Goal: Task Accomplishment & Management: Use online tool/utility

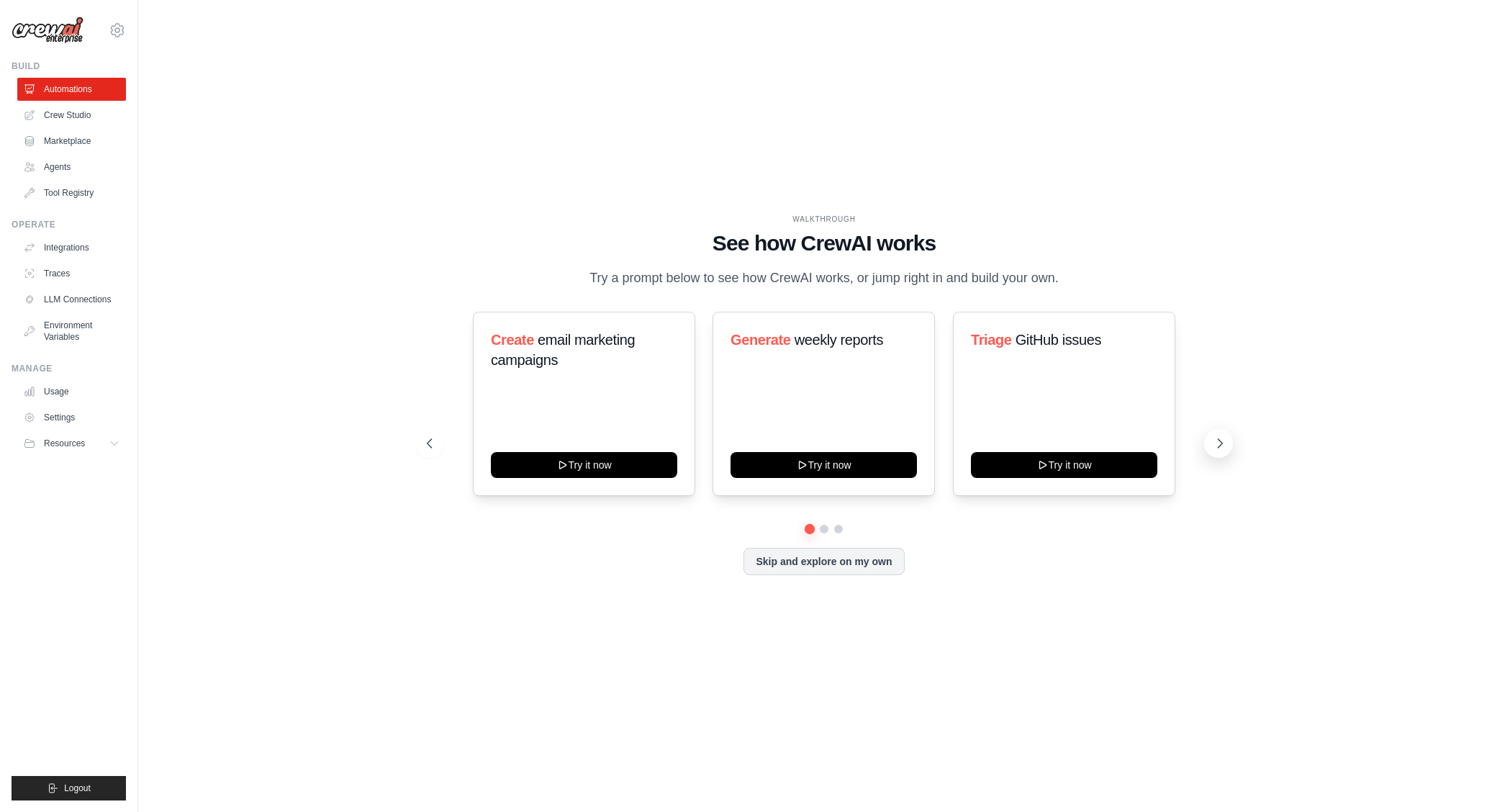
click at [1219, 440] on icon at bounding box center [1220, 443] width 4 height 9
click at [1219, 440] on icon at bounding box center [1220, 443] width 15 height 15
click at [438, 443] on button at bounding box center [429, 443] width 28 height 28
click at [438, 442] on button at bounding box center [429, 443] width 28 height 28
click at [435, 442] on button at bounding box center [429, 443] width 28 height 28
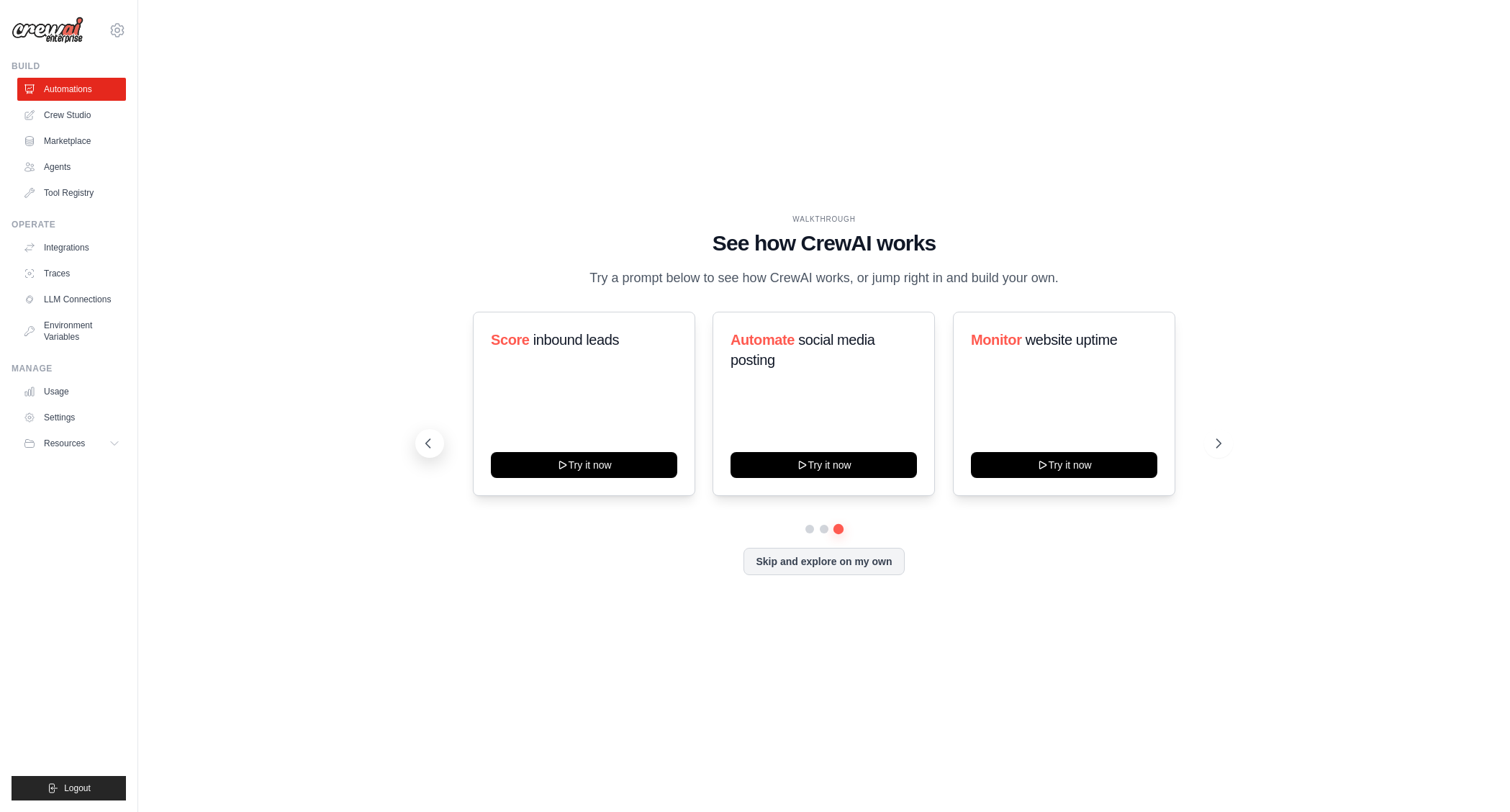
click at [435, 442] on button at bounding box center [429, 443] width 28 height 28
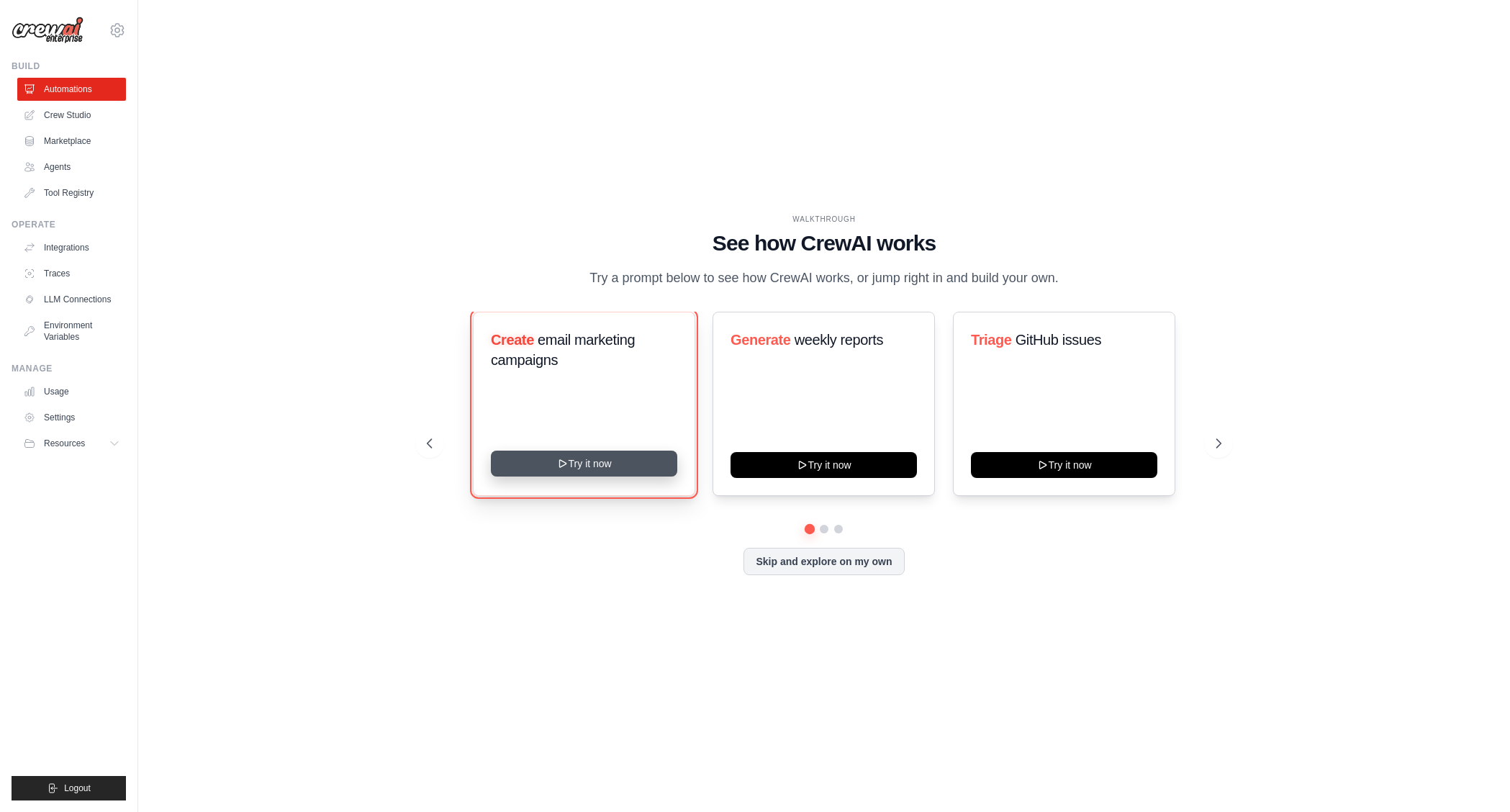
drag, startPoint x: 586, startPoint y: 459, endPoint x: 652, endPoint y: 467, distance: 66.5
click at [586, 459] on button "Try it now" at bounding box center [584, 464] width 186 height 26
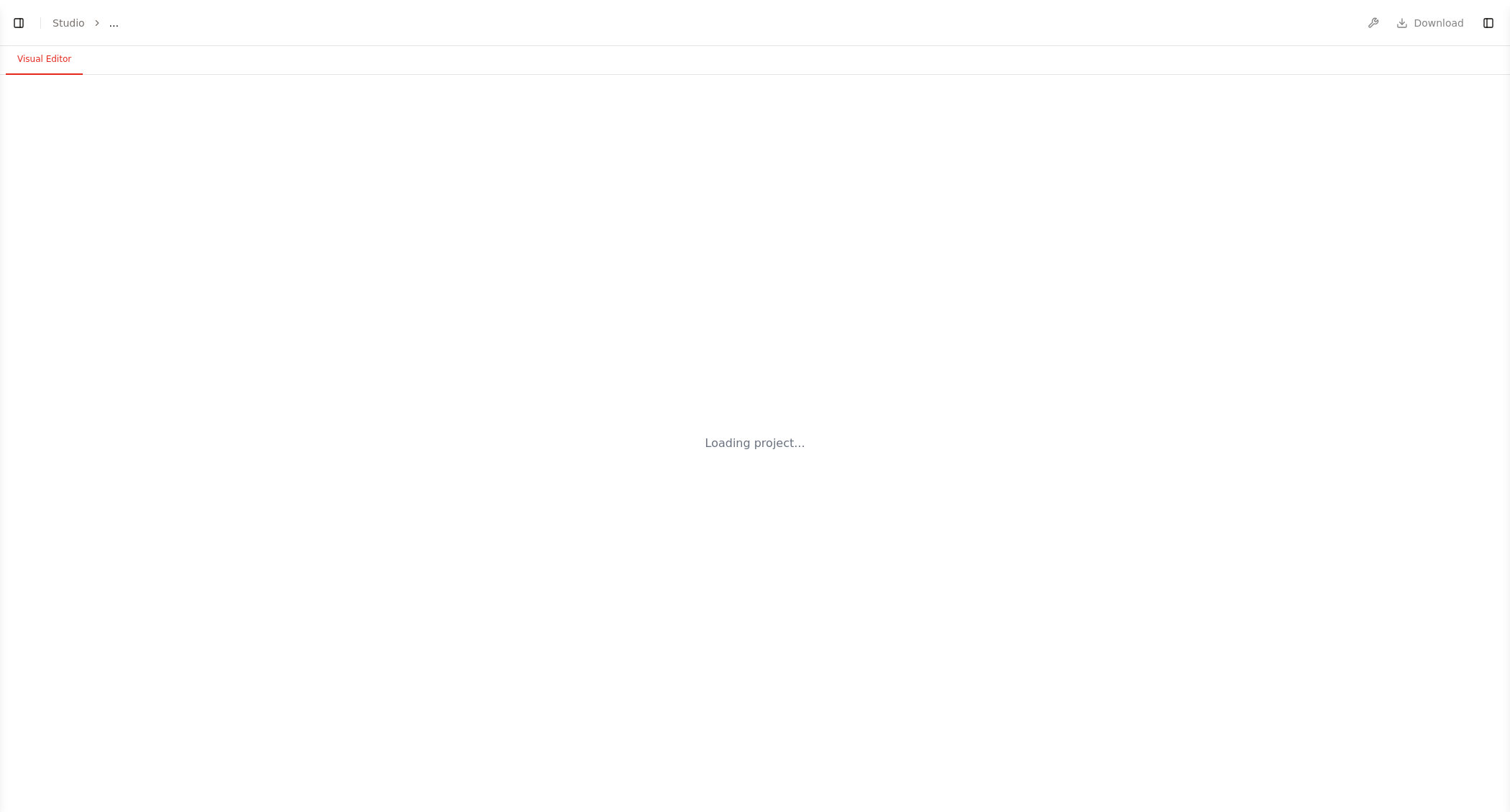
select select "****"
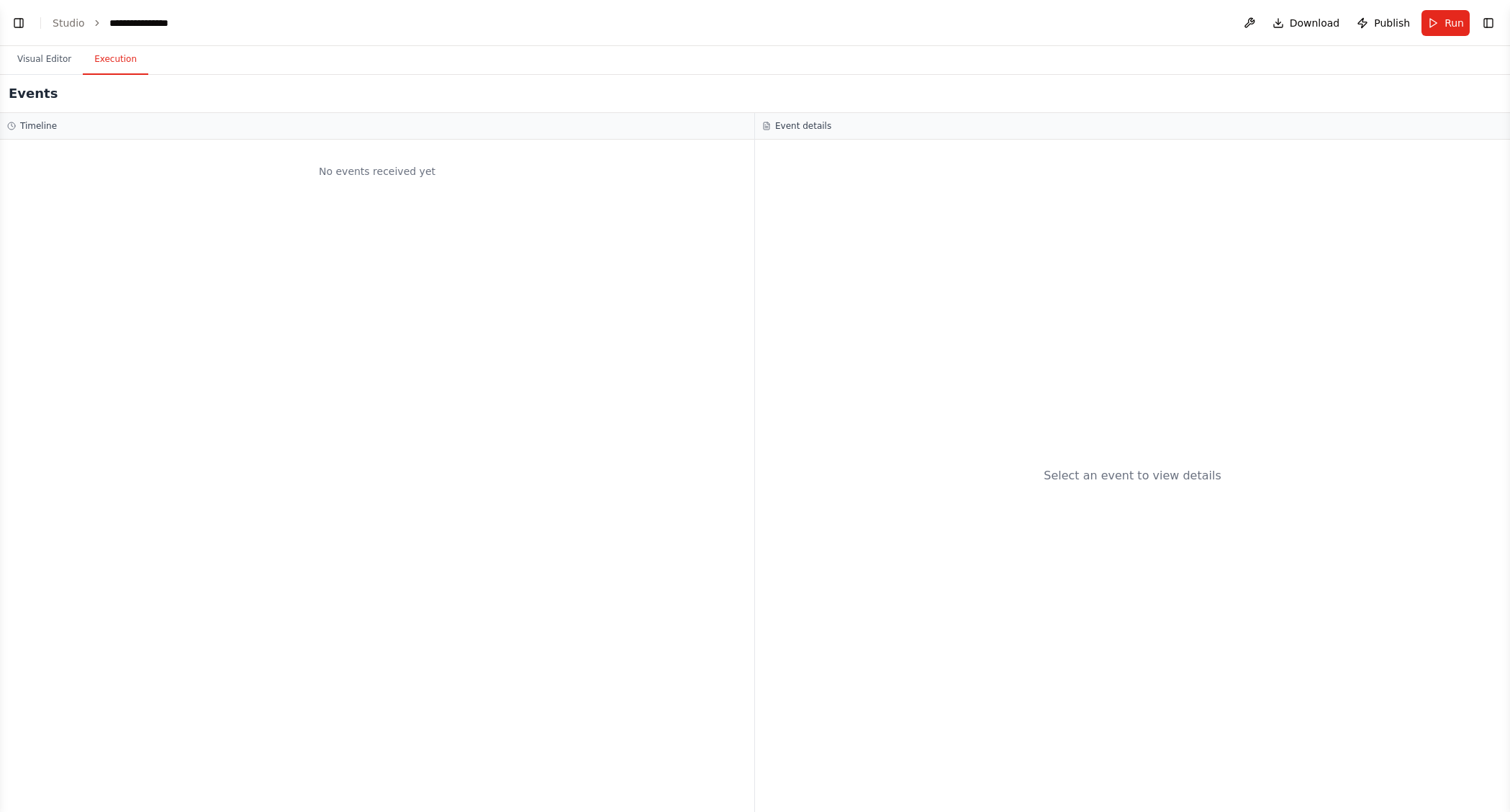
click at [110, 61] on button "Execution" at bounding box center [115, 60] width 65 height 30
click at [48, 63] on button "Visual Editor" at bounding box center [44, 60] width 77 height 30
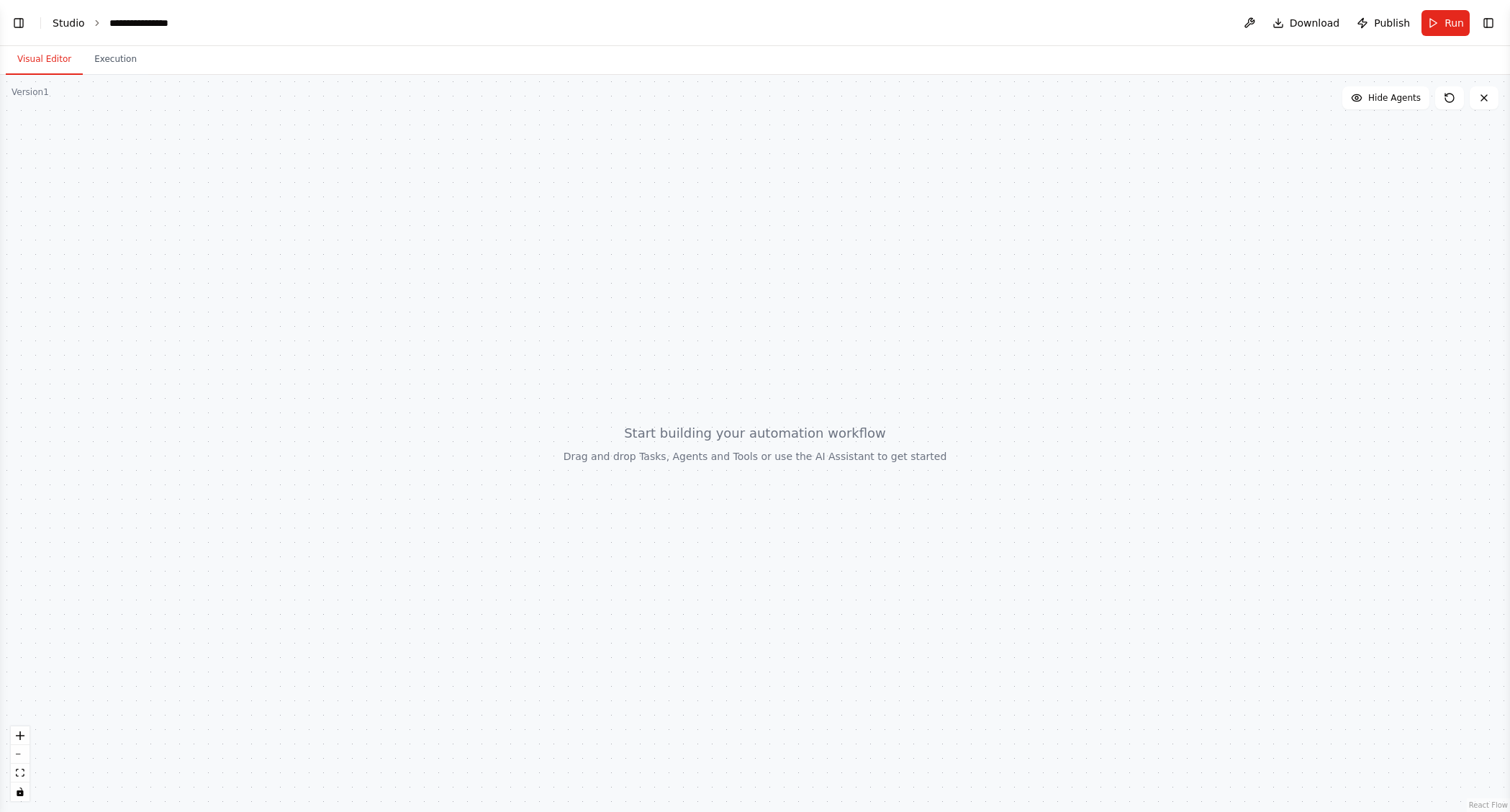
click at [70, 23] on link "Studio" at bounding box center [68, 23] width 32 height 12
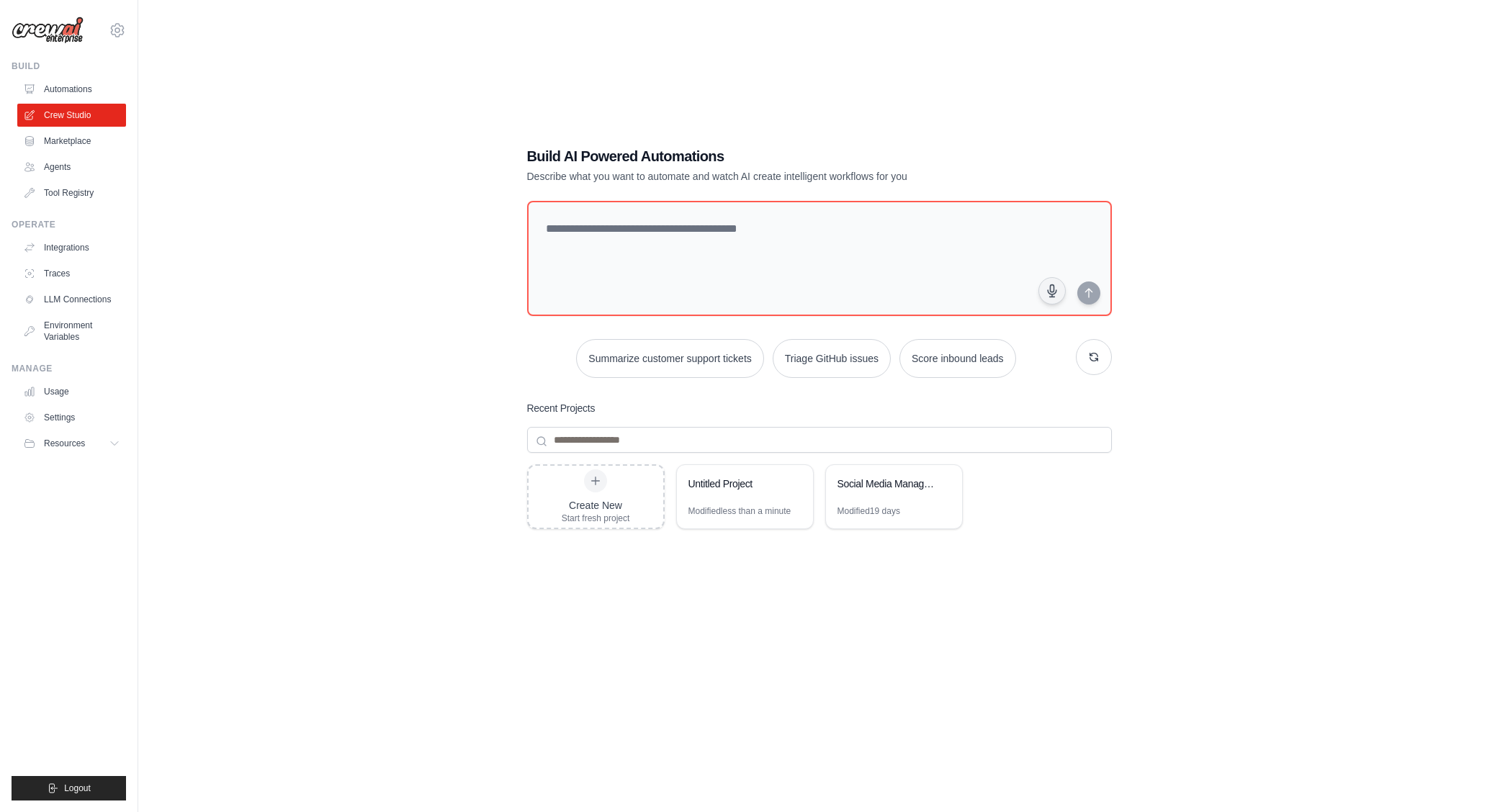
click at [49, 31] on img at bounding box center [48, 30] width 72 height 27
click at [48, 86] on link "Automations" at bounding box center [72, 90] width 108 height 23
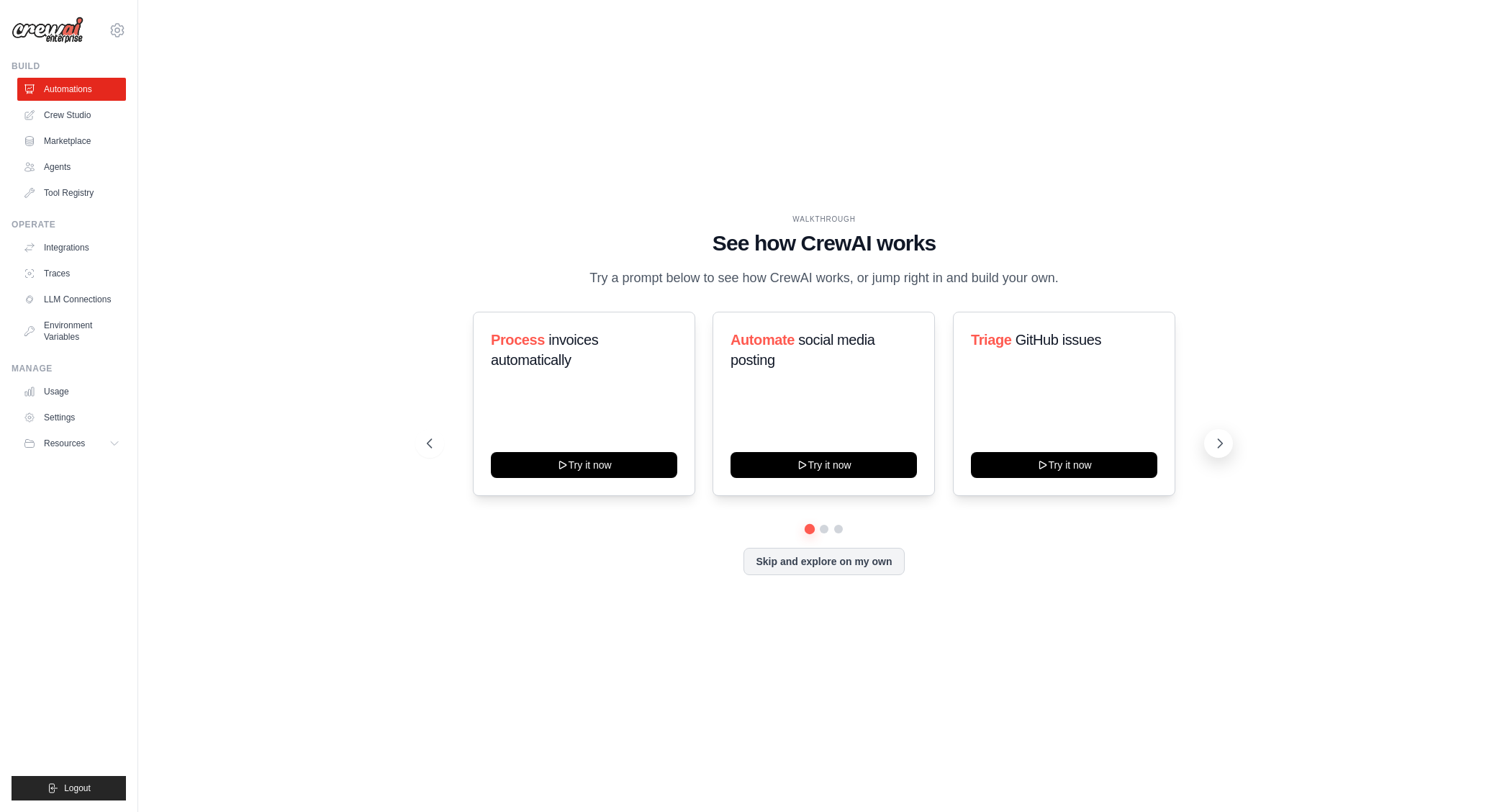
click at [1221, 446] on icon at bounding box center [1220, 443] width 15 height 15
click at [1222, 446] on icon at bounding box center [1220, 443] width 15 height 15
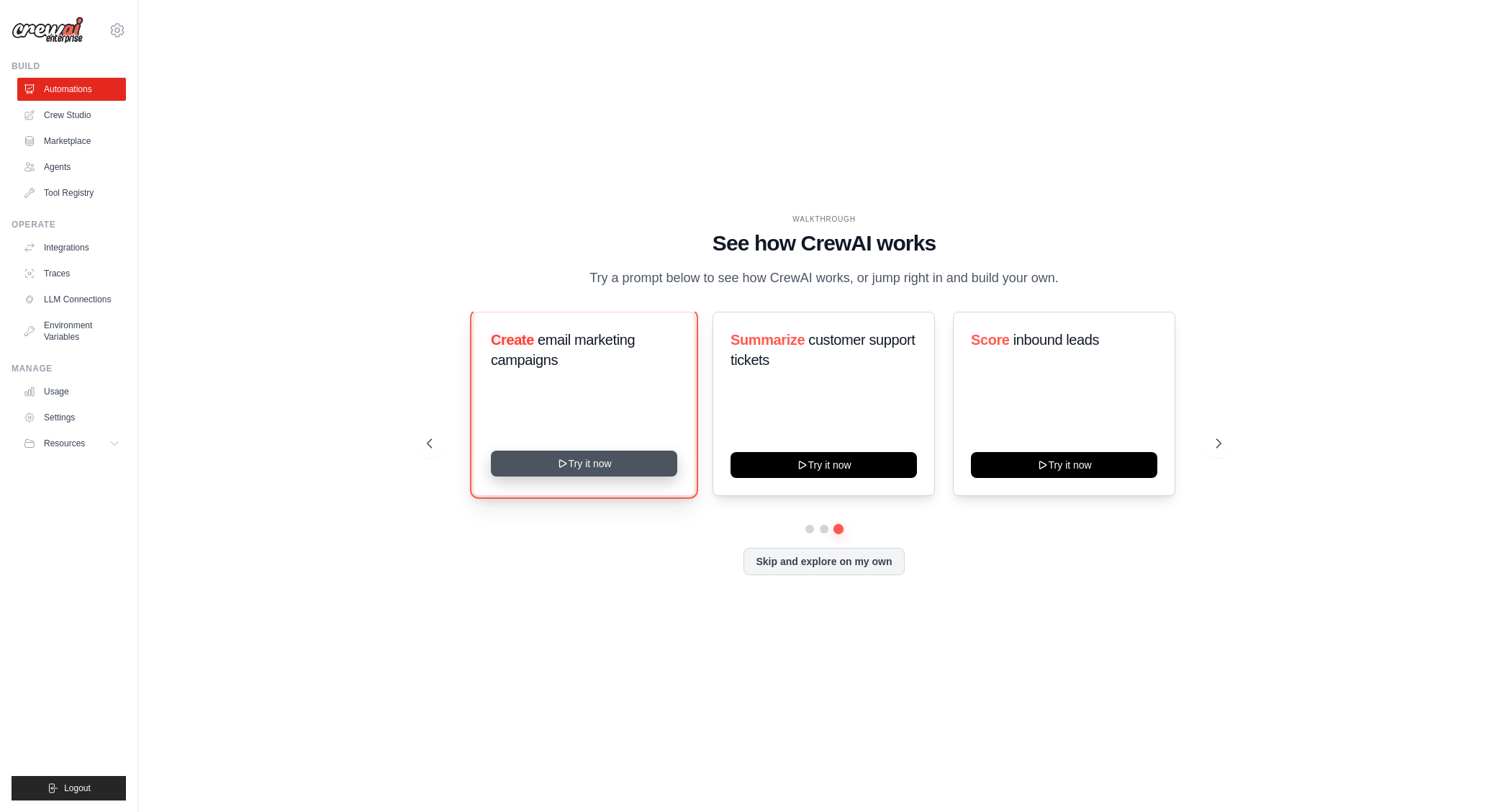
click at [549, 465] on button "Try it now" at bounding box center [584, 464] width 186 height 26
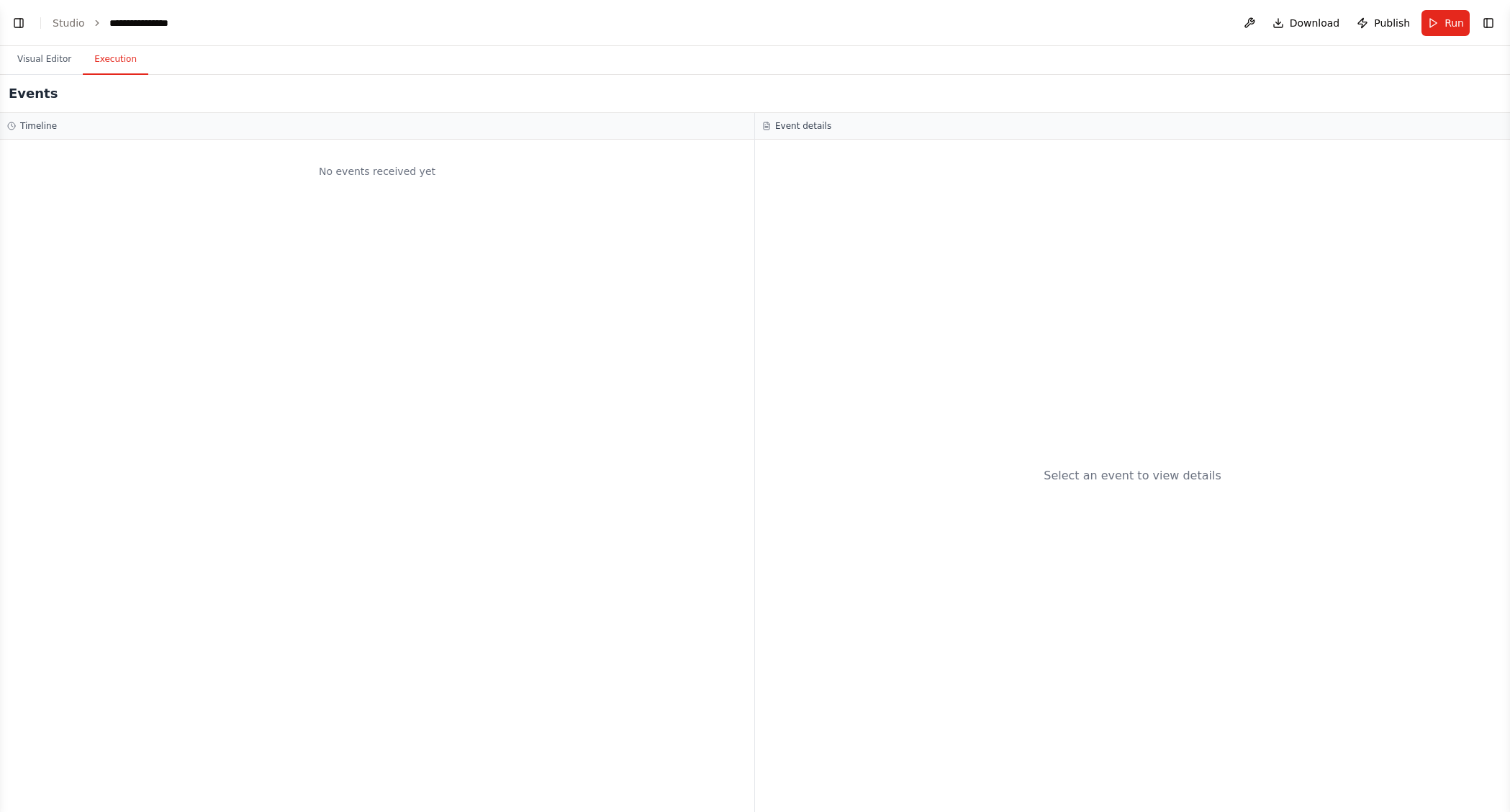
click at [123, 54] on button "Execution" at bounding box center [115, 60] width 65 height 30
click at [37, 57] on button "Visual Editor" at bounding box center [44, 60] width 77 height 30
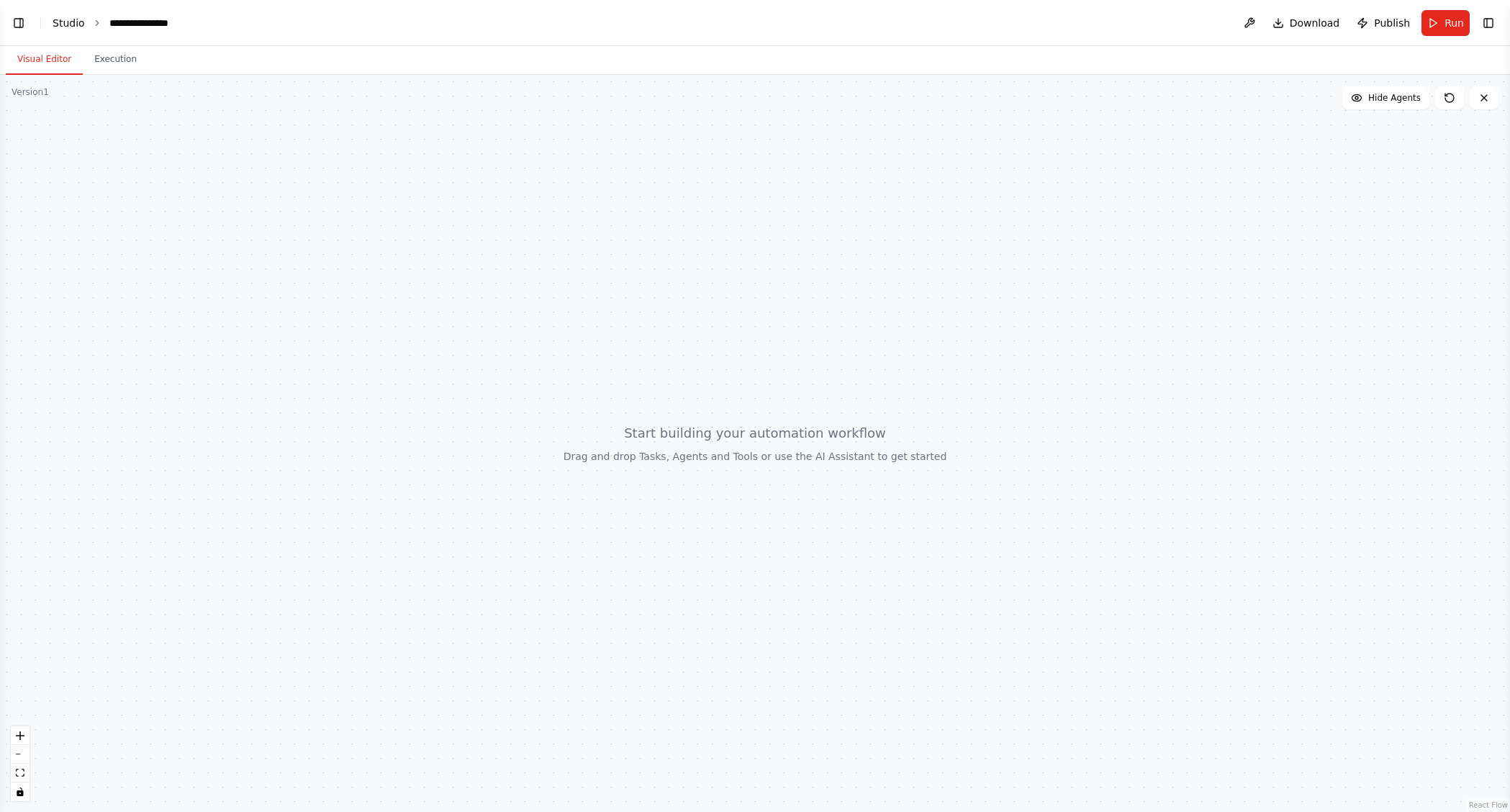
click at [66, 26] on link "Studio" at bounding box center [68, 23] width 32 height 12
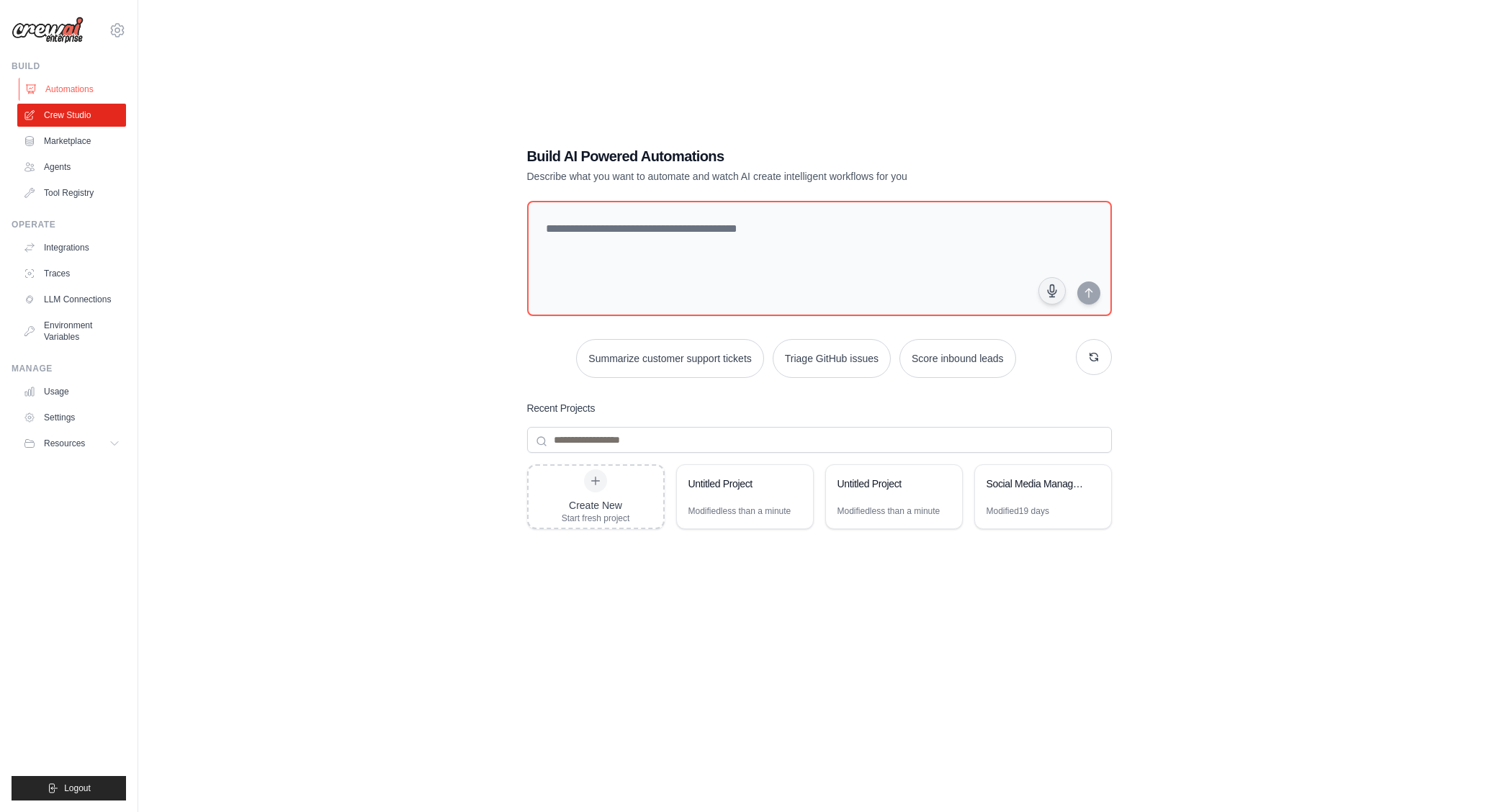
click at [65, 80] on link "Automations" at bounding box center [72, 90] width 108 height 23
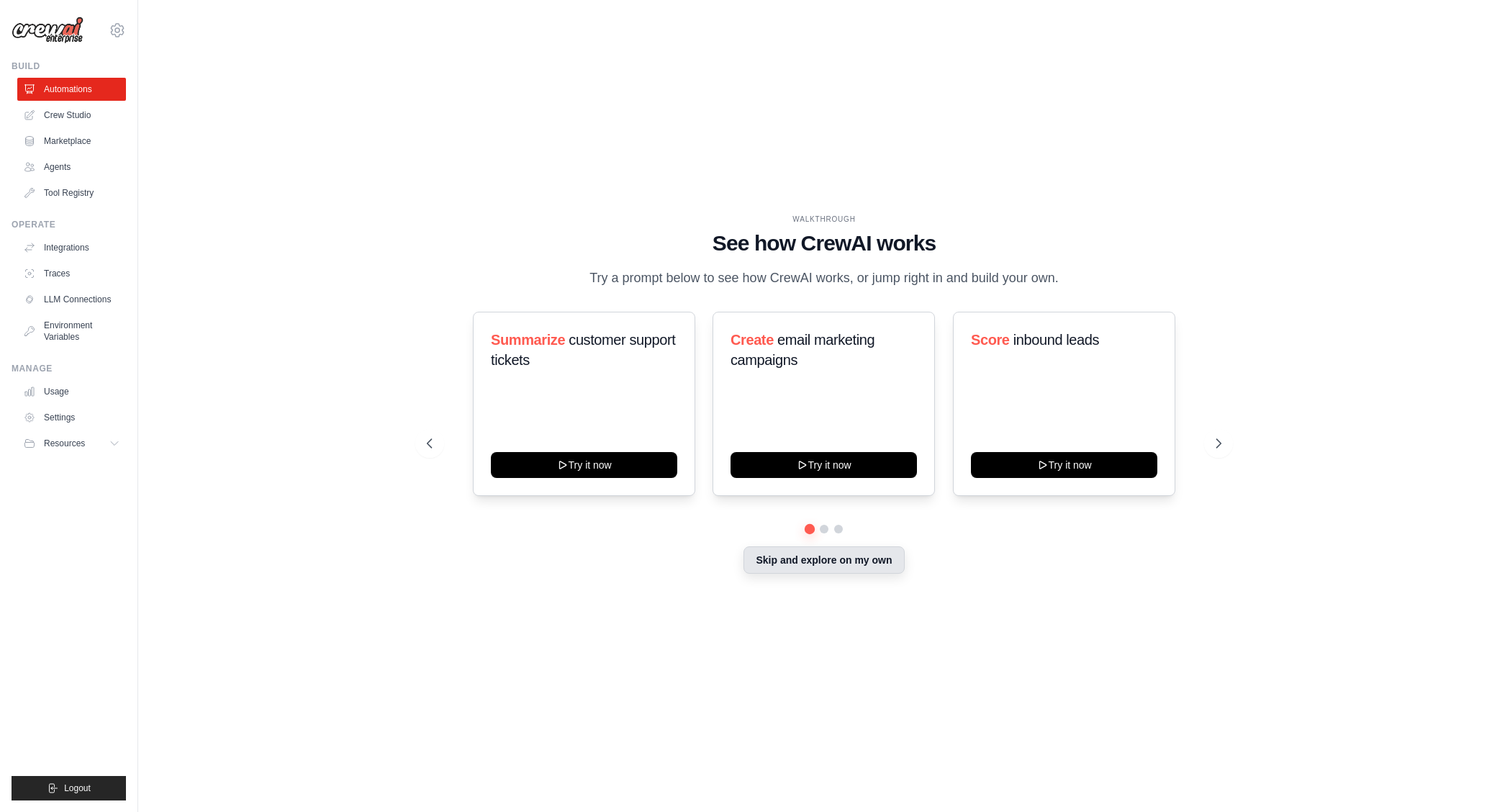
click at [805, 566] on button "Skip and explore on my own" at bounding box center [824, 560] width 160 height 27
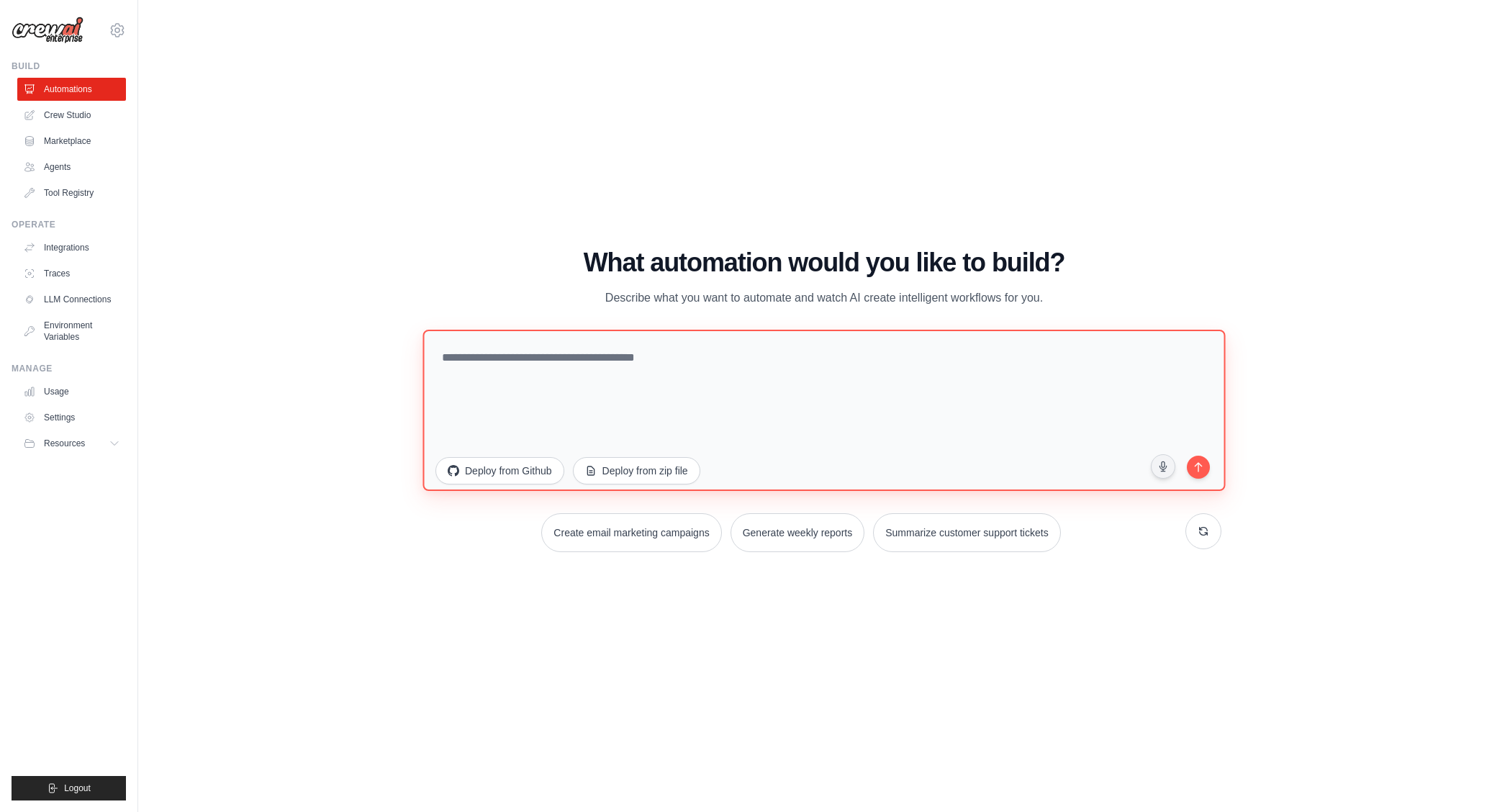
click at [915, 377] on textarea at bounding box center [824, 410] width 802 height 161
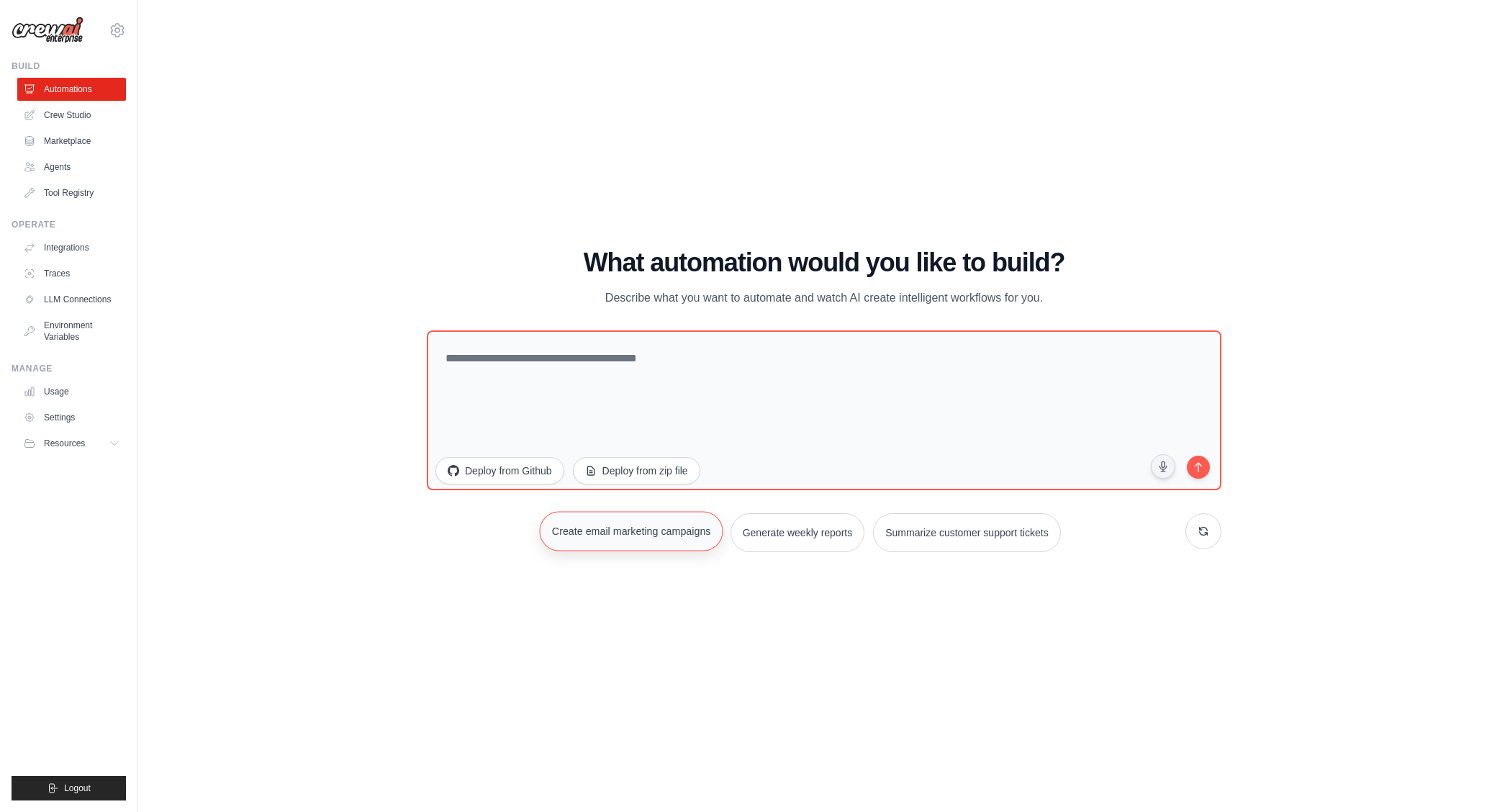
click at [681, 537] on button "Create email marketing campaigns" at bounding box center [632, 531] width 184 height 40
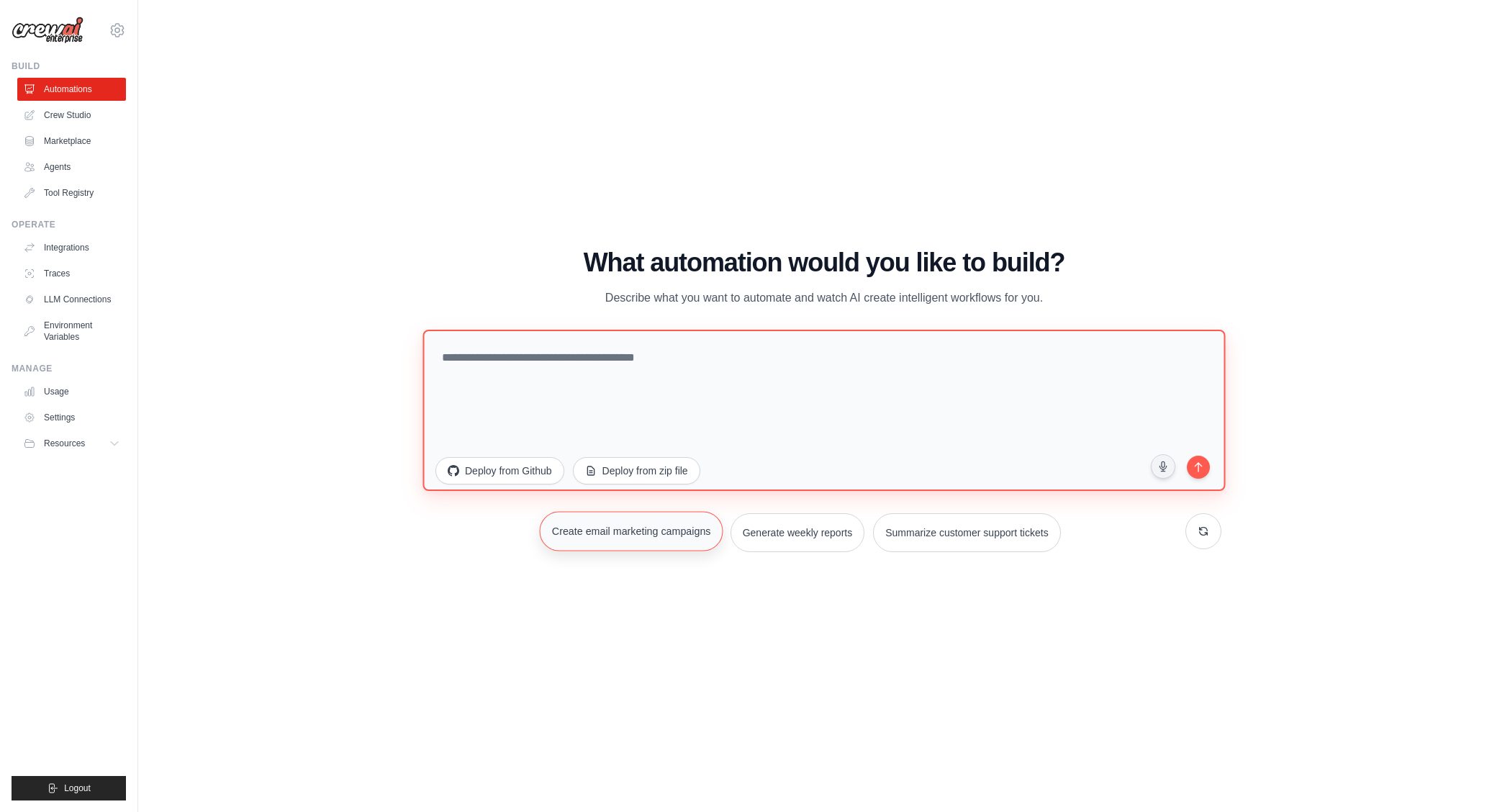
type textarea "**********"
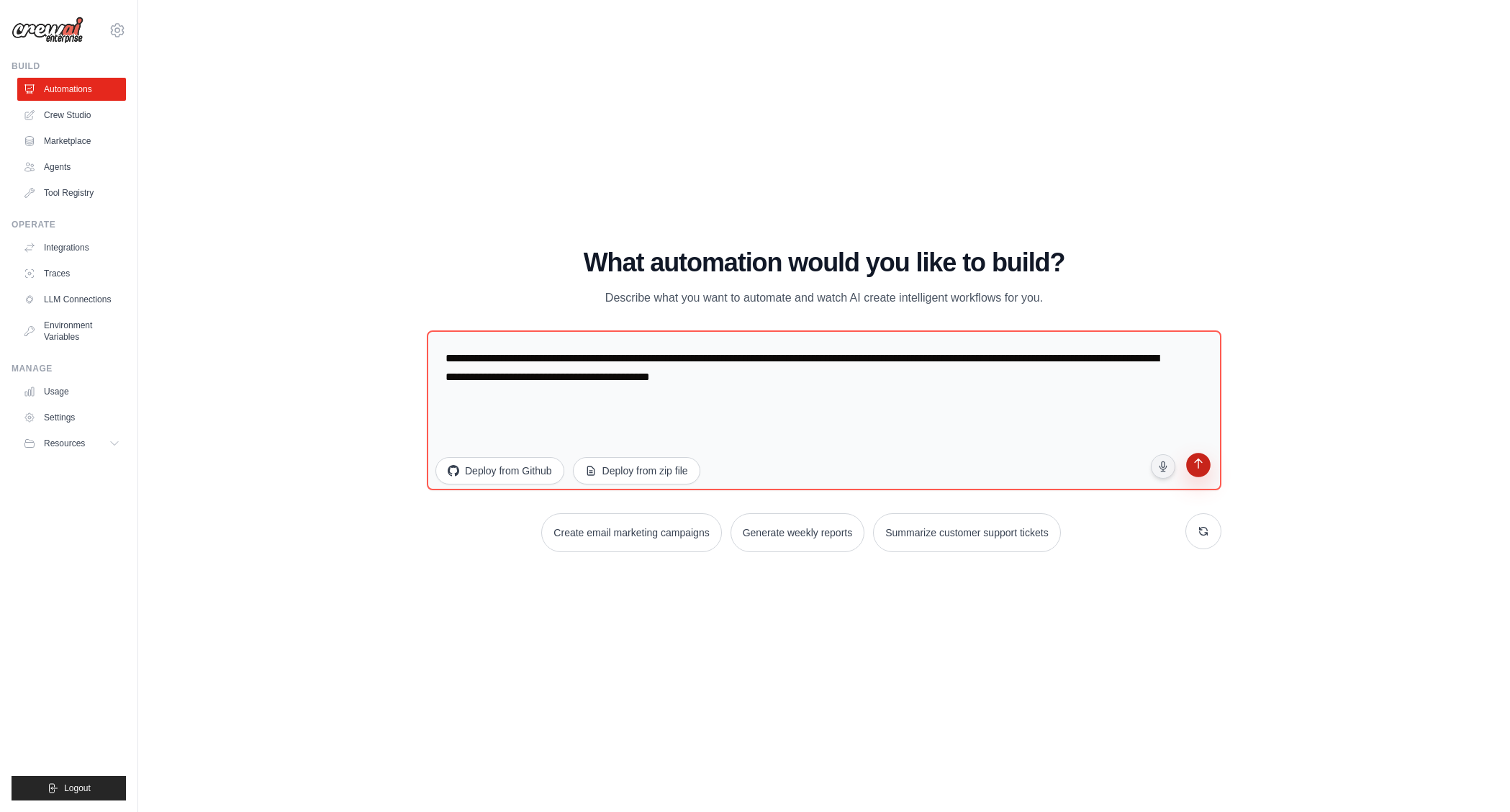
click at [1197, 473] on button "submit" at bounding box center [1199, 467] width 27 height 27
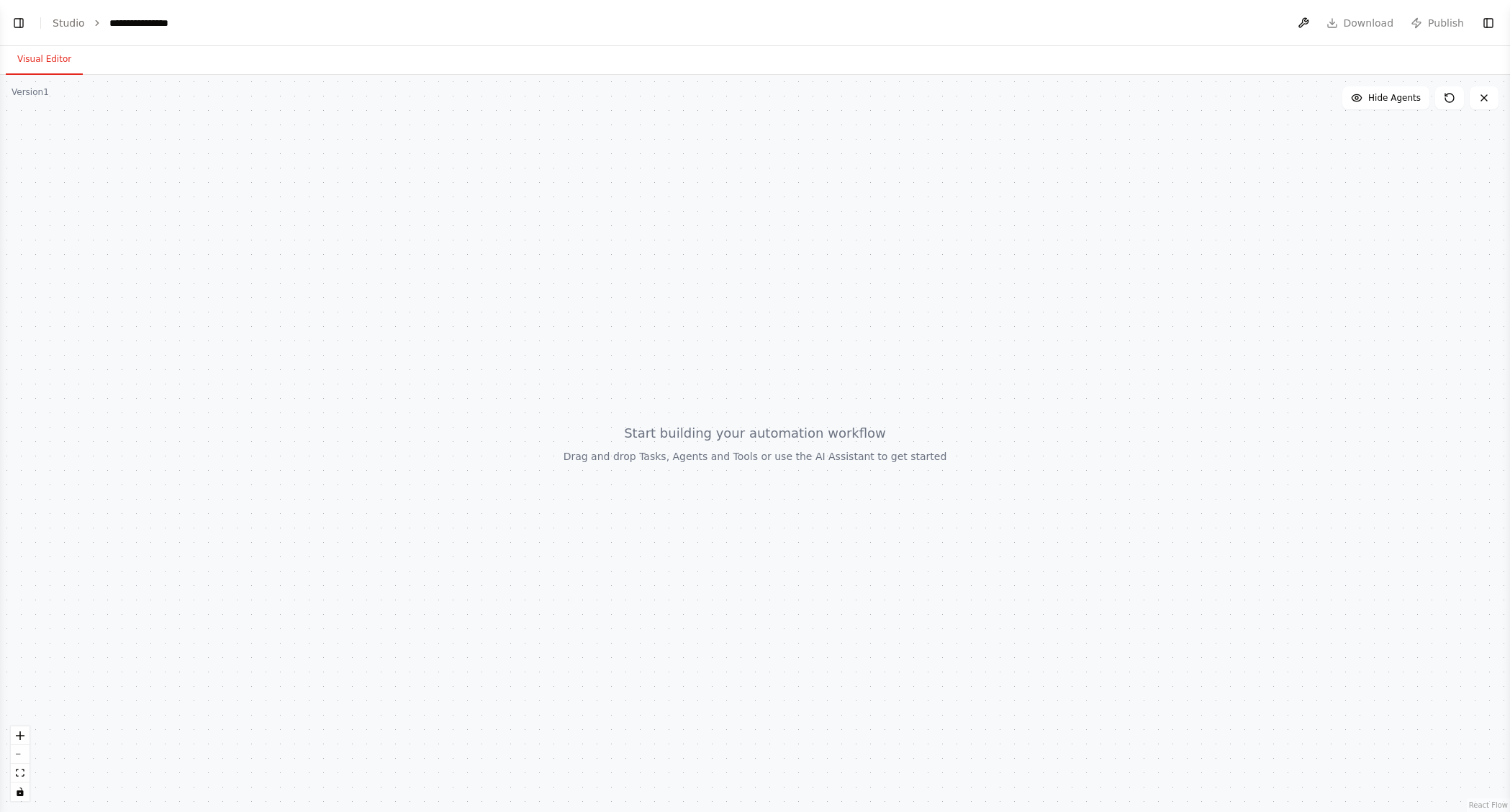
select select "****"
click at [25, 23] on button "Toggle Left Sidebar" at bounding box center [19, 22] width 20 height 20
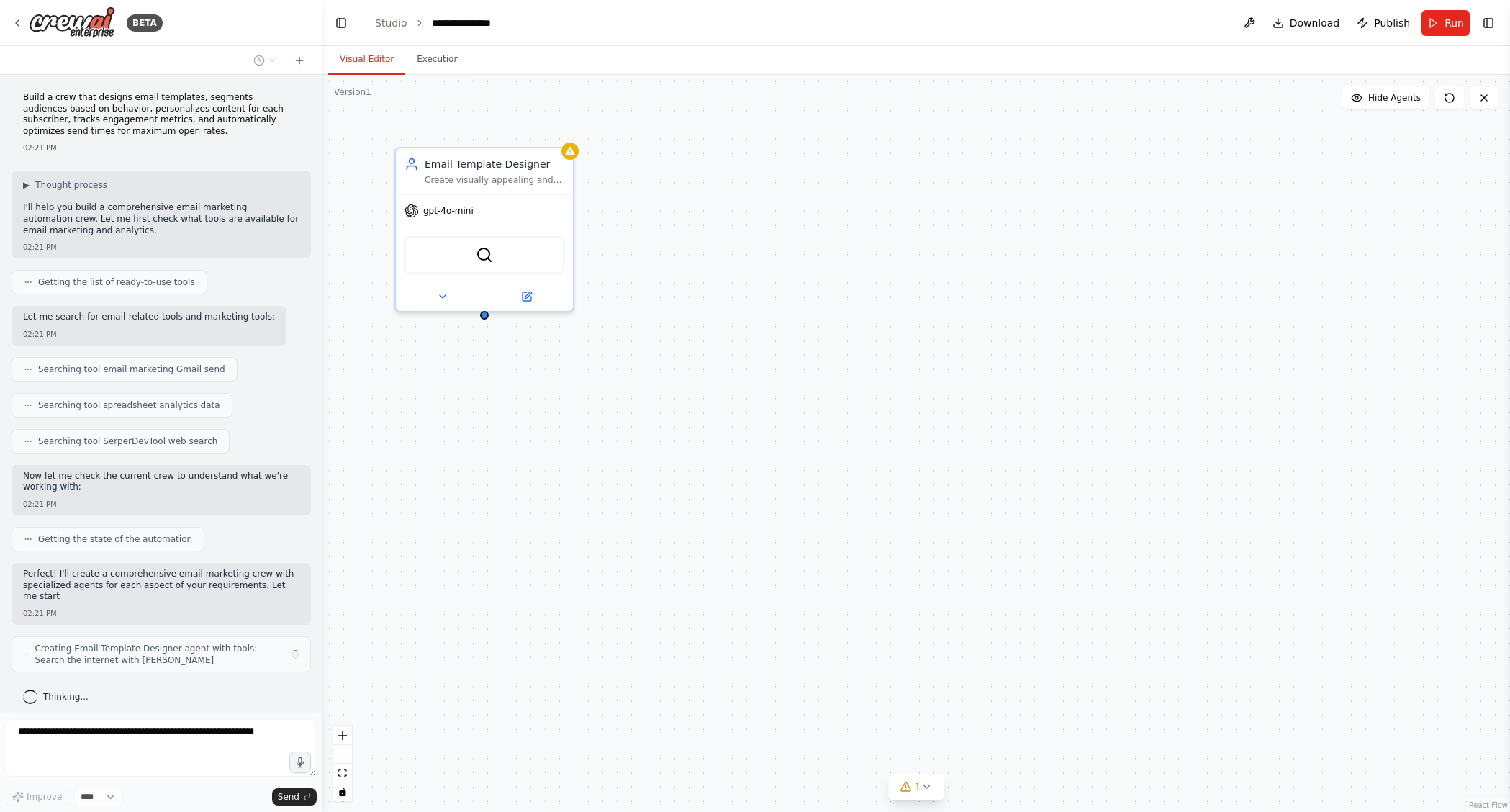
scroll to position [8, 0]
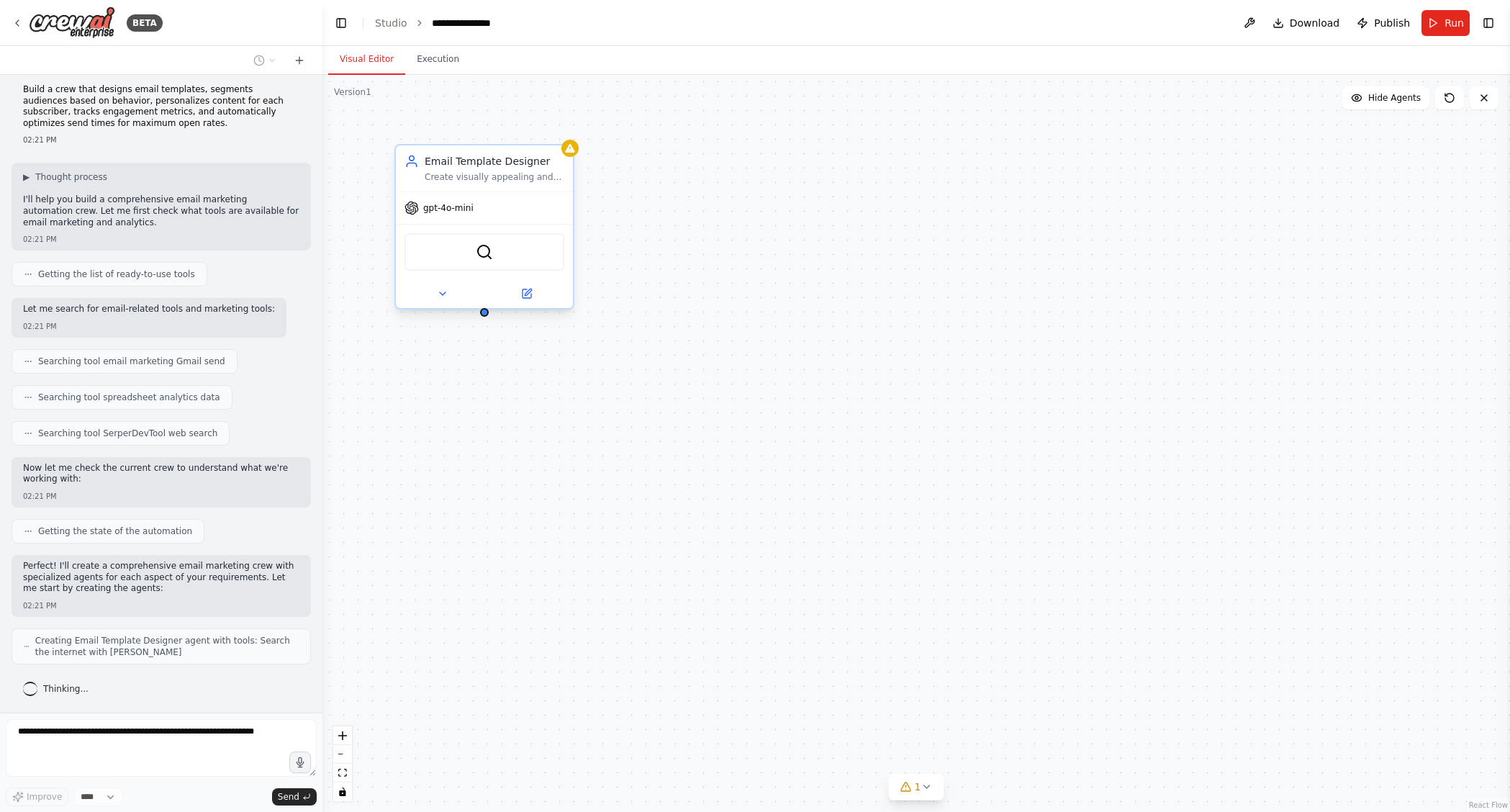
click at [531, 211] on div "gpt-4o-mini" at bounding box center [484, 208] width 177 height 31
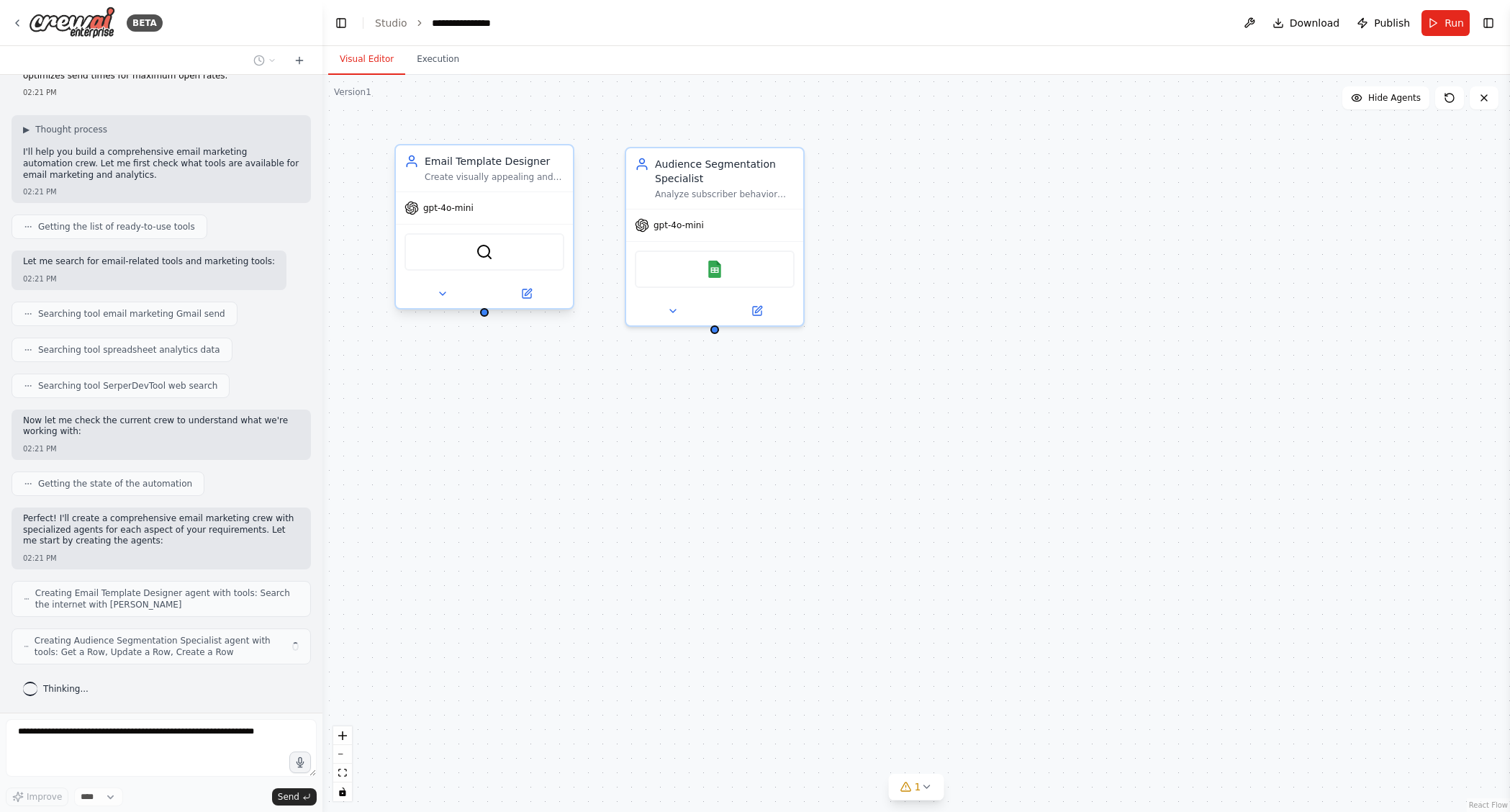
click at [470, 211] on span "gpt-4o-mini" at bounding box center [449, 208] width 51 height 12
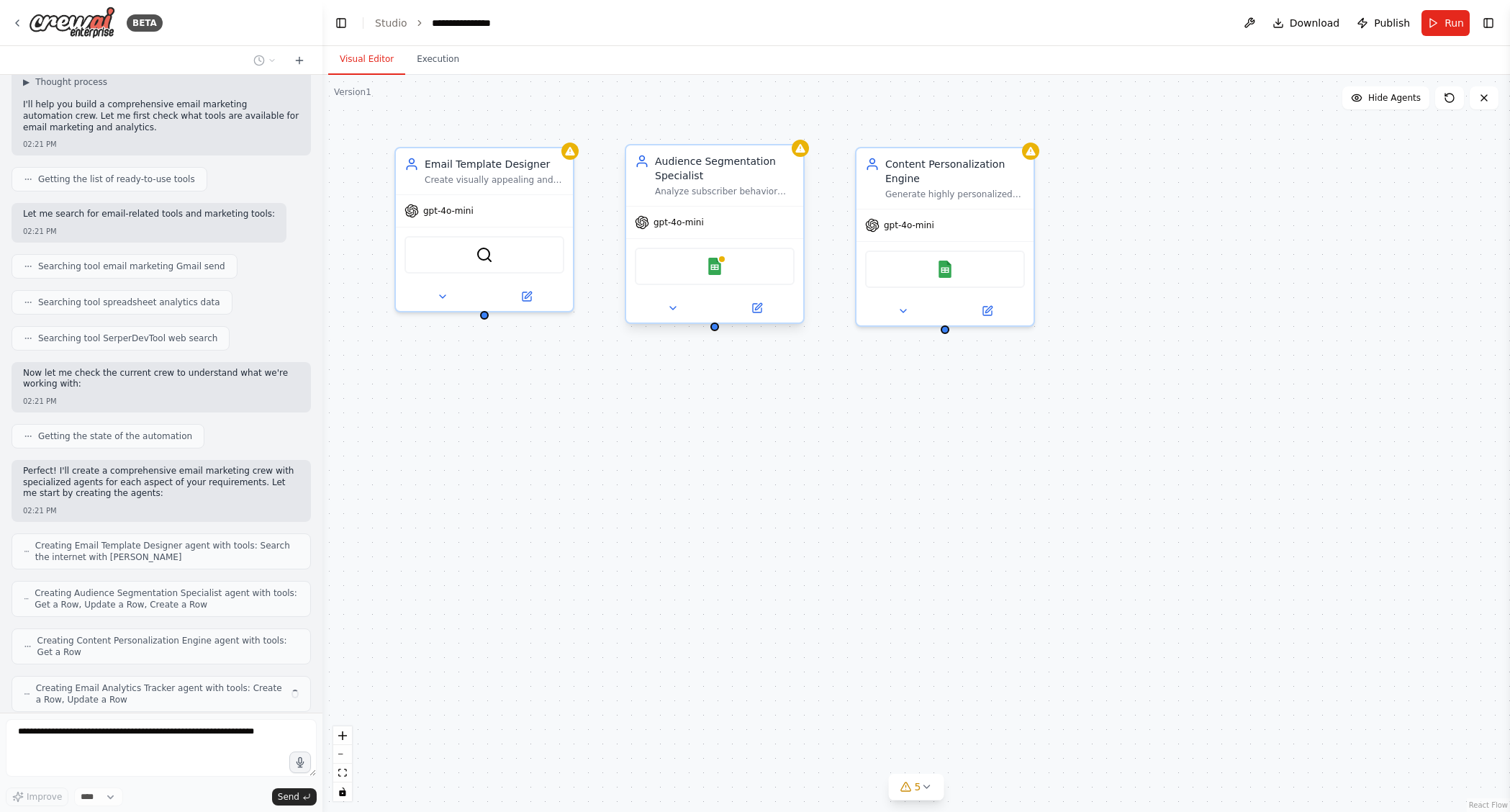
scroll to position [150, 0]
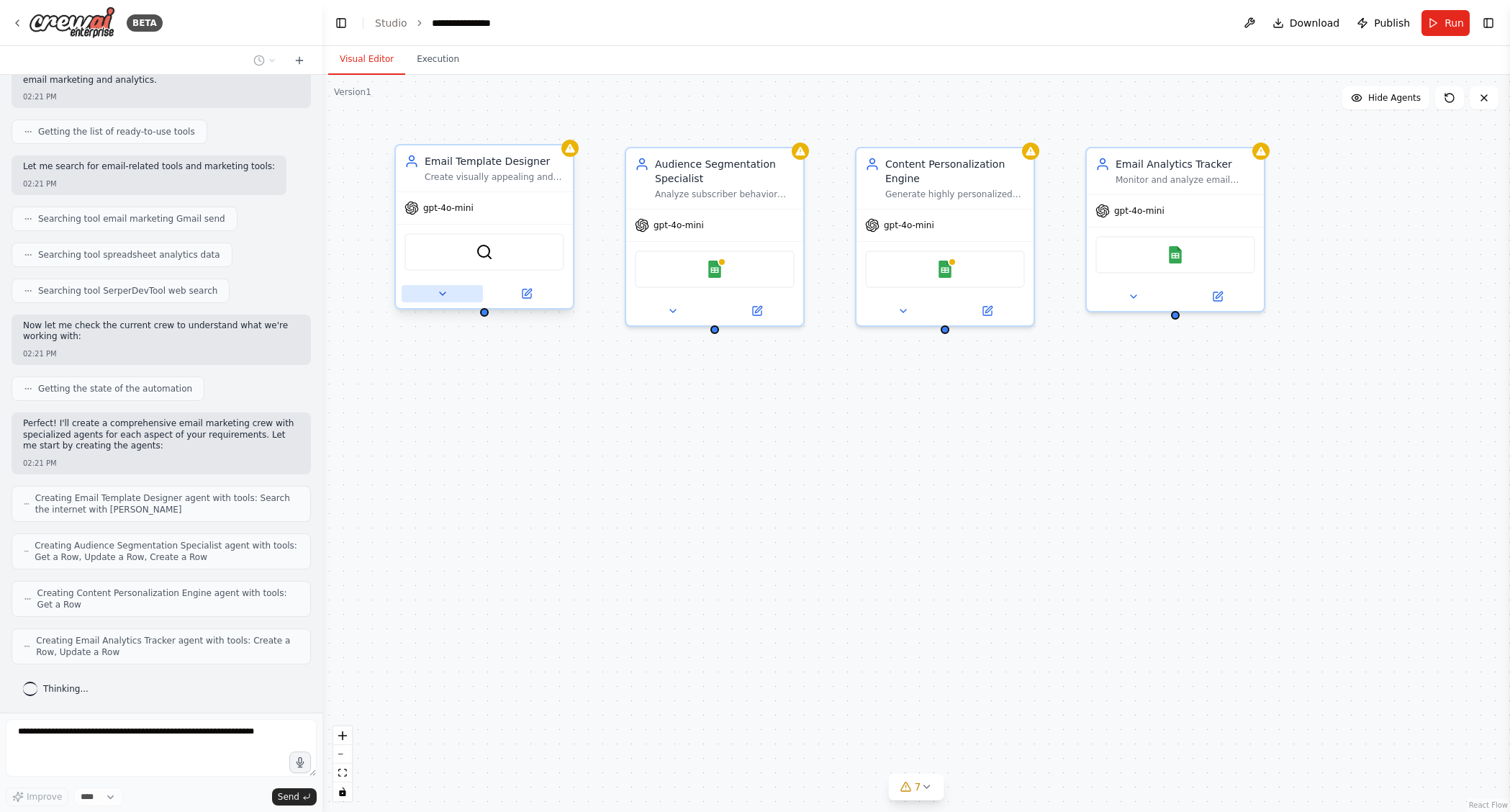
click at [443, 296] on icon at bounding box center [443, 294] width 12 height 12
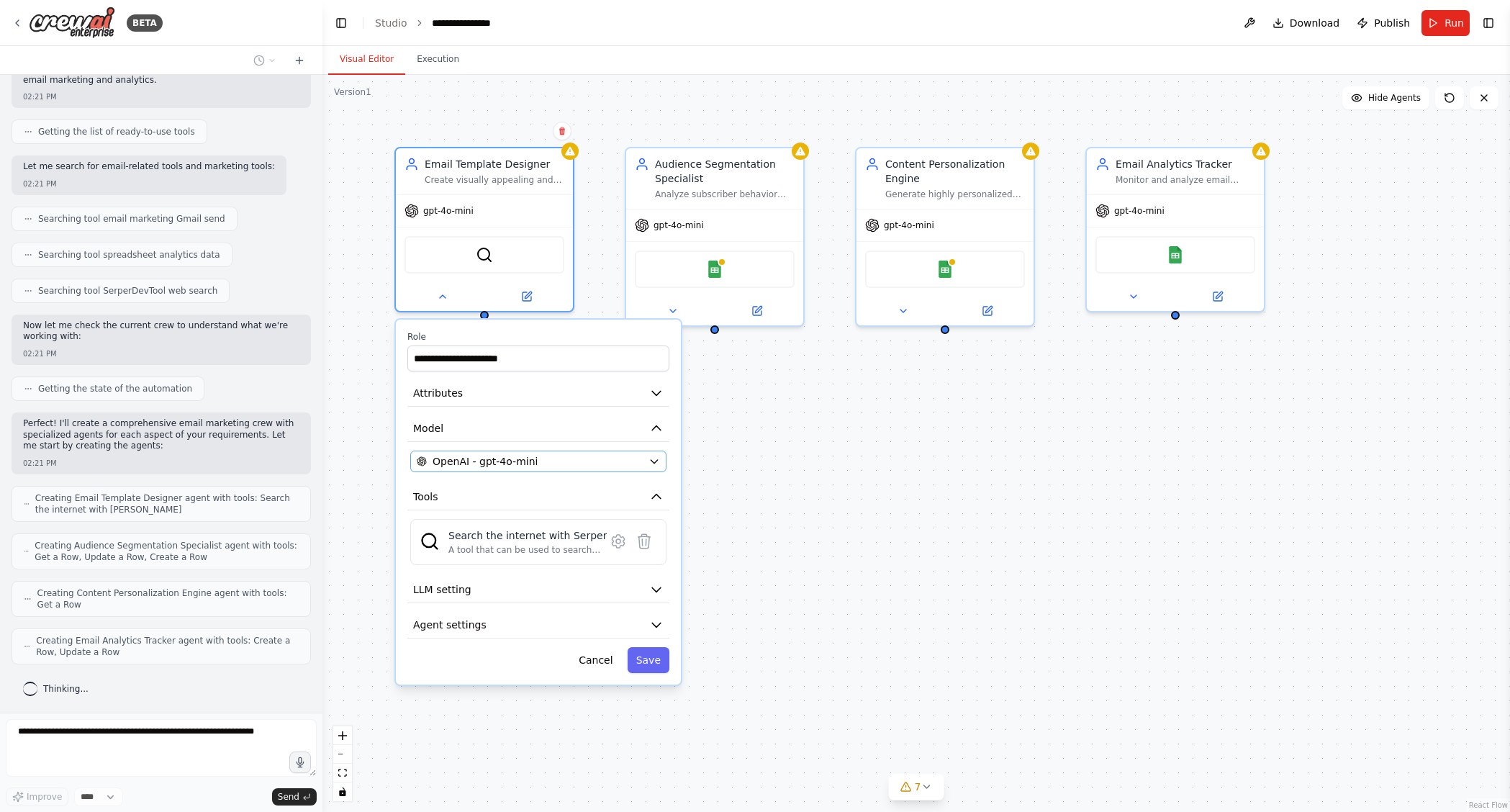
scroll to position [198, 0]
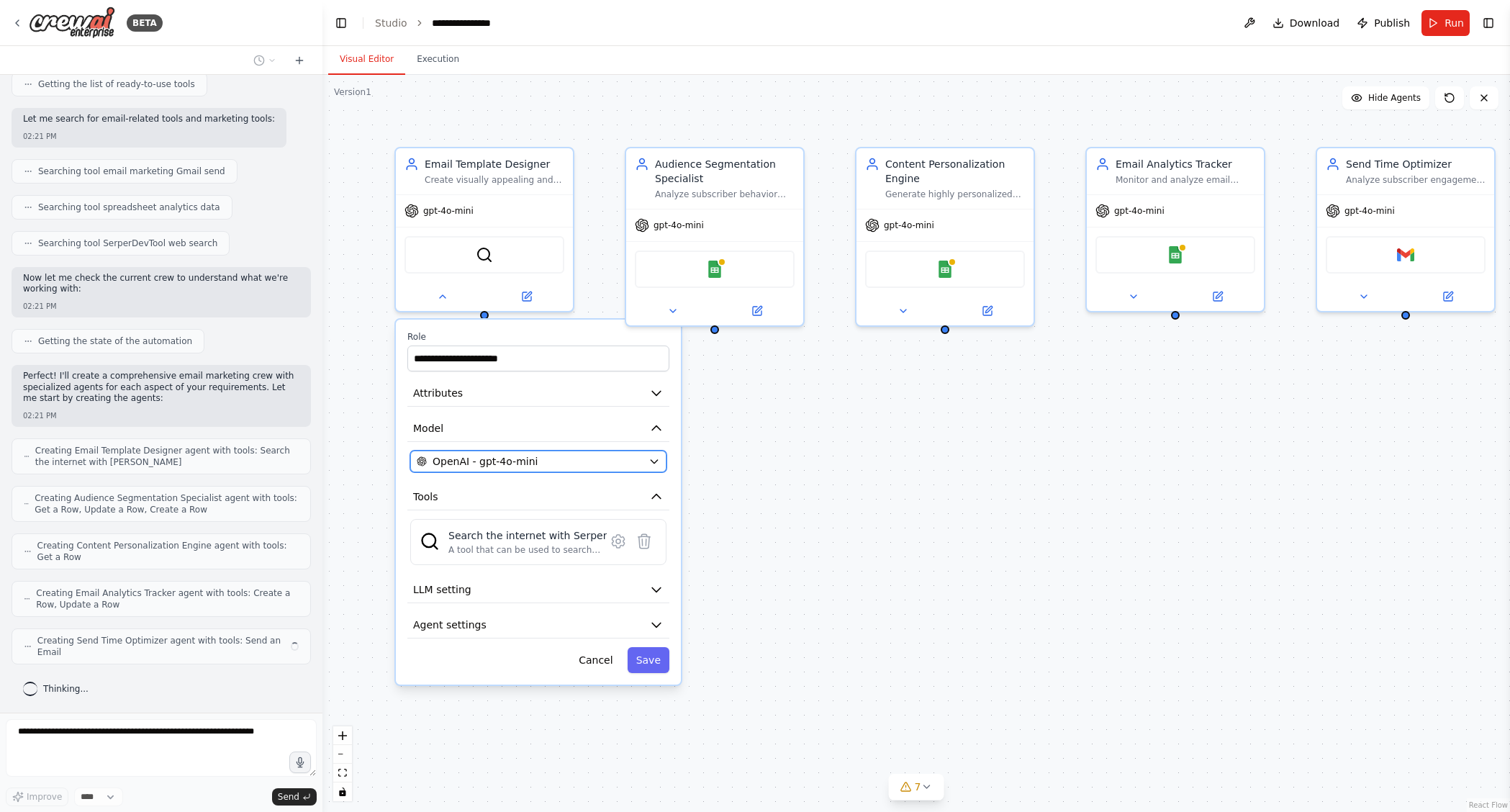
click at [576, 467] on div "OpenAI - gpt-4o-mini" at bounding box center [530, 461] width 226 height 15
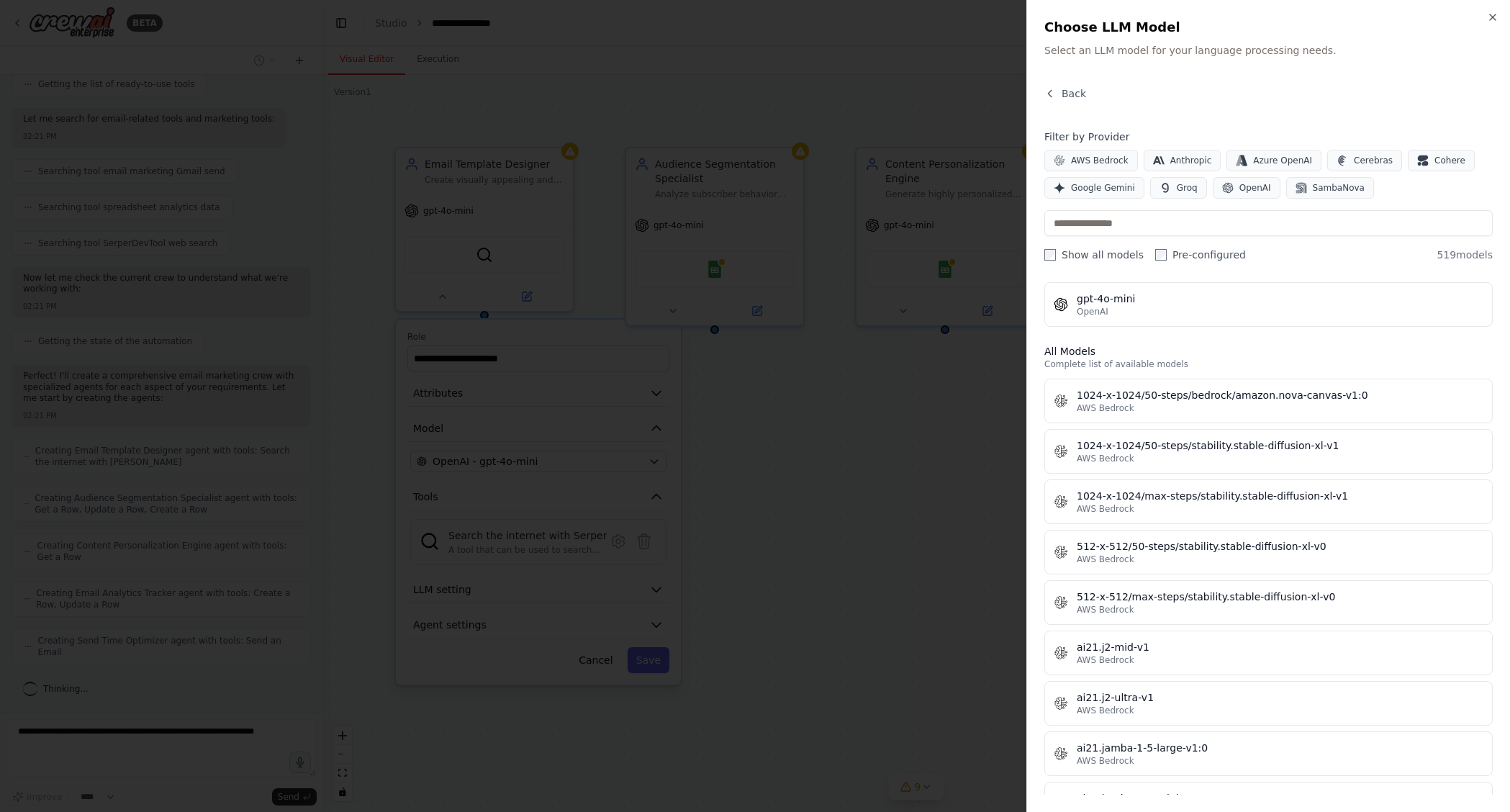
scroll to position [0, 0]
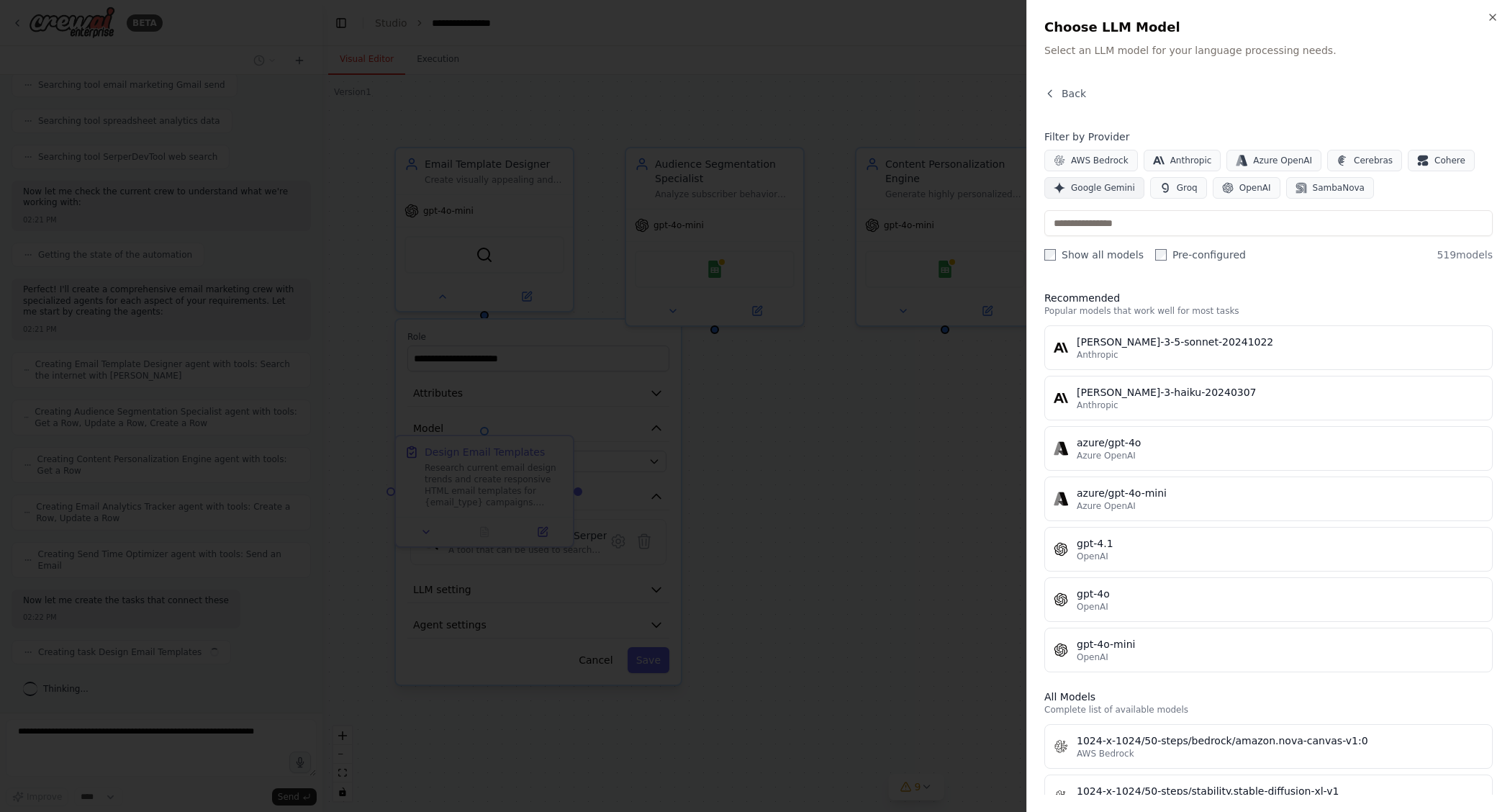
click at [1109, 190] on span "Google Gemini" at bounding box center [1103, 188] width 64 height 12
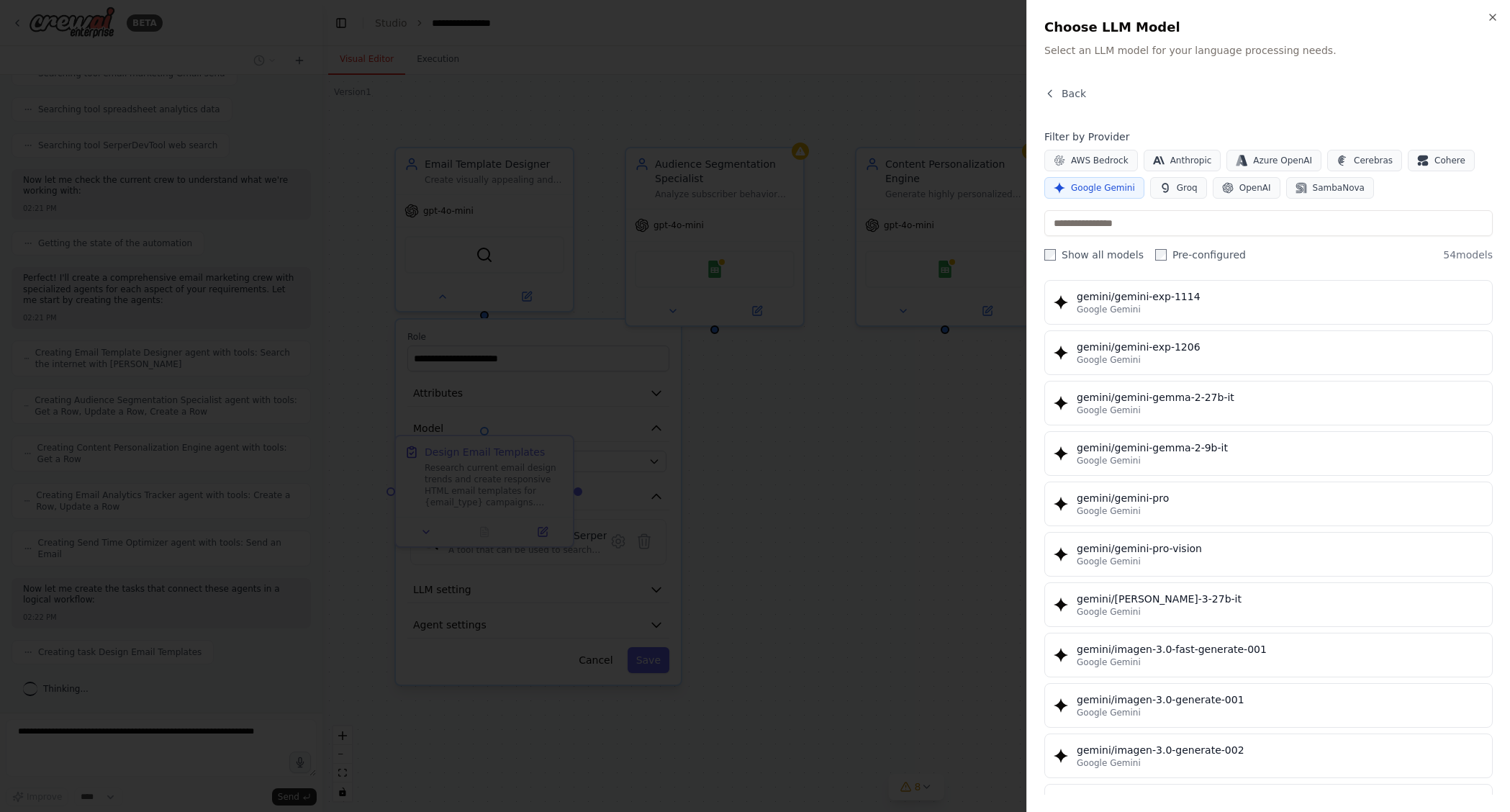
scroll to position [2257, 0]
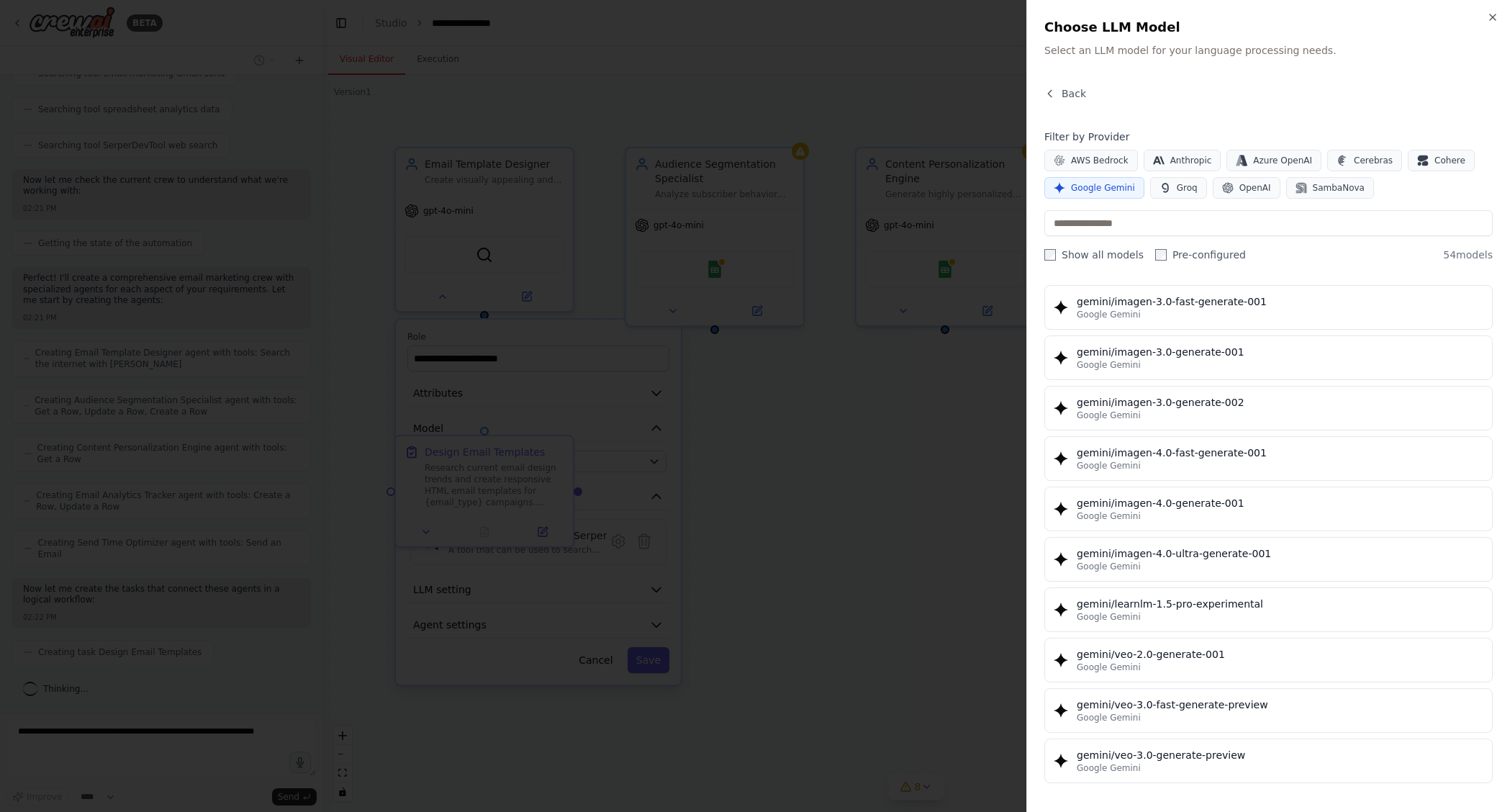
click at [959, 440] on div at bounding box center [755, 406] width 1510 height 812
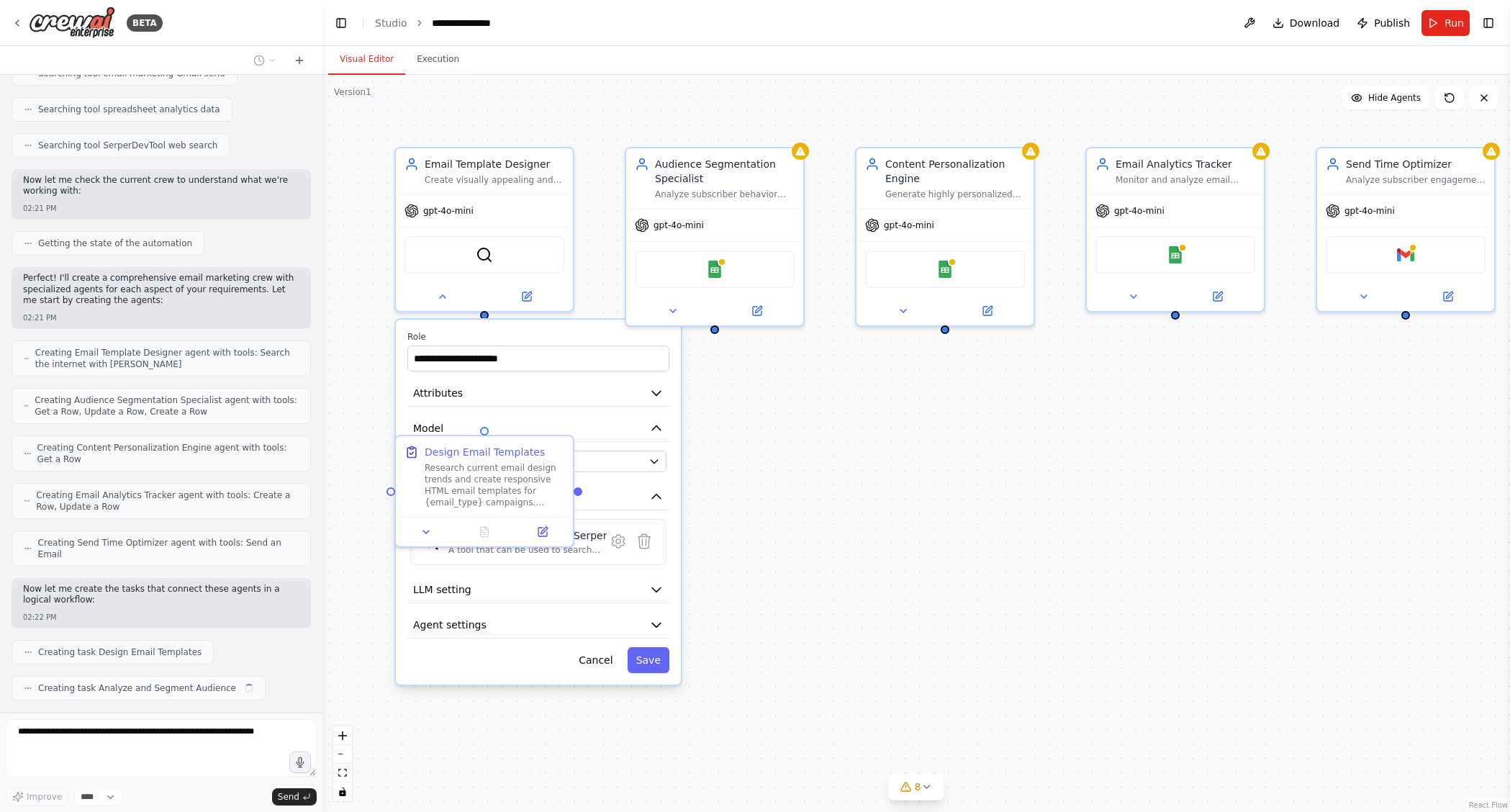
scroll to position [332, 0]
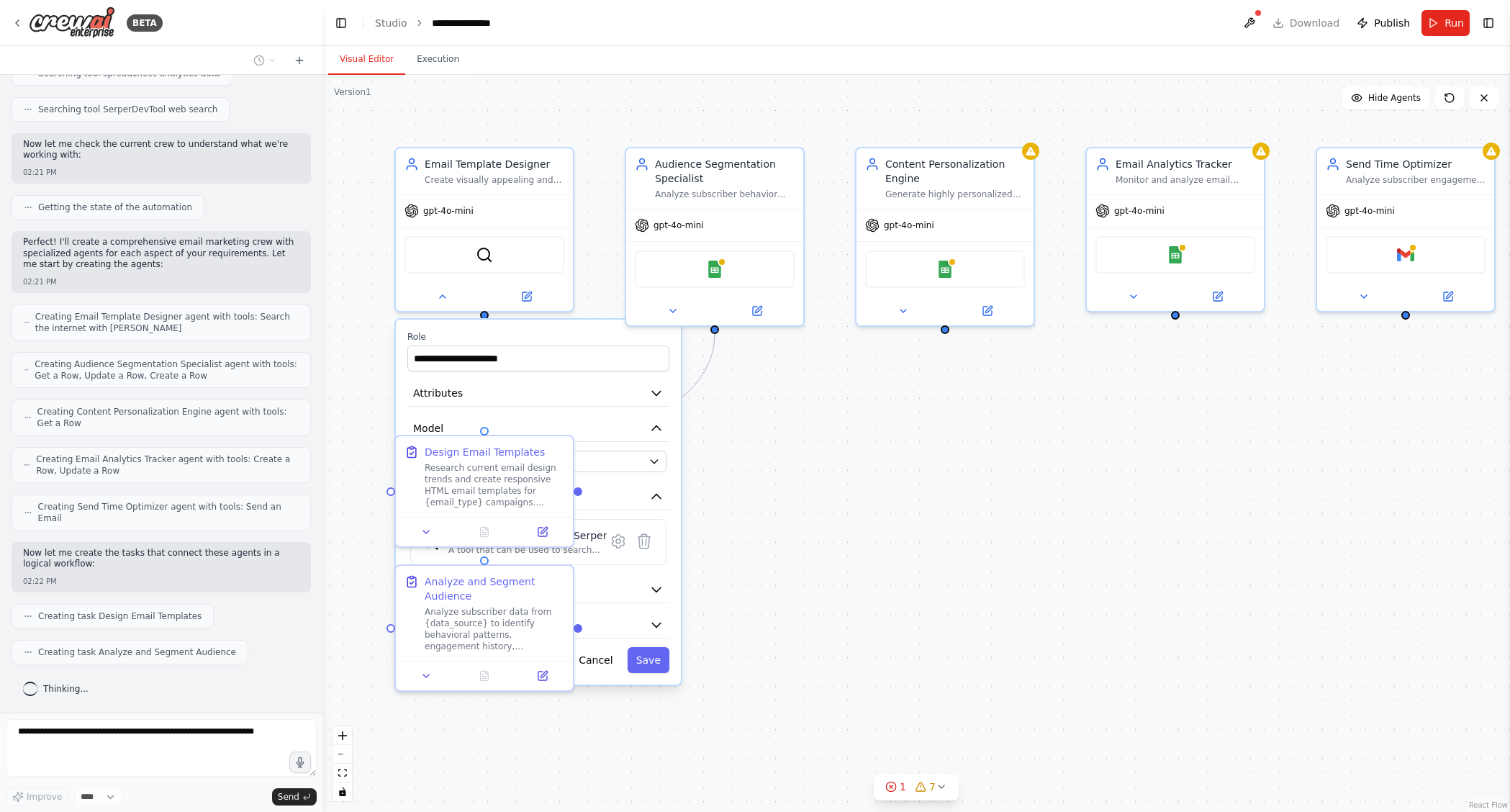
click at [627, 333] on label "Role" at bounding box center [538, 337] width 262 height 12
click at [950, 520] on div ".deletable-edge-delete-btn { width: 20px; height: 20px; border: 0px solid #ffff…" at bounding box center [916, 443] width 1188 height 737
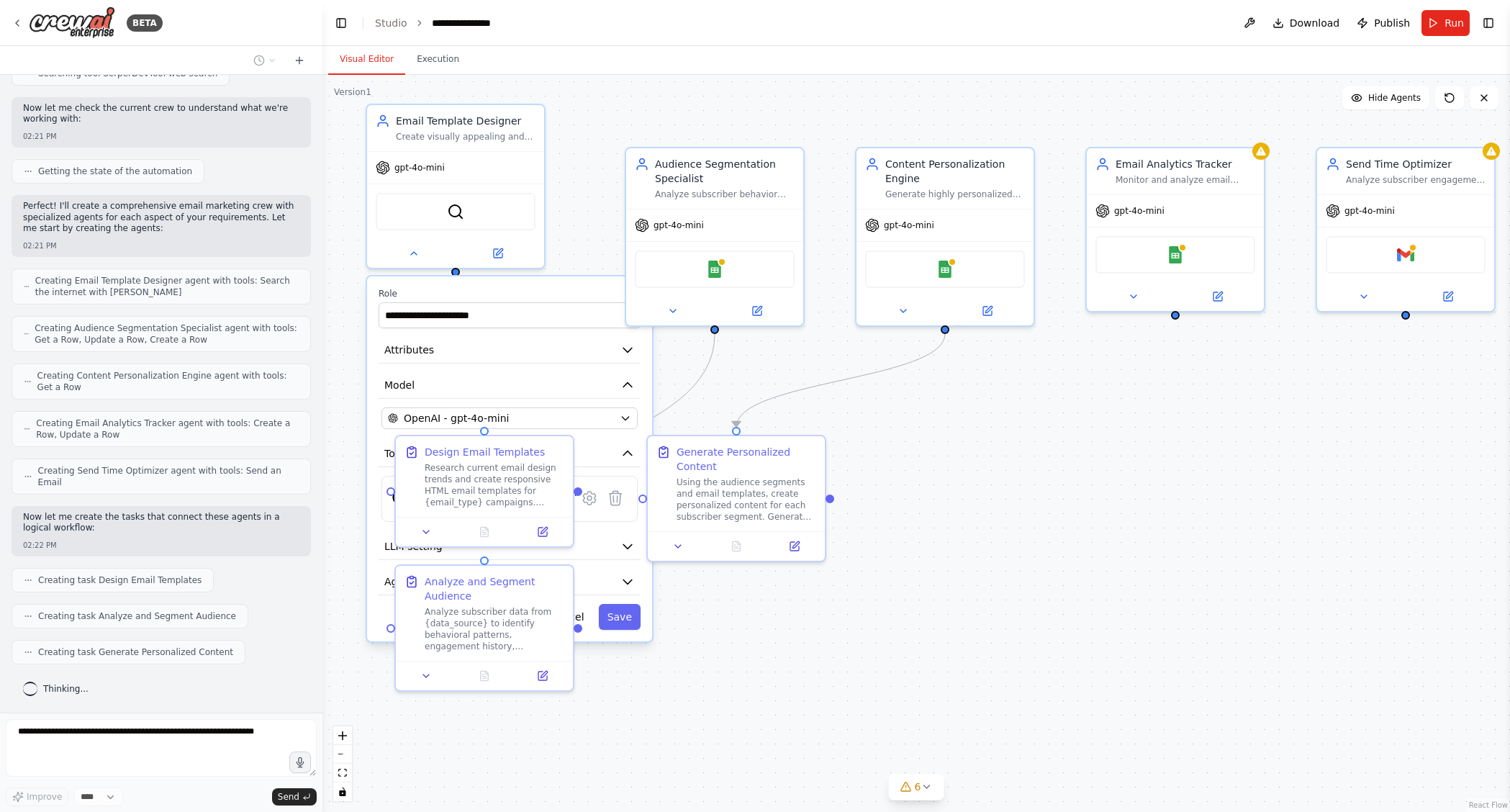
drag, startPoint x: 609, startPoint y: 333, endPoint x: 585, endPoint y: 287, distance: 51.9
click at [585, 288] on label "Role" at bounding box center [510, 294] width 262 height 12
click at [583, 282] on div "**********" at bounding box center [510, 459] width 285 height 365
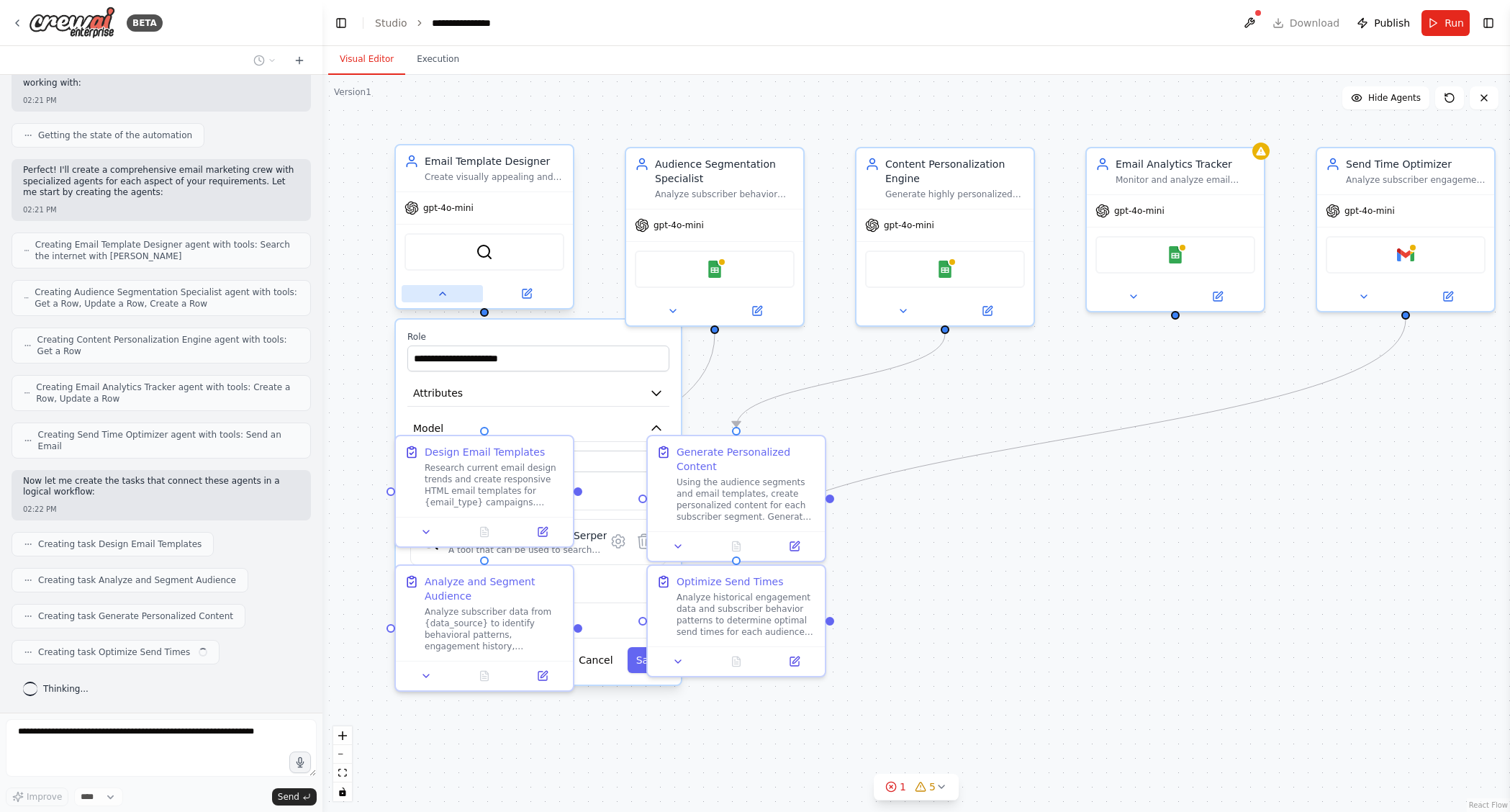
click at [450, 300] on button at bounding box center [441, 294] width 81 height 18
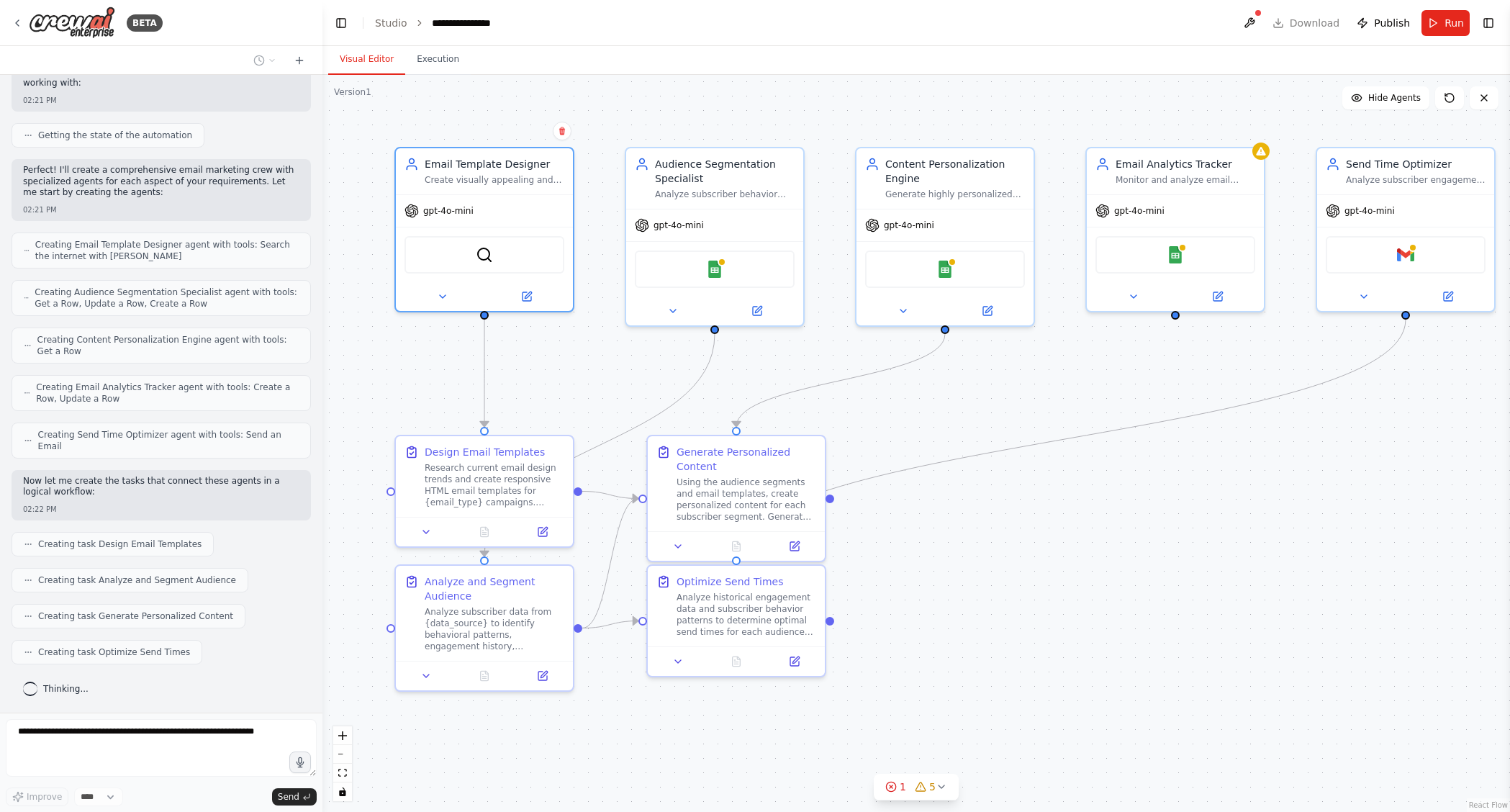
click at [1267, 588] on div ".deletable-edge-delete-btn { width: 20px; height: 20px; border: 0px solid #ffff…" at bounding box center [916, 443] width 1188 height 737
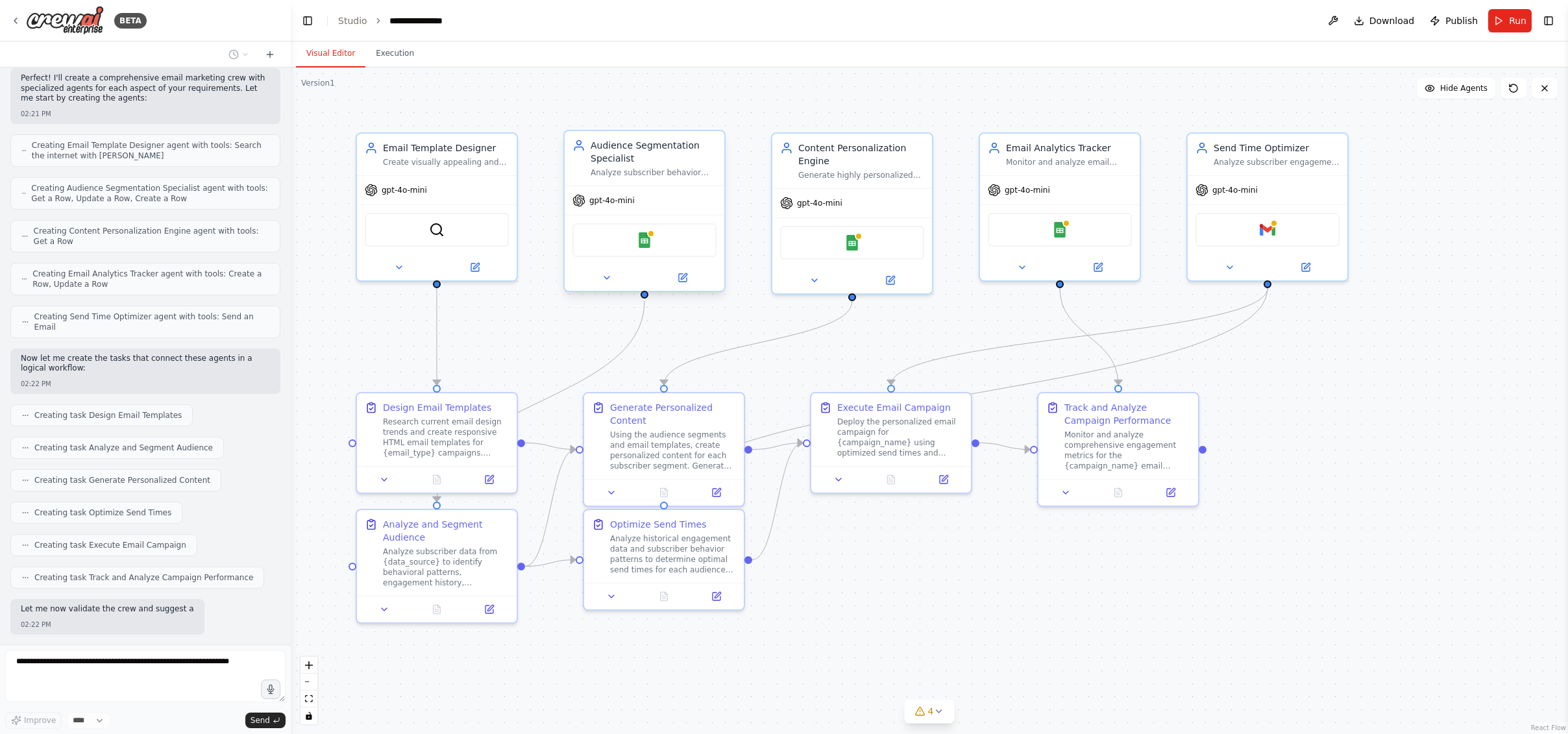
scroll to position [505, 0]
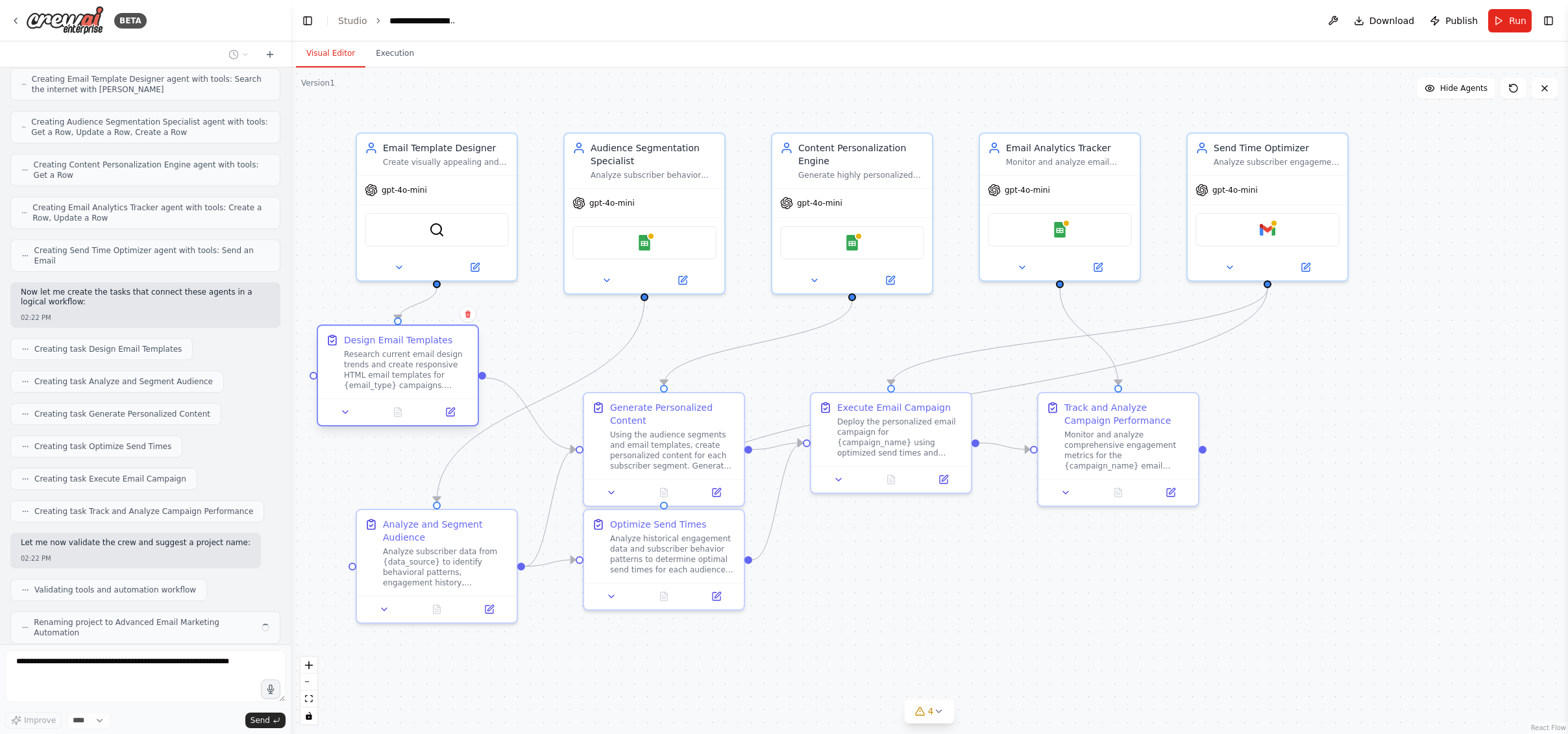
drag, startPoint x: 507, startPoint y: 412, endPoint x: 468, endPoint y: 352, distance: 71.6
click at [468, 352] on div "Design Email Templates Research current email design trends and create responsi…" at bounding box center [407, 362] width 126 height 57
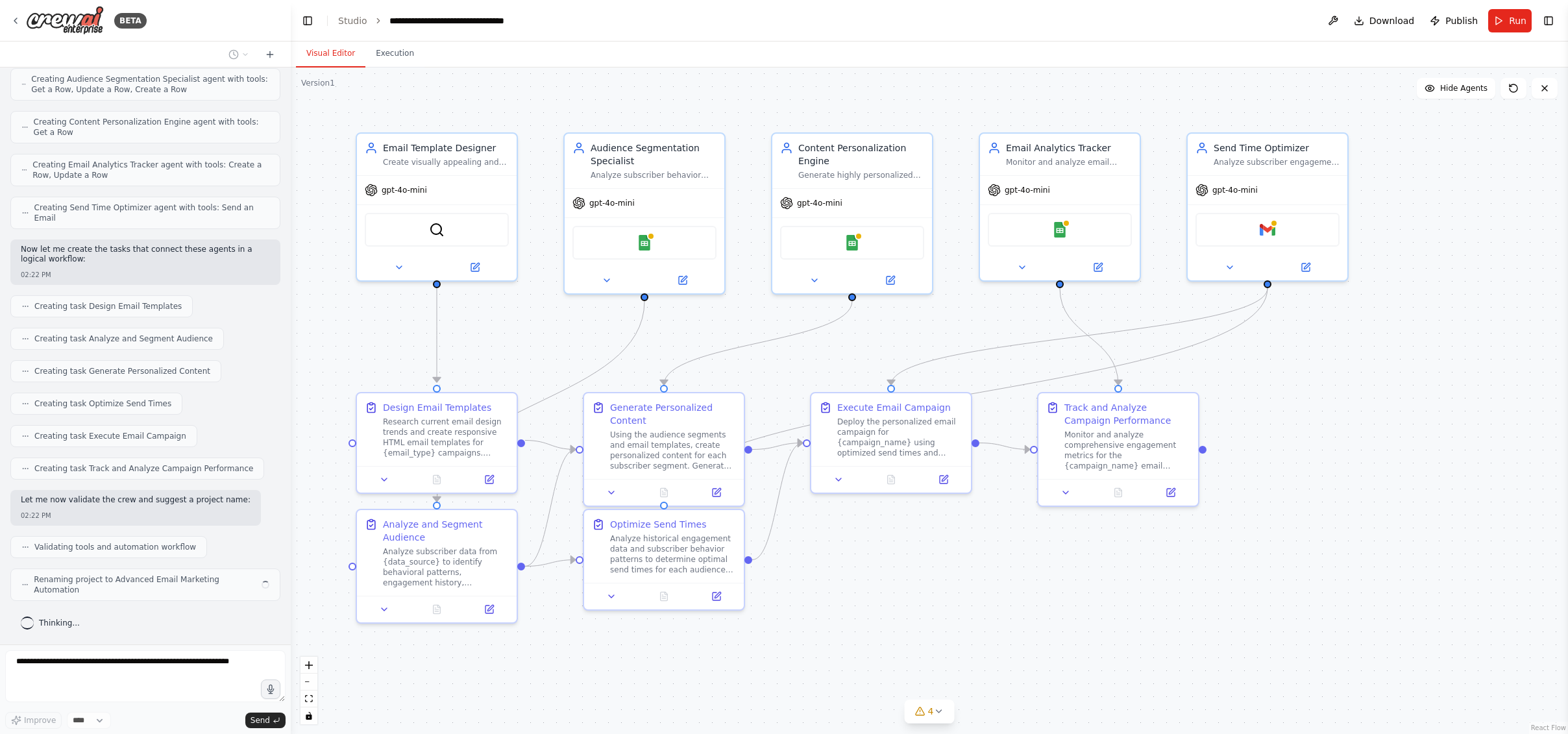
scroll to position [538, 0]
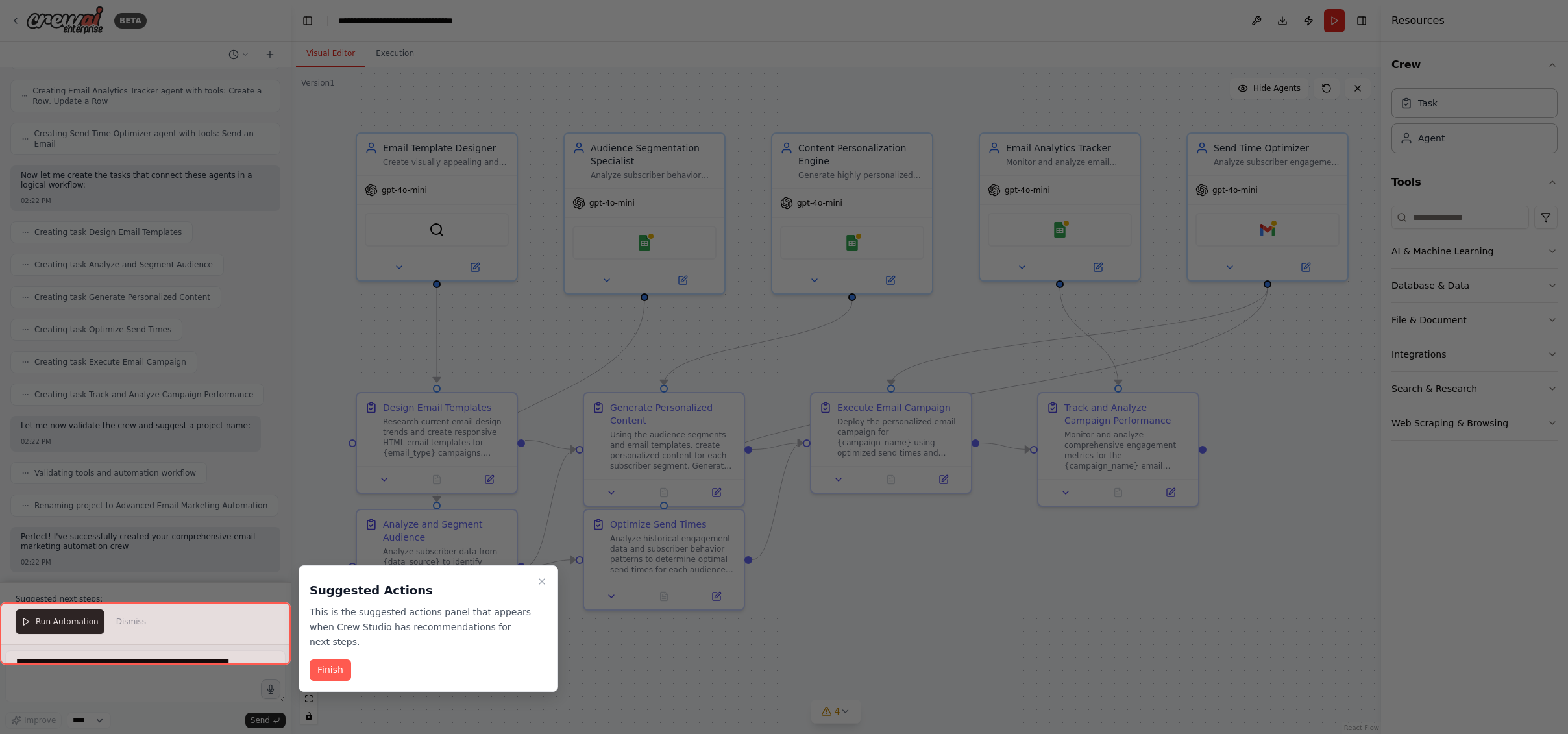
click at [441, 231] on div at bounding box center [784, 367] width 1568 height 734
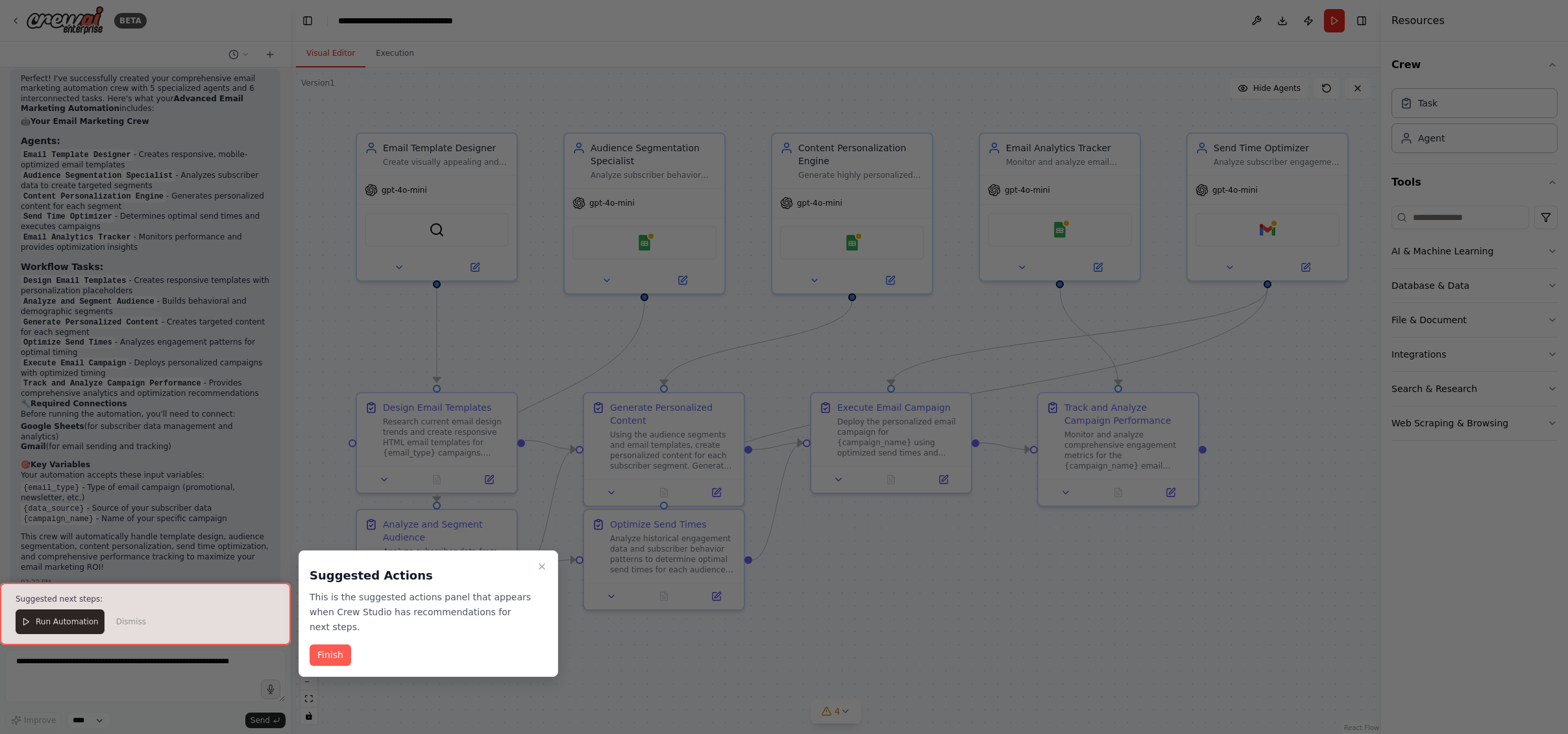
scroll to position [1091, 0]
click at [319, 657] on button "Finish" at bounding box center [330, 655] width 41 height 21
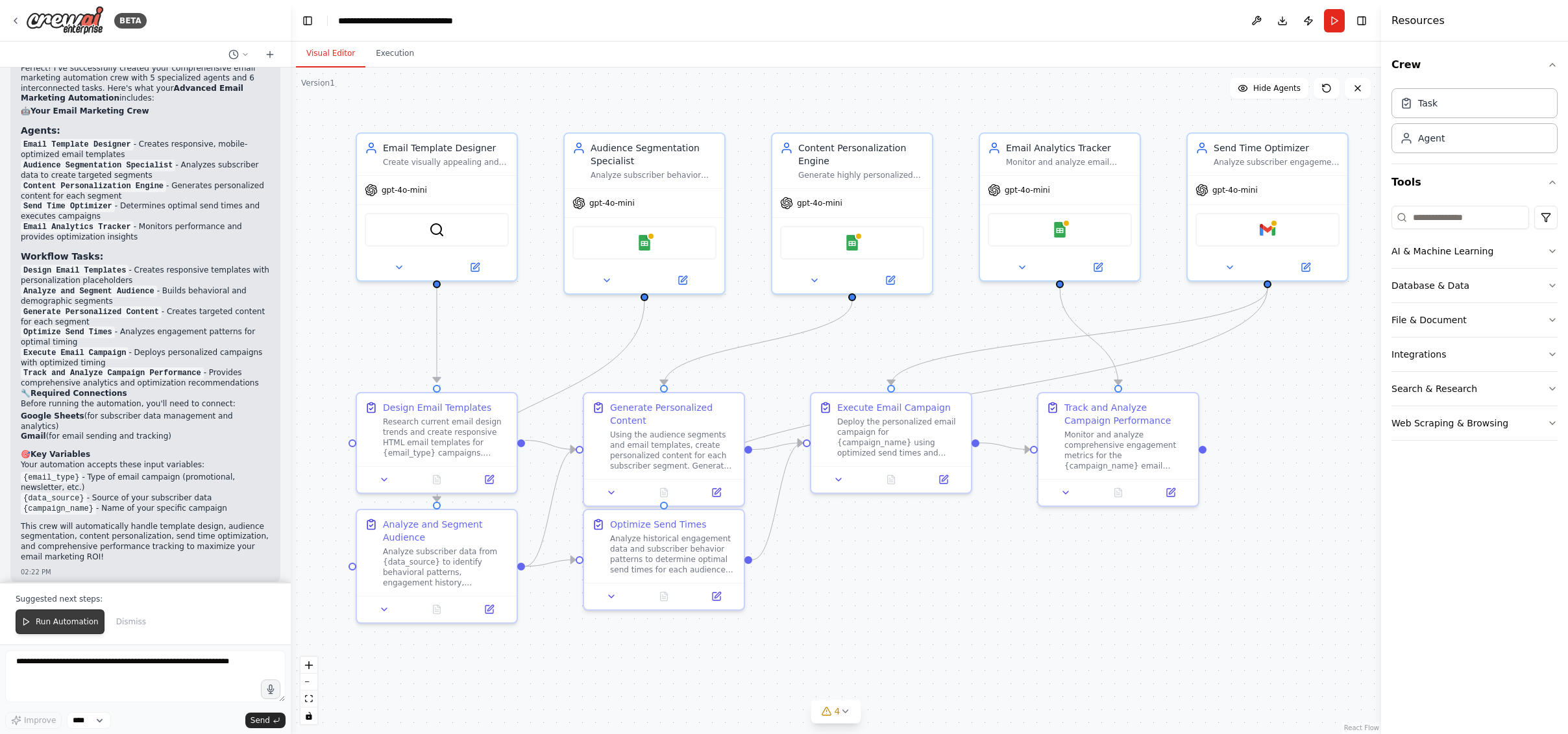
click at [71, 620] on span "Run Automation" at bounding box center [68, 622] width 63 height 11
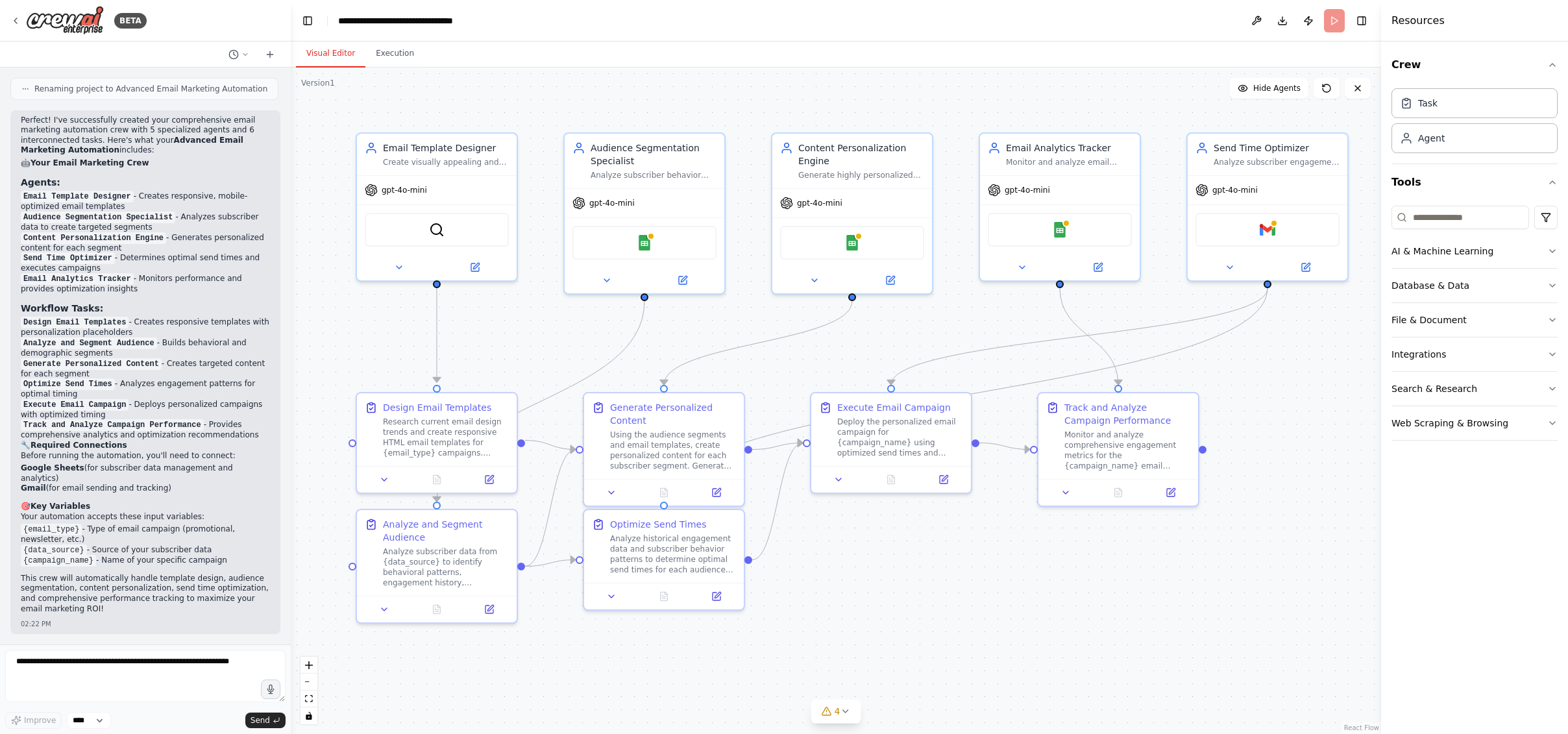
scroll to position [1029, 0]
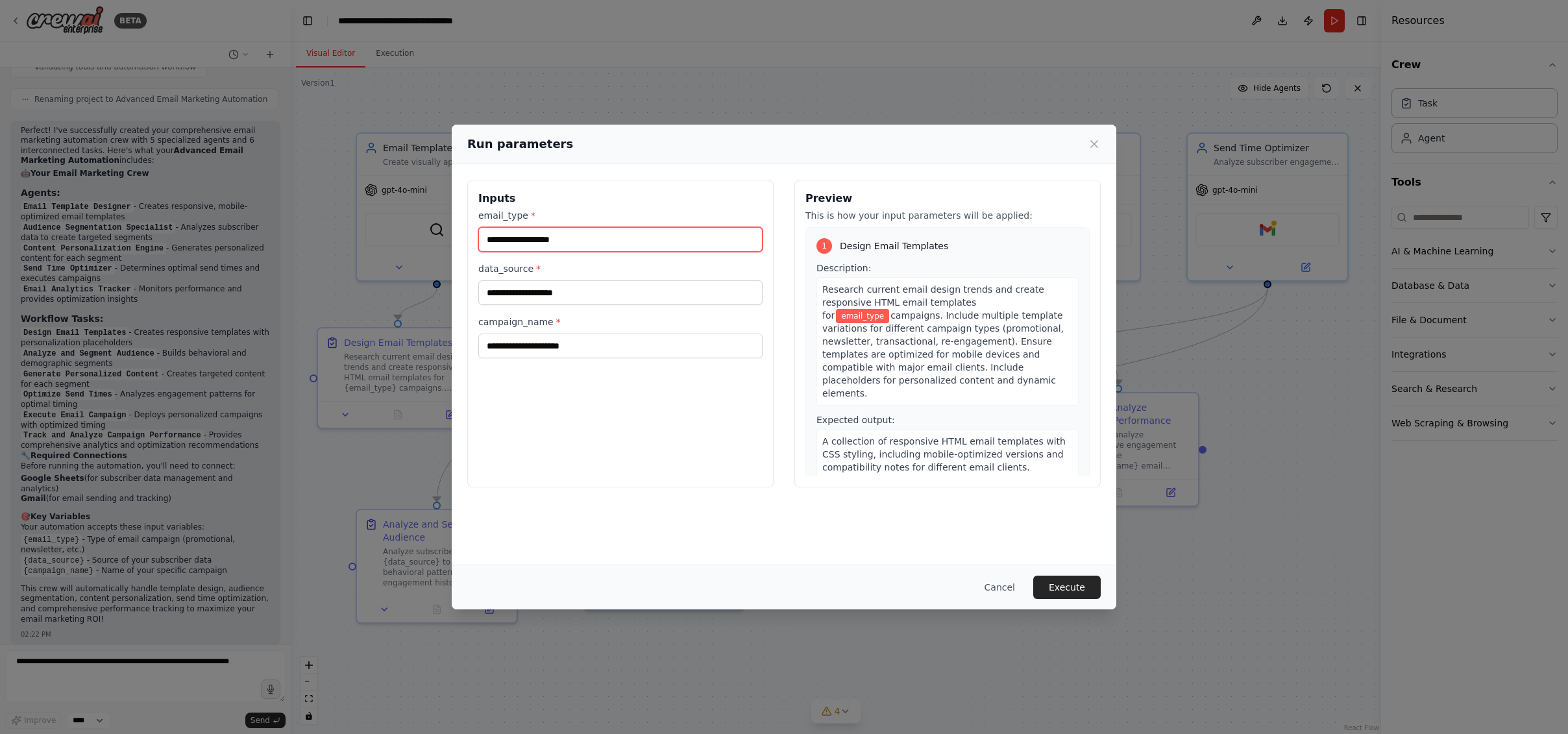
click at [642, 246] on input "email_type *" at bounding box center [619, 239] width 284 height 25
click at [712, 298] on input "data_source *" at bounding box center [619, 293] width 284 height 25
click at [703, 349] on input "campaign_name *" at bounding box center [619, 346] width 284 height 25
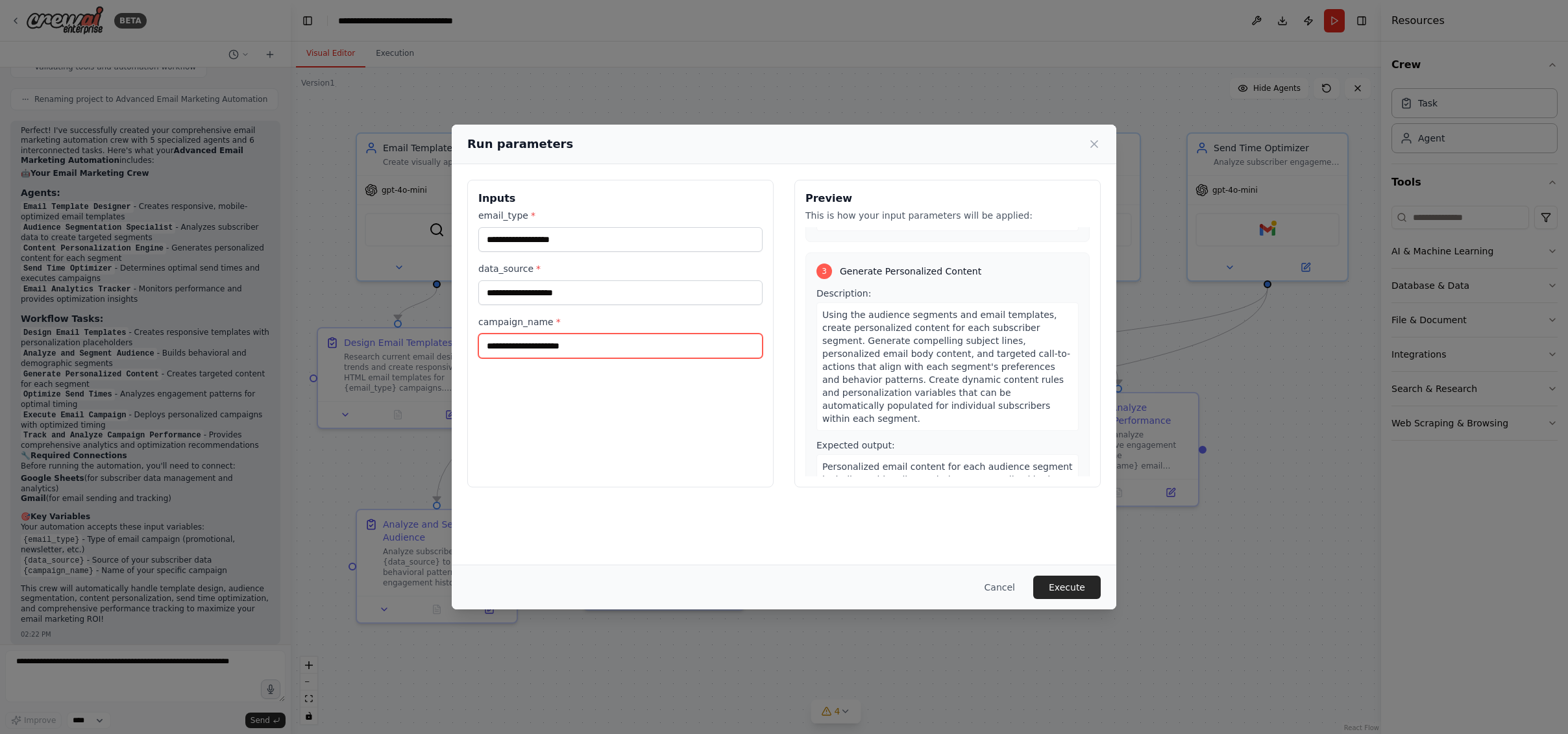
scroll to position [0, 0]
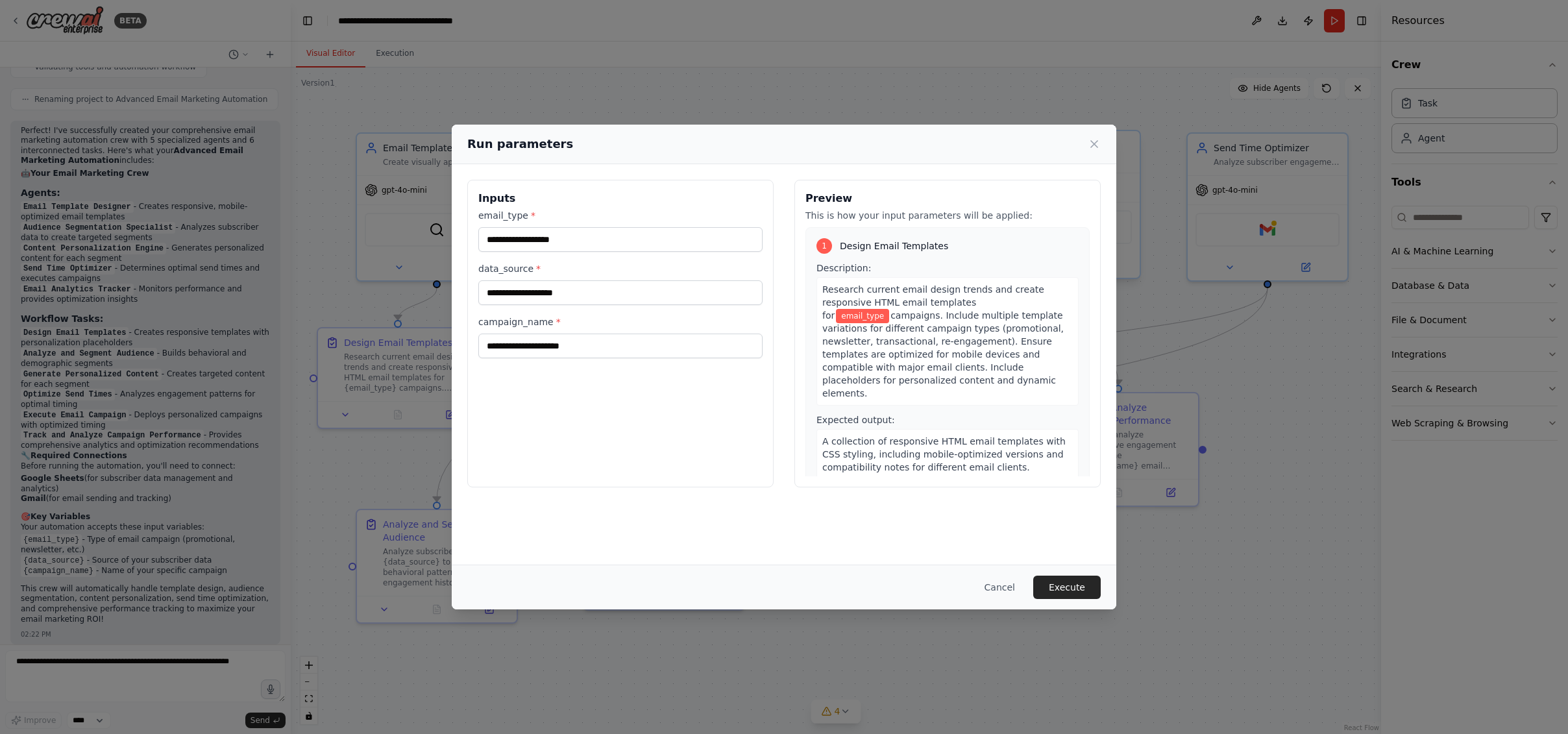
click at [1096, 145] on icon at bounding box center [1094, 143] width 13 height 13
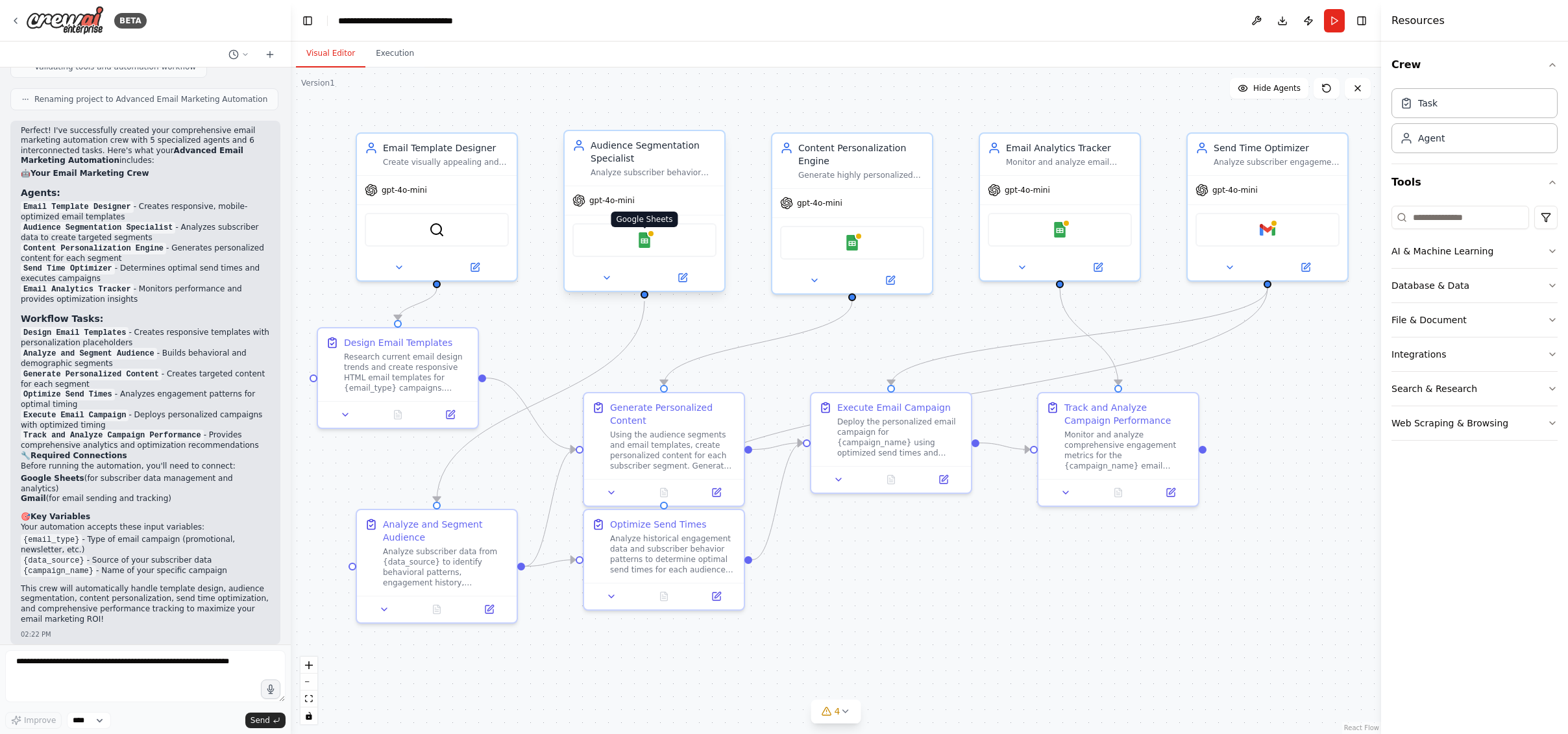
click at [639, 240] on img at bounding box center [644, 240] width 16 height 16
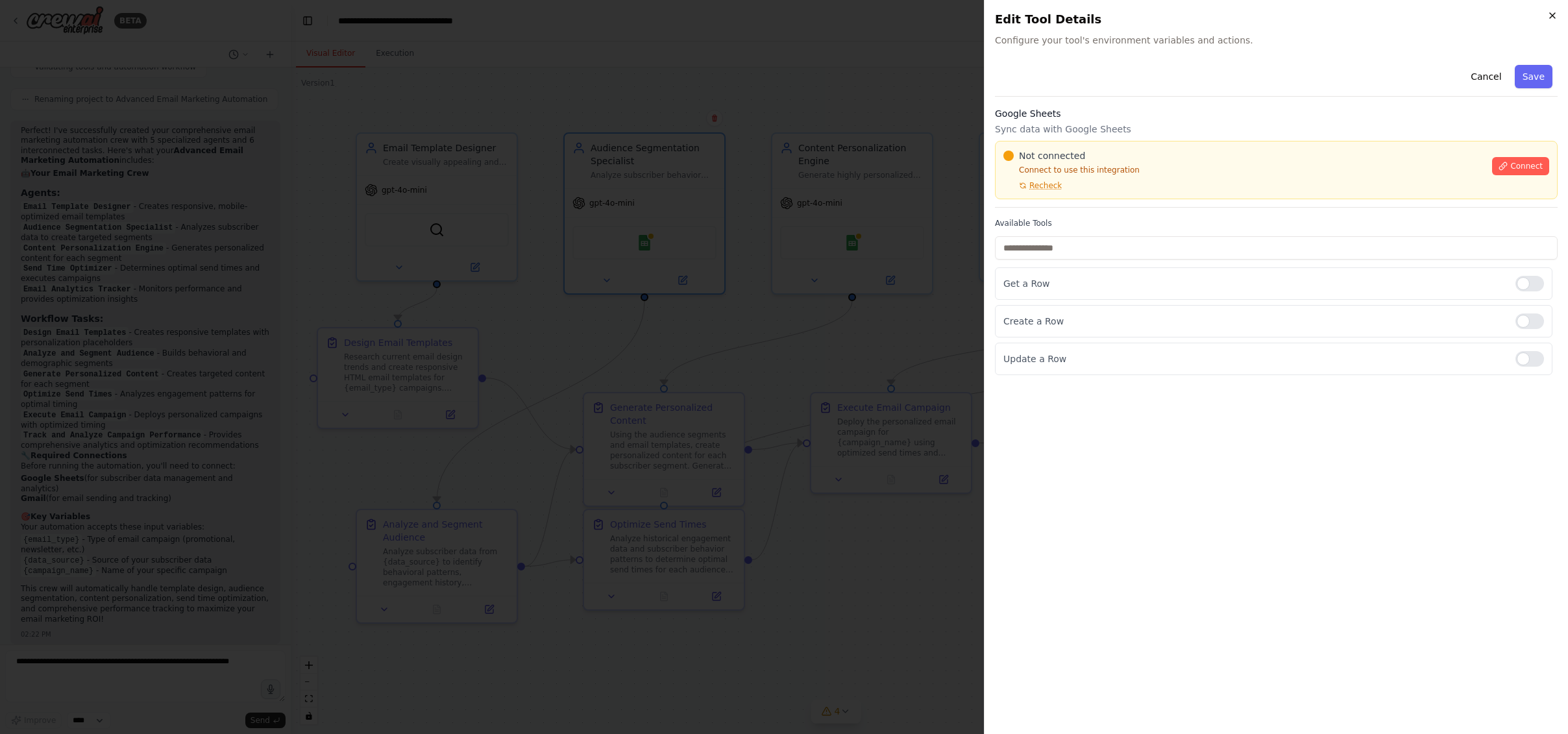
click at [1360, 14] on icon "button" at bounding box center [1552, 16] width 11 height 11
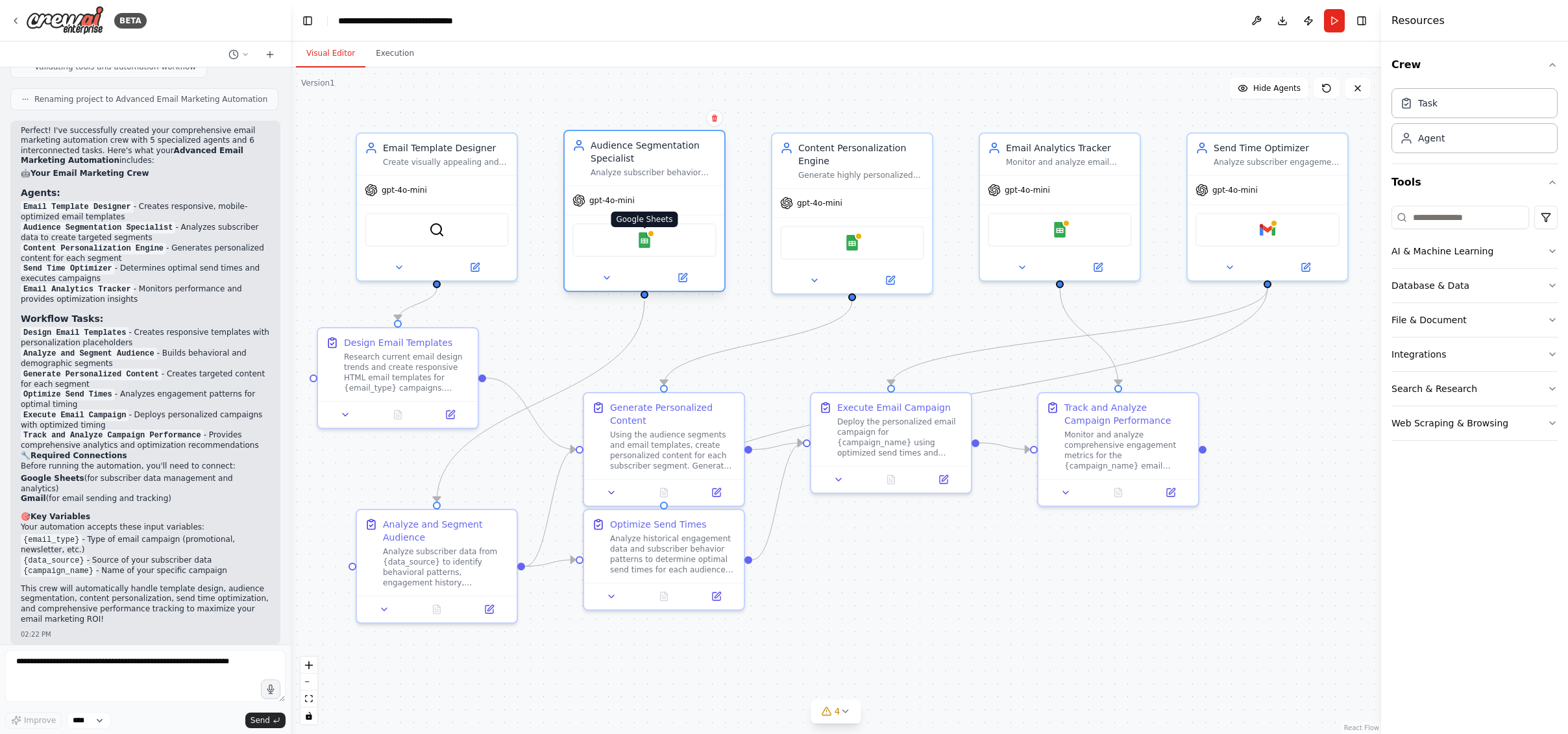
click at [647, 244] on img at bounding box center [644, 240] width 16 height 16
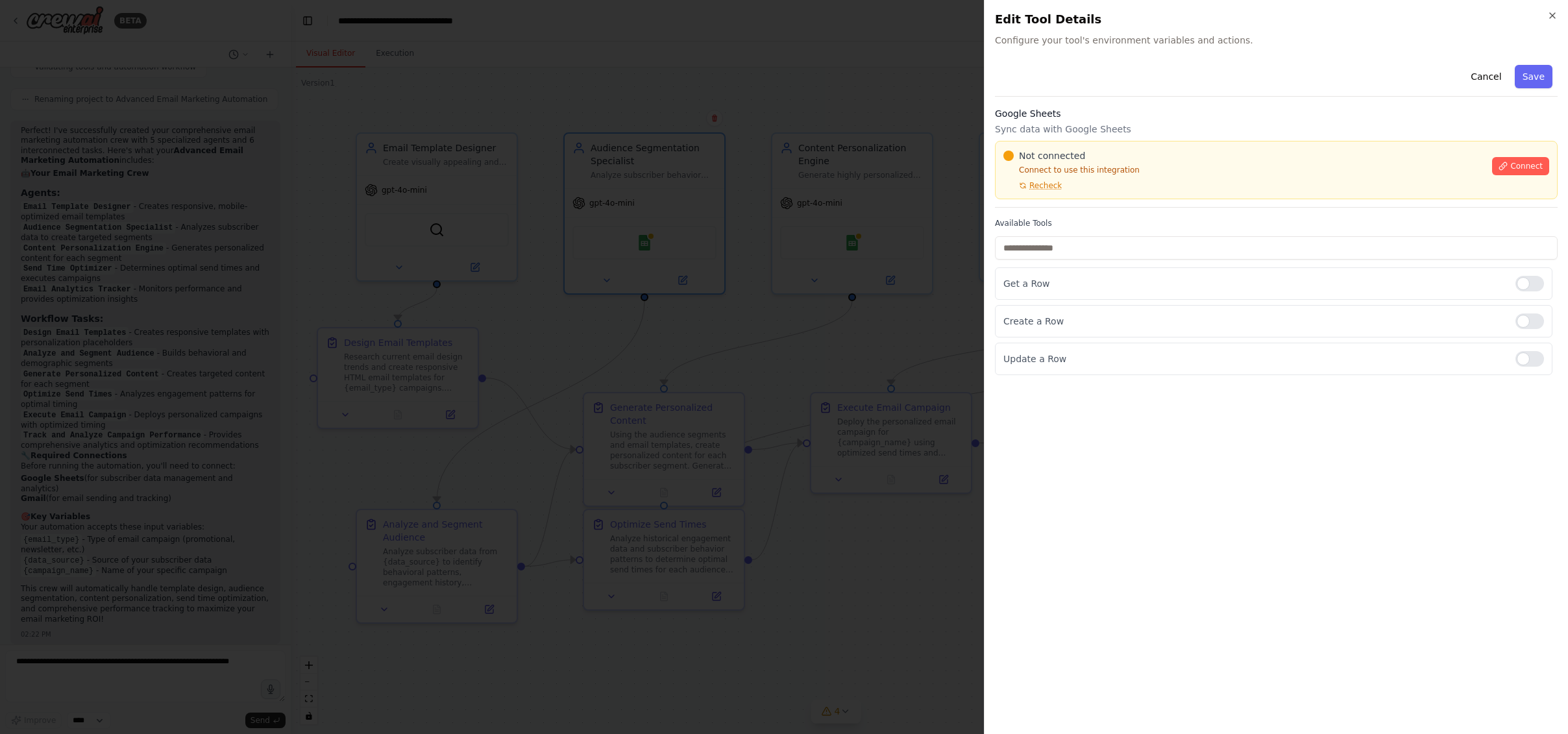
click at [893, 85] on div at bounding box center [784, 367] width 1568 height 734
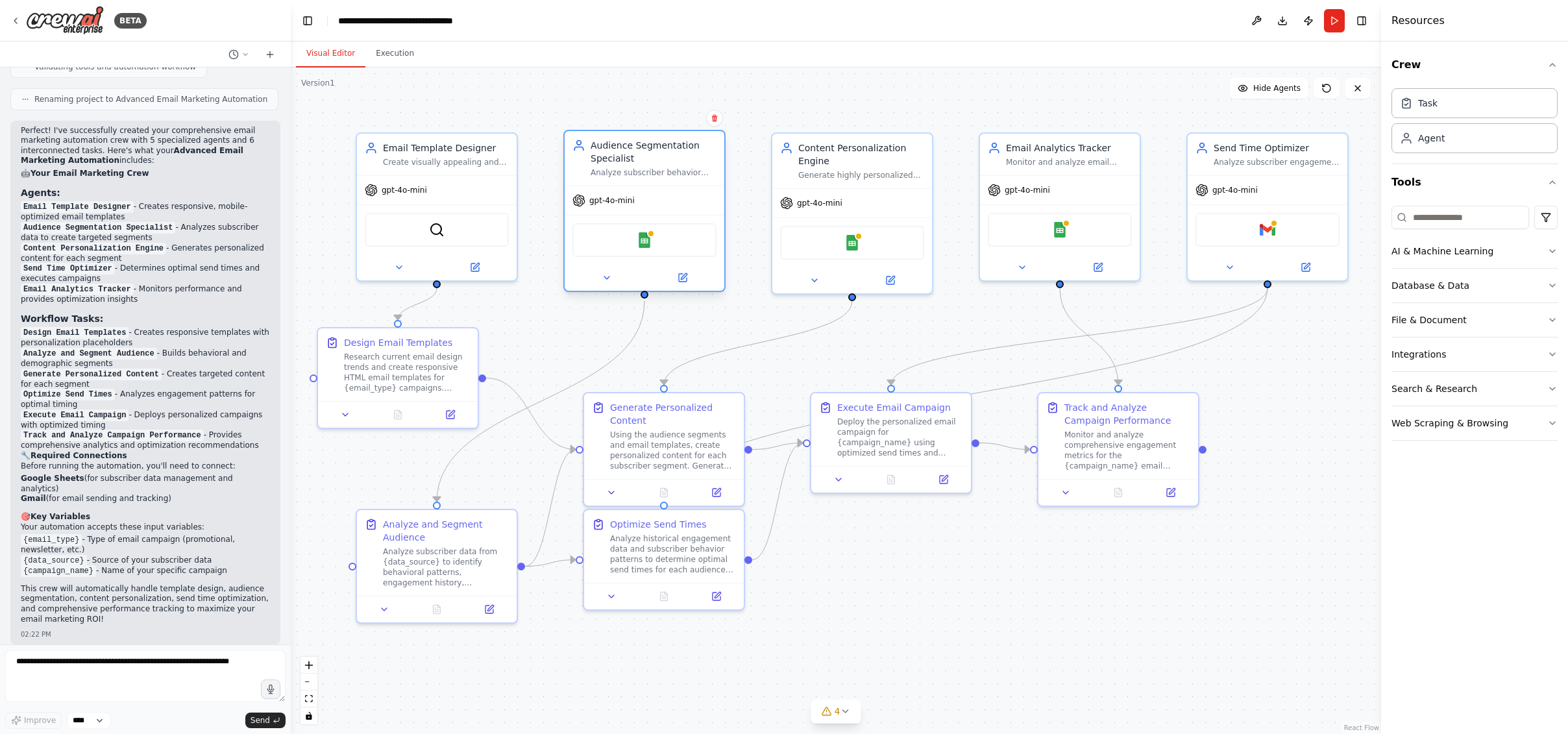
click at [655, 179] on div "Audience Segmentation Specialist Analyze subscriber behavior data from {data_so…" at bounding box center [644, 158] width 159 height 55
click at [662, 172] on div "Analyze subscriber behavior data from {data_source} to create precise audience …" at bounding box center [653, 172] width 126 height 11
click at [614, 283] on button at bounding box center [605, 278] width 73 height 16
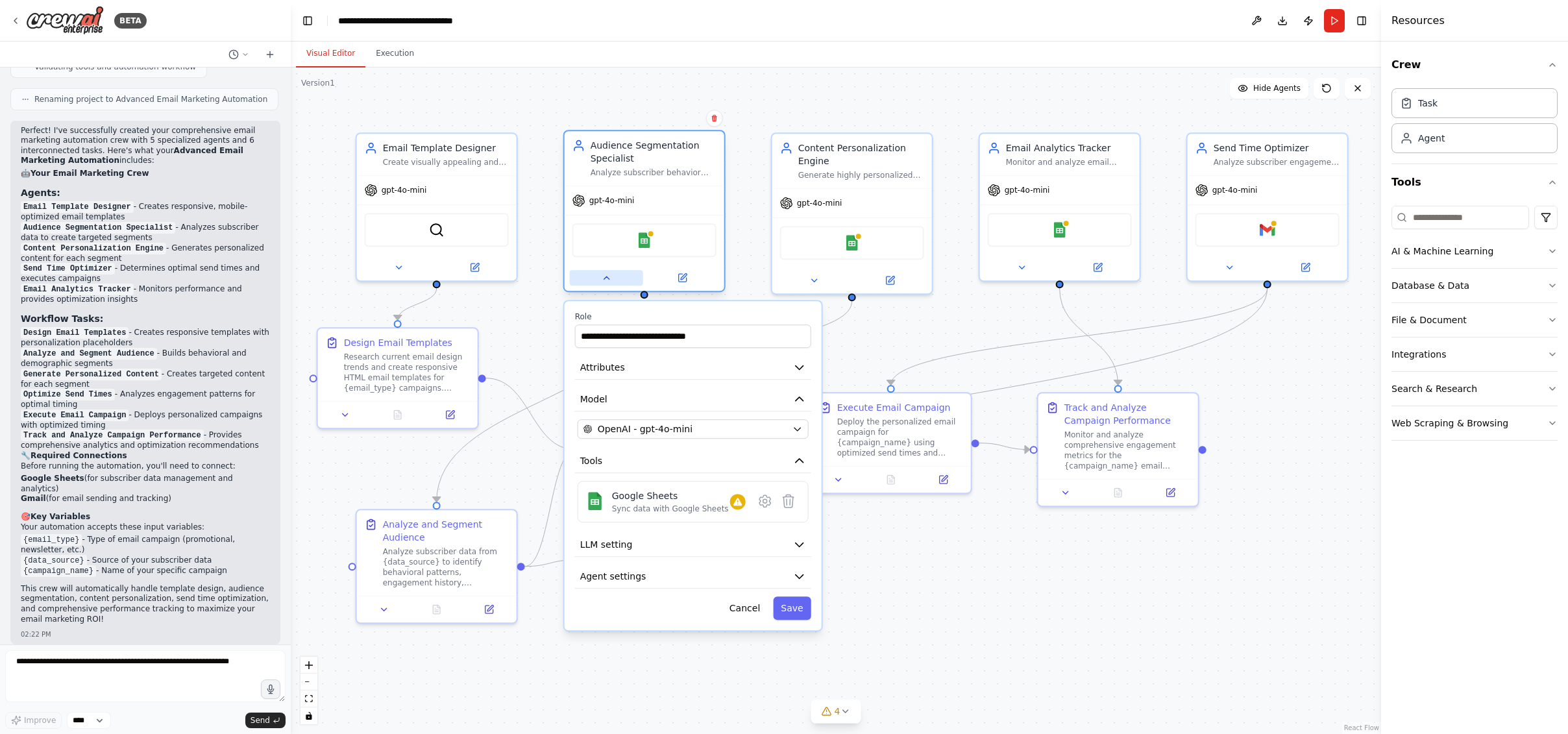
click at [610, 283] on icon at bounding box center [606, 278] width 11 height 11
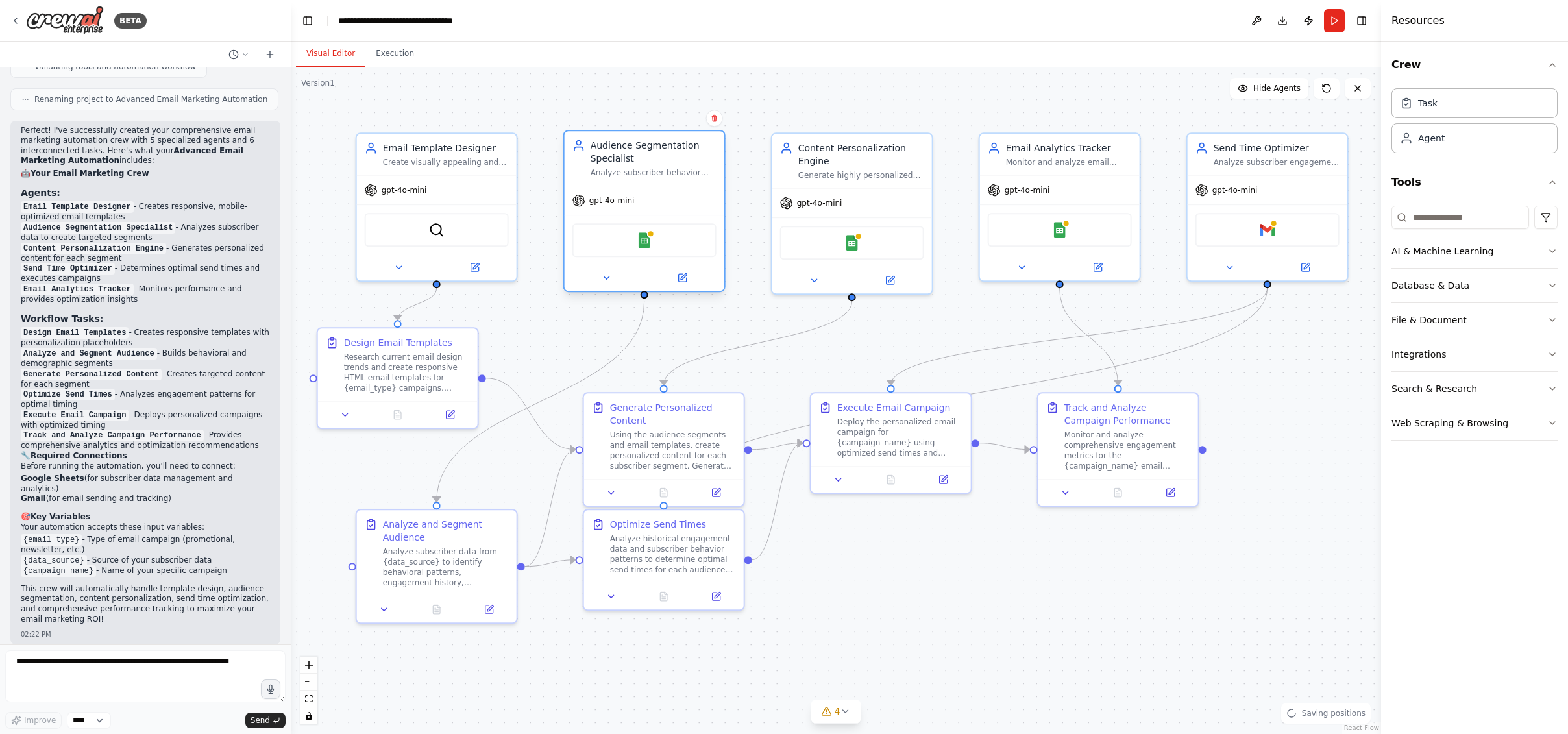
click at [676, 178] on div "Audience Segmentation Specialist Analyze subscriber behavior data from {data_so…" at bounding box center [644, 158] width 159 height 55
click at [685, 169] on div "Analyze subscriber behavior data from {data_source} to create precise audience …" at bounding box center [653, 172] width 126 height 11
click at [687, 286] on div at bounding box center [644, 277] width 159 height 26
click at [685, 275] on icon at bounding box center [682, 278] width 11 height 11
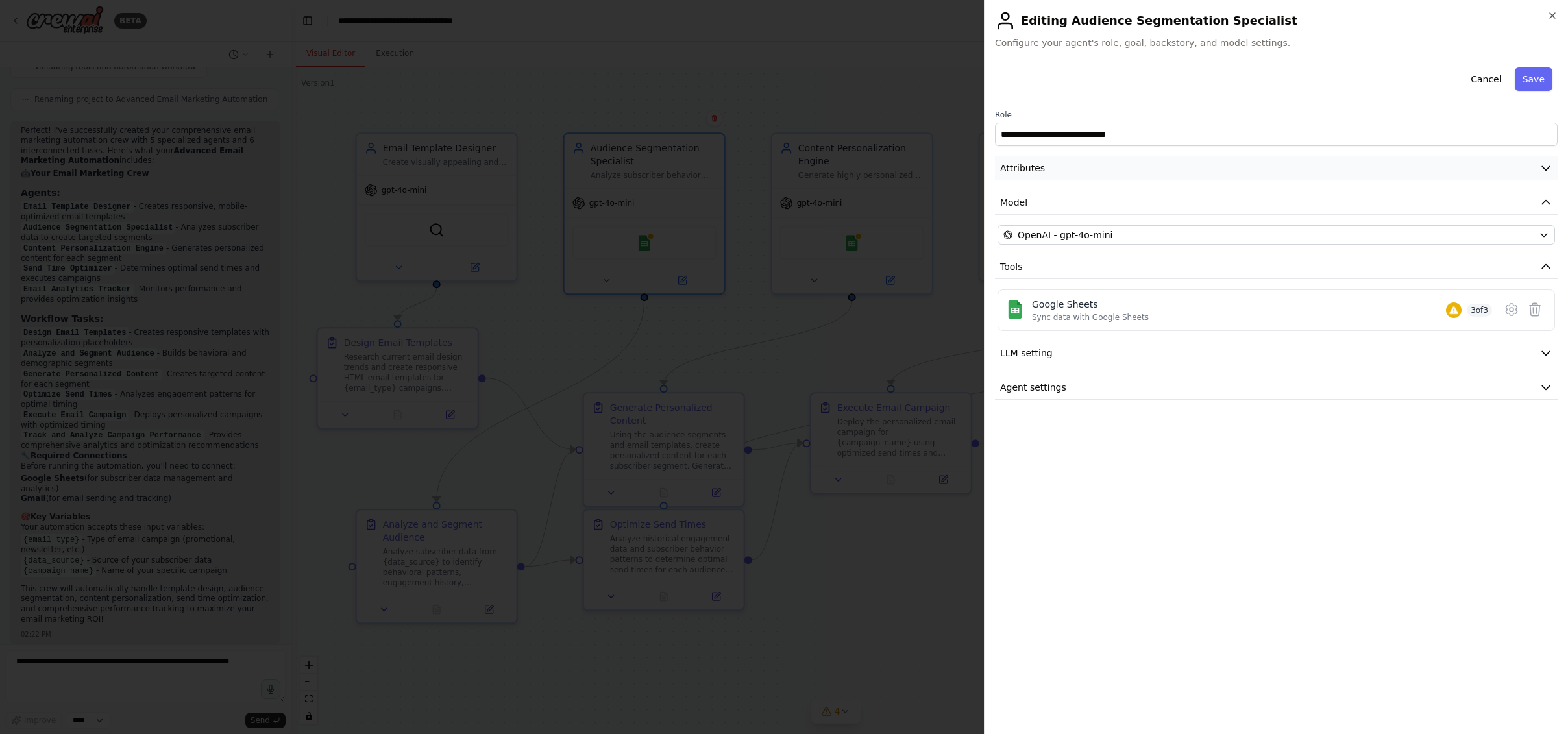
click at [1158, 166] on button "Attributes" at bounding box center [1275, 168] width 562 height 24
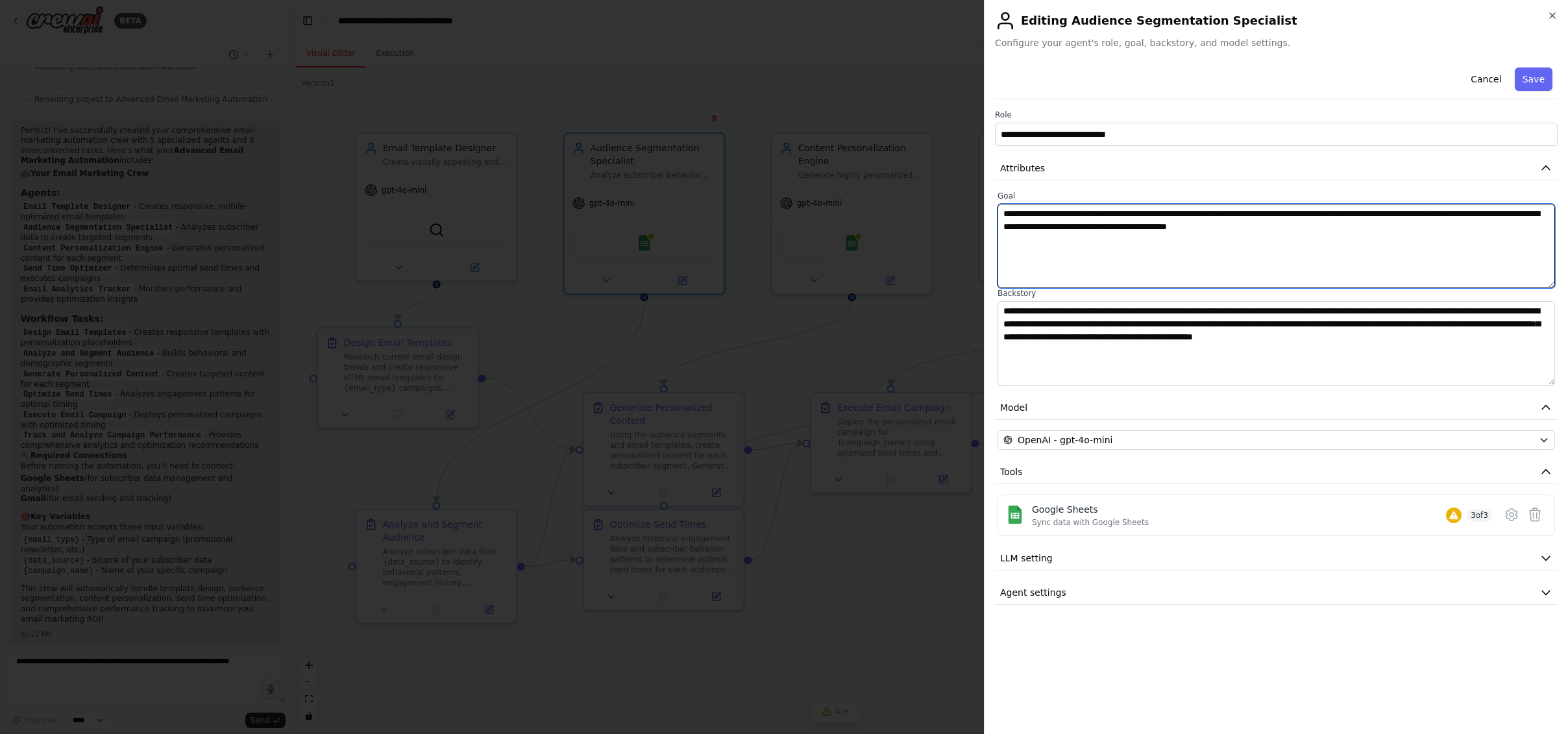
drag, startPoint x: 1200, startPoint y: 209, endPoint x: 1464, endPoint y: 232, distance: 265.0
click at [1360, 232] on textarea "**********" at bounding box center [1275, 246] width 557 height 84
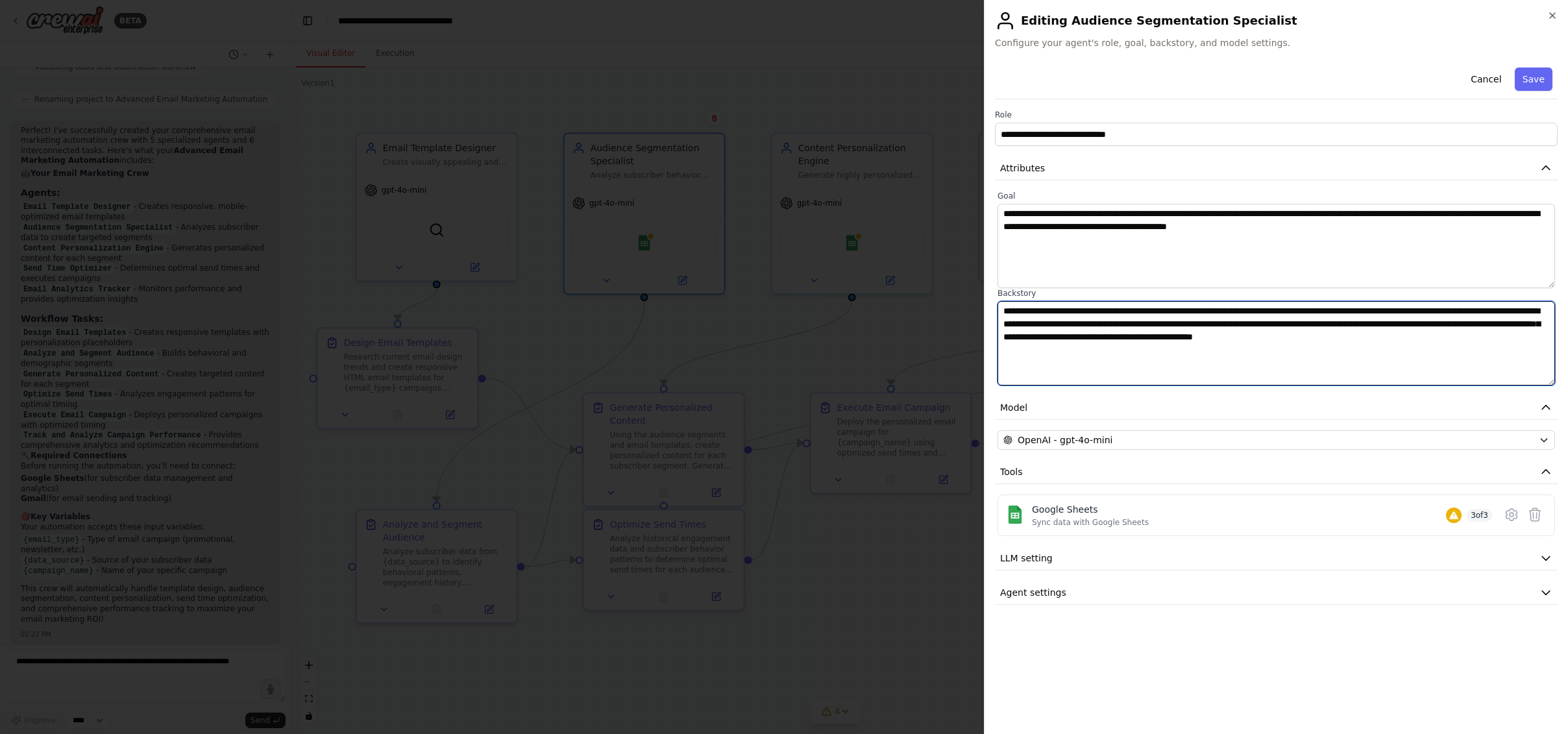
drag, startPoint x: 1262, startPoint y: 356, endPoint x: 909, endPoint y: 297, distance: 357.9
click at [909, 297] on body "BETA Build a crew that designs email templates, segments audiences based on beh…" at bounding box center [784, 367] width 1568 height 734
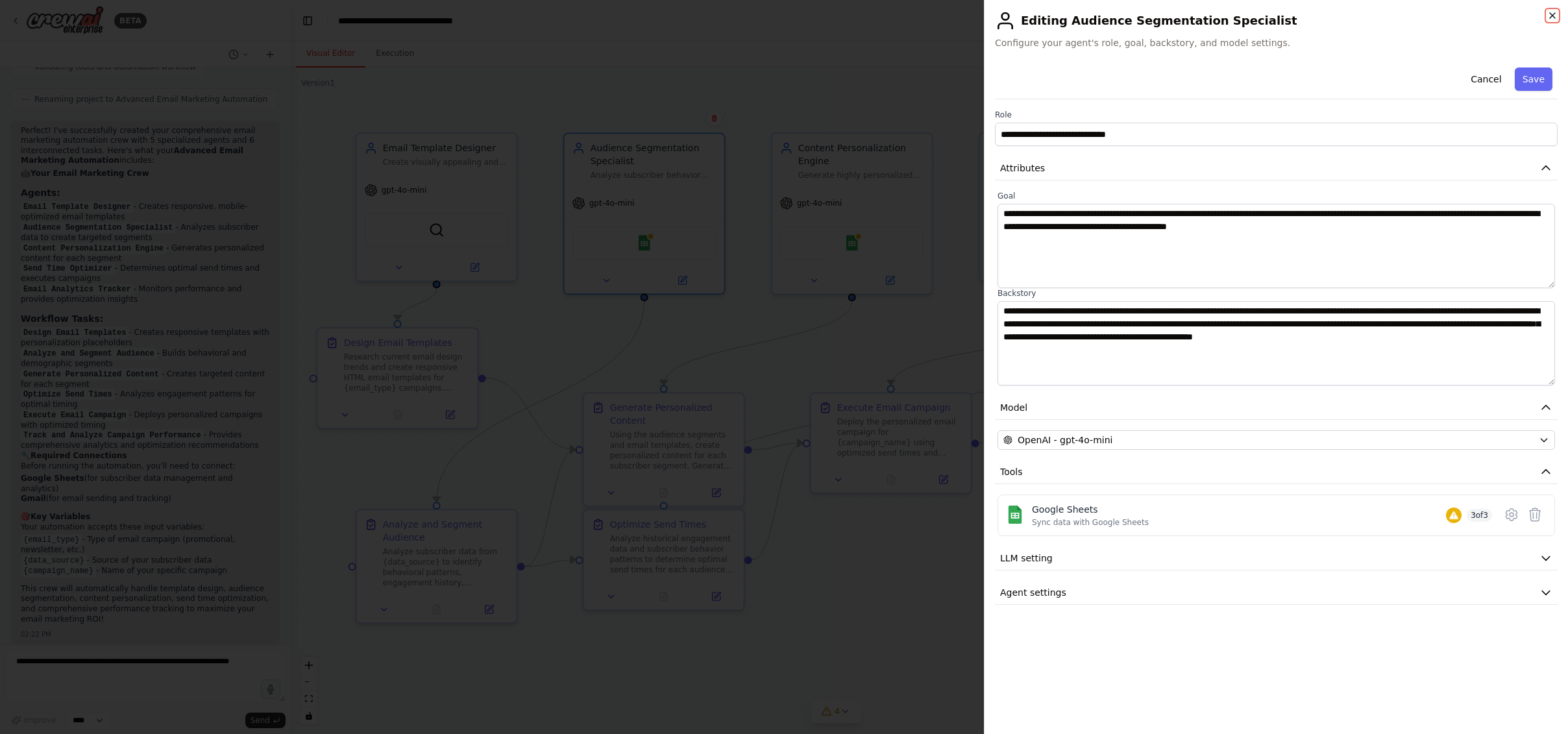
click at [1360, 11] on icon "button" at bounding box center [1552, 16] width 11 height 11
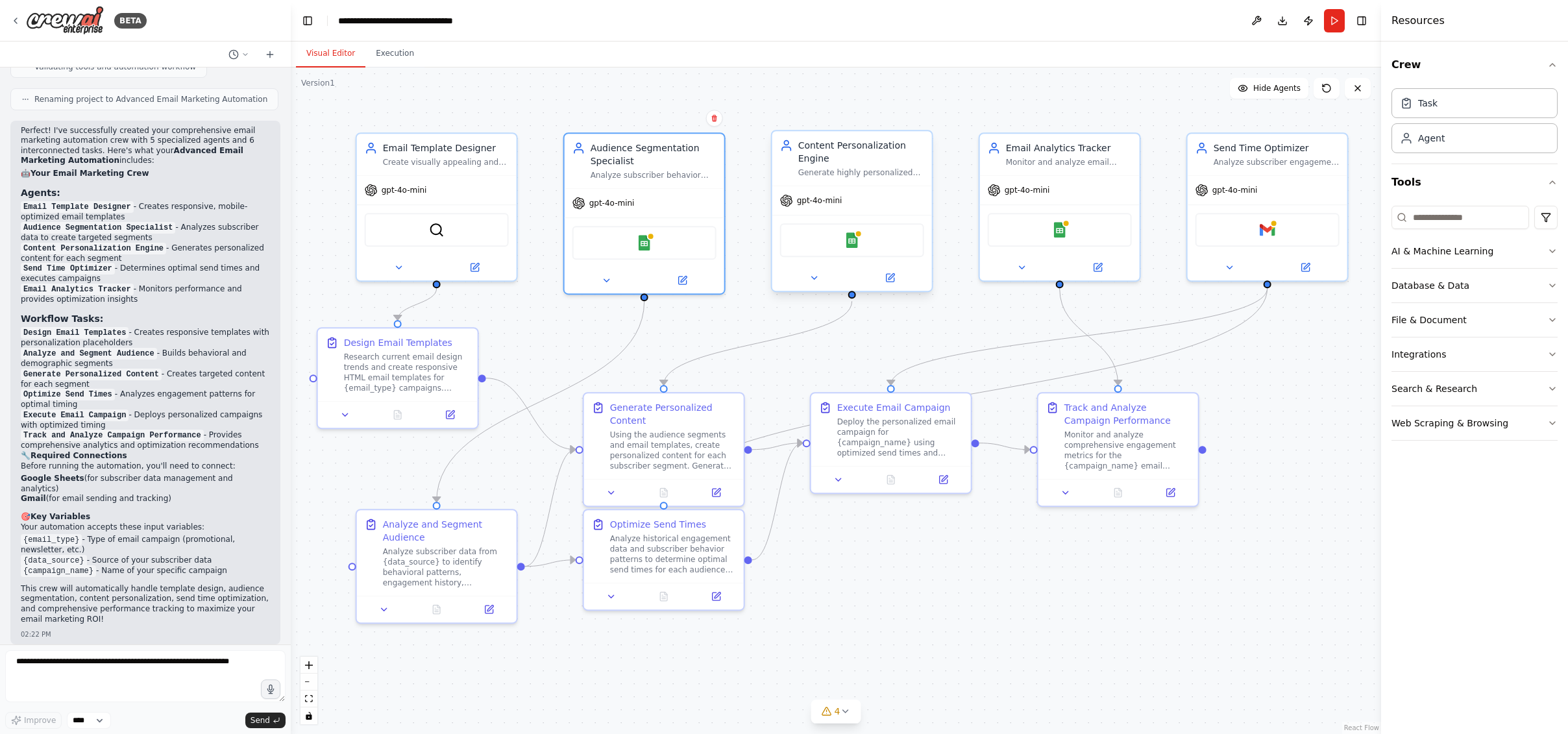
click at [911, 152] on div "Content Personalization Engine" at bounding box center [861, 151] width 126 height 26
drag, startPoint x: 468, startPoint y: 350, endPoint x: 510, endPoint y: 368, distance: 45.7
click at [506, 364] on div "Research current email design trends and create responsive HTML email templates…" at bounding box center [445, 382] width 126 height 41
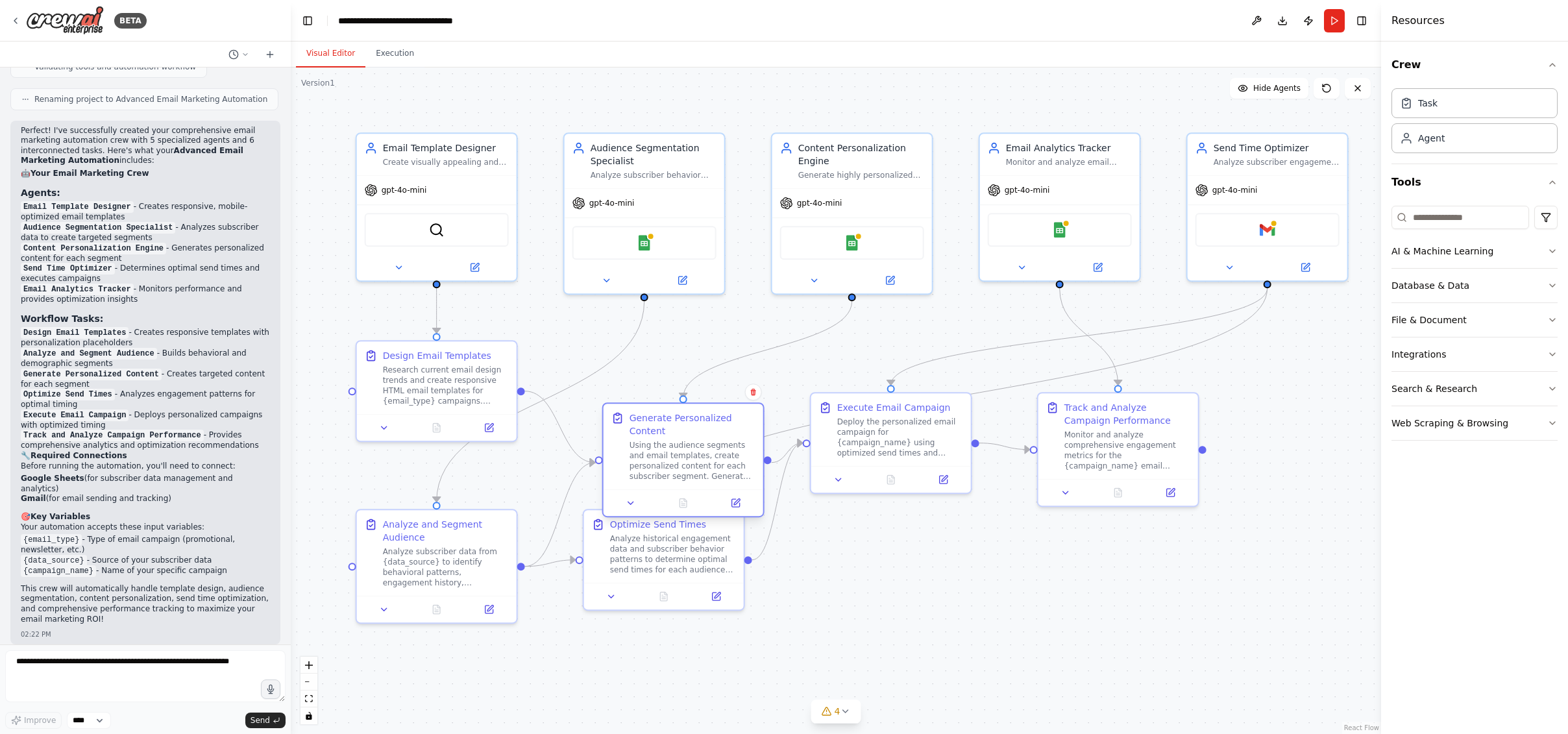
drag, startPoint x: 696, startPoint y: 422, endPoint x: 722, endPoint y: 443, distance: 33.4
click at [722, 443] on div "Generate Personalized Content Using the audience segments and email templates, …" at bounding box center [692, 447] width 126 height 70
drag, startPoint x: 473, startPoint y: 397, endPoint x: 464, endPoint y: 485, distance: 88.5
click at [441, 413] on div "Research current email design trends and create responsive HTML email templates…" at bounding box center [393, 424] width 126 height 41
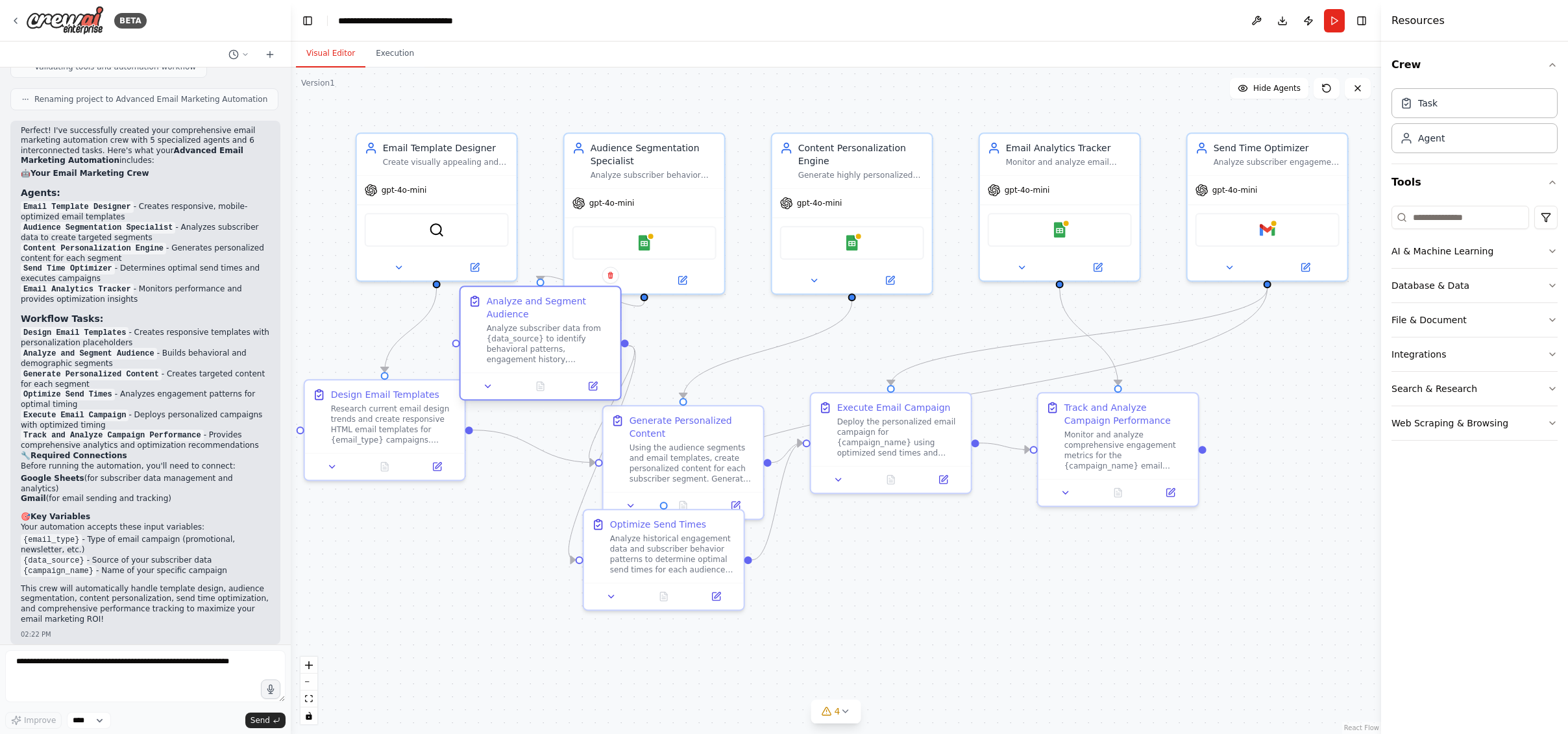
drag, startPoint x: 490, startPoint y: 523, endPoint x: 597, endPoint y: 306, distance: 241.9
click at [597, 306] on div "Analyze and Segment Audience" at bounding box center [549, 307] width 126 height 26
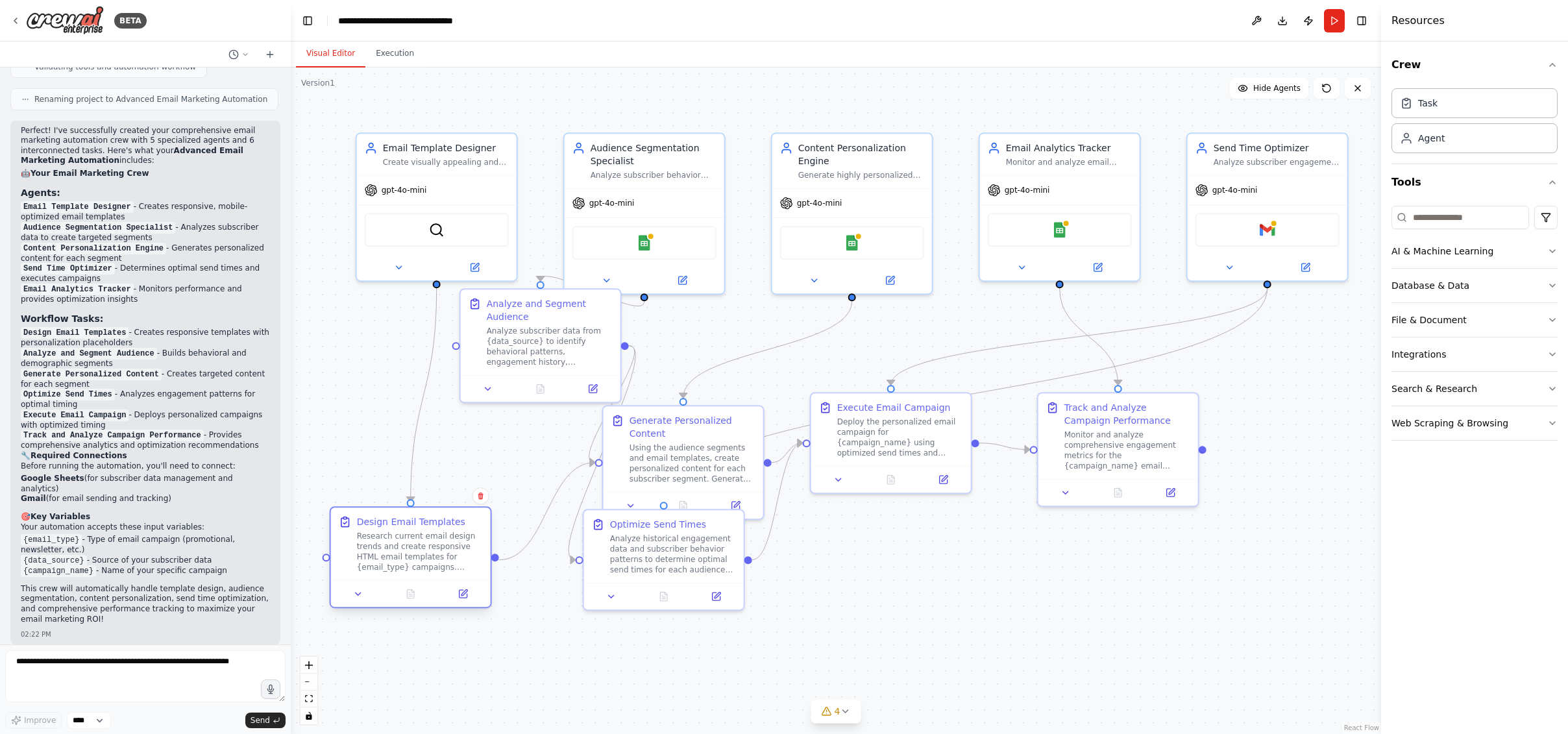
drag, startPoint x: 420, startPoint y: 410, endPoint x: 458, endPoint y: 555, distance: 149.9
click at [458, 555] on div "Research current email design trends and create responsive HTML email templates…" at bounding box center [420, 551] width 126 height 41
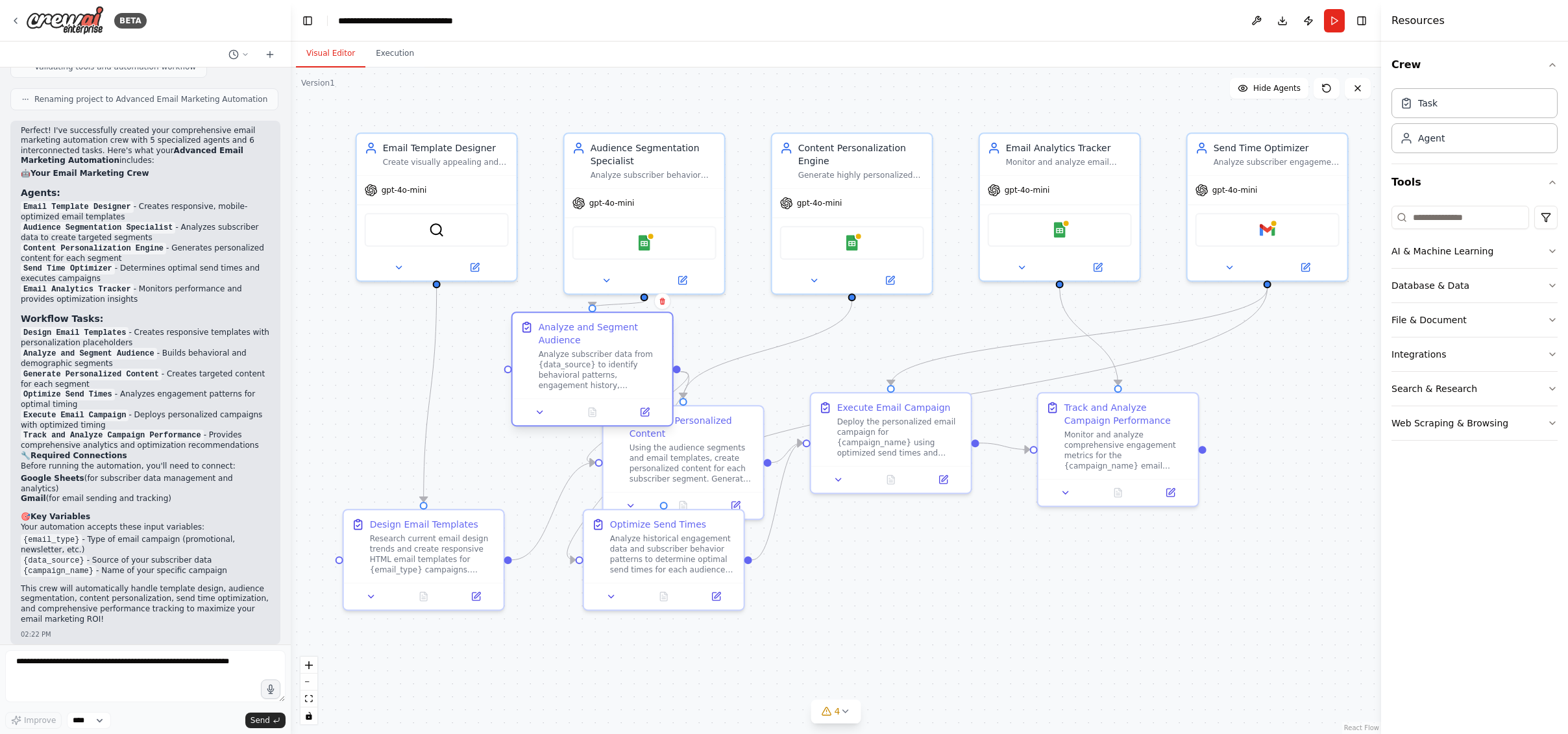
click at [609, 415] on div "Analyze and Segment Audience Analyze subscriber data from {data_source} to iden…" at bounding box center [592, 369] width 162 height 115
click at [577, 434] on div at bounding box center [566, 425] width 159 height 26
click at [714, 460] on div "Using the audience segments and email templates, create personalized content fo…" at bounding box center [692, 460] width 126 height 41
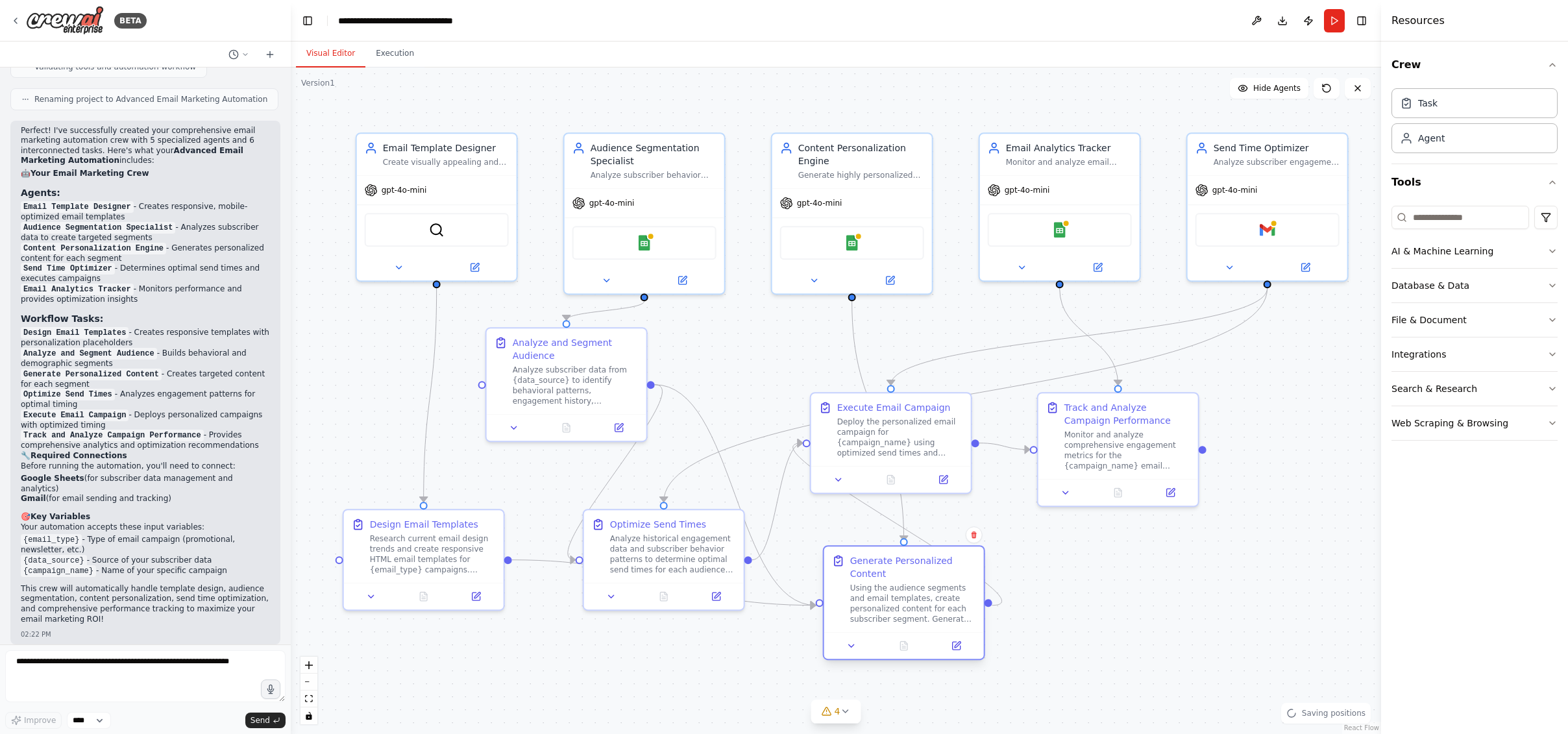
drag, startPoint x: 713, startPoint y: 459, endPoint x: 945, endPoint y: 592, distance: 267.4
click at [945, 592] on div "Using the audience segments and email templates, create personalized content fo…" at bounding box center [912, 603] width 126 height 41
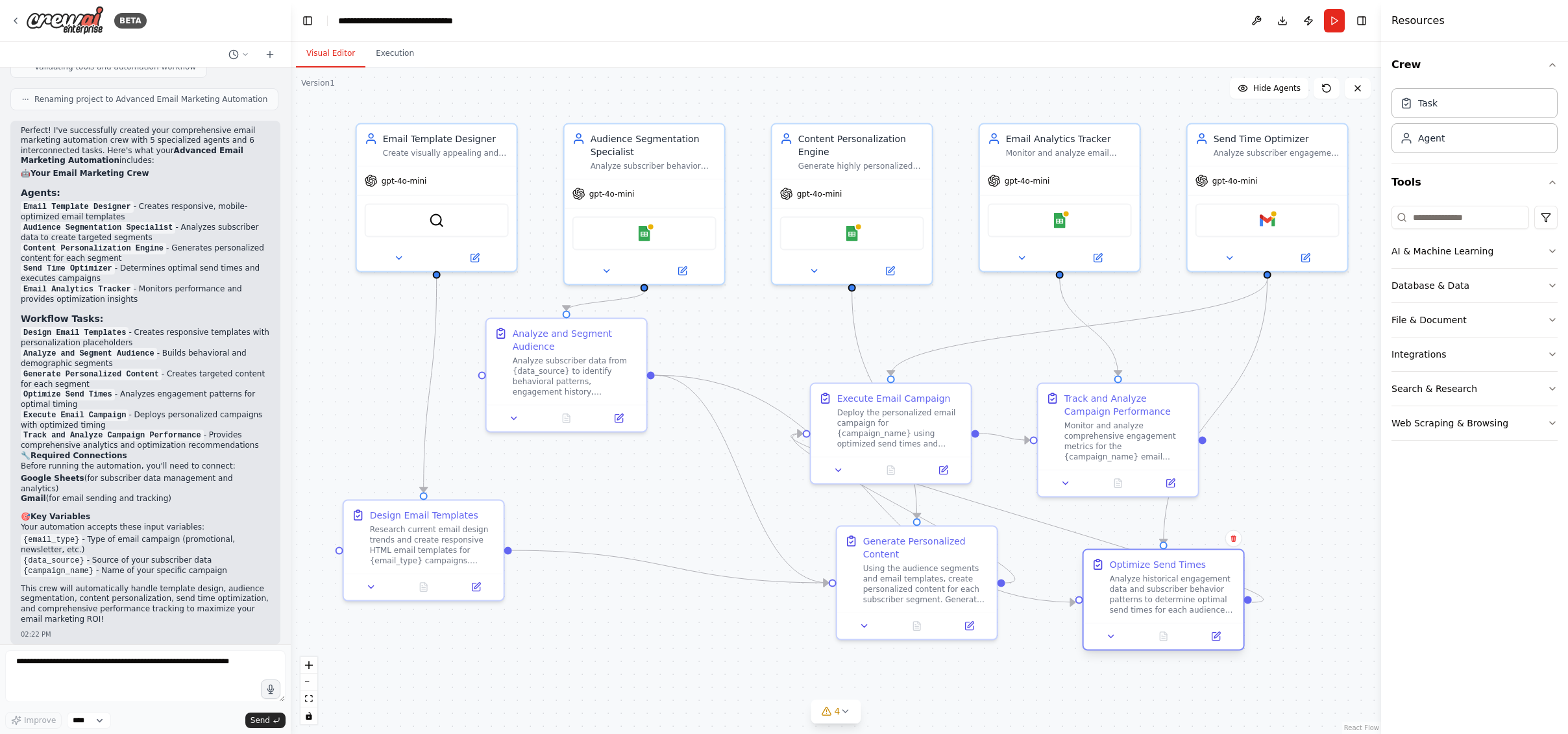
drag, startPoint x: 691, startPoint y: 539, endPoint x: 1196, endPoint y: 585, distance: 507.1
click at [1196, 585] on div "Analyze historical engagement data and subscriber behavior patterns to determin…" at bounding box center [1172, 594] width 126 height 41
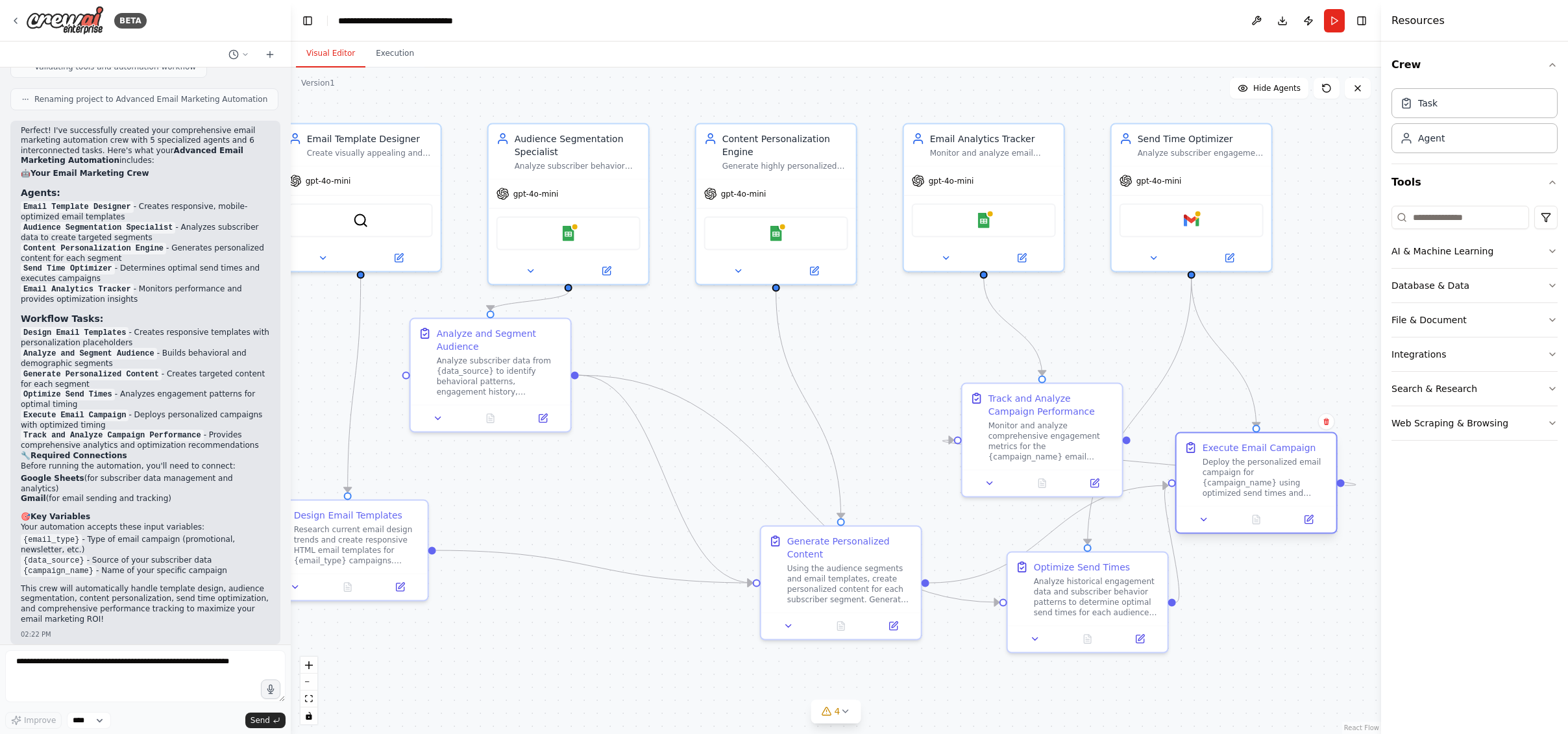
drag, startPoint x: 913, startPoint y: 400, endPoint x: 1279, endPoint y: 455, distance: 370.1
click at [1279, 455] on div "Execute Email Campaign Deploy the personalized email campaign for {campaign_nam…" at bounding box center [1264, 469] width 126 height 57
drag, startPoint x: 1095, startPoint y: 401, endPoint x: 1038, endPoint y: 340, distance: 83.5
click at [1038, 340] on div "Track and Analyze Campaign Performance" at bounding box center [993, 337] width 126 height 26
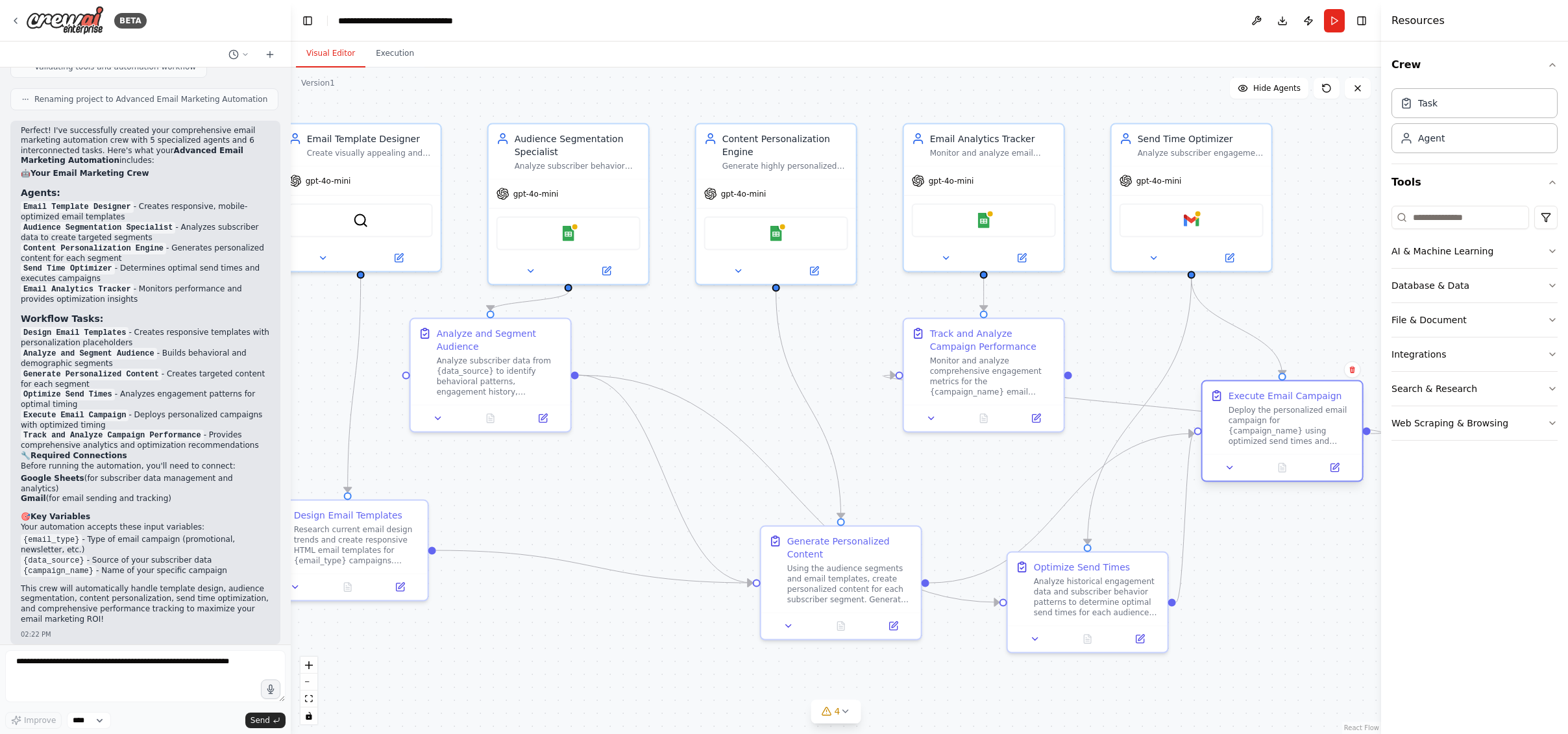
drag, startPoint x: 1291, startPoint y: 530, endPoint x: 1320, endPoint y: 479, distance: 58.7
click at [1320, 479] on div "Execute Email Campaign Deploy the personalized email campaign for {campaign_nam…" at bounding box center [1282, 431] width 162 height 102
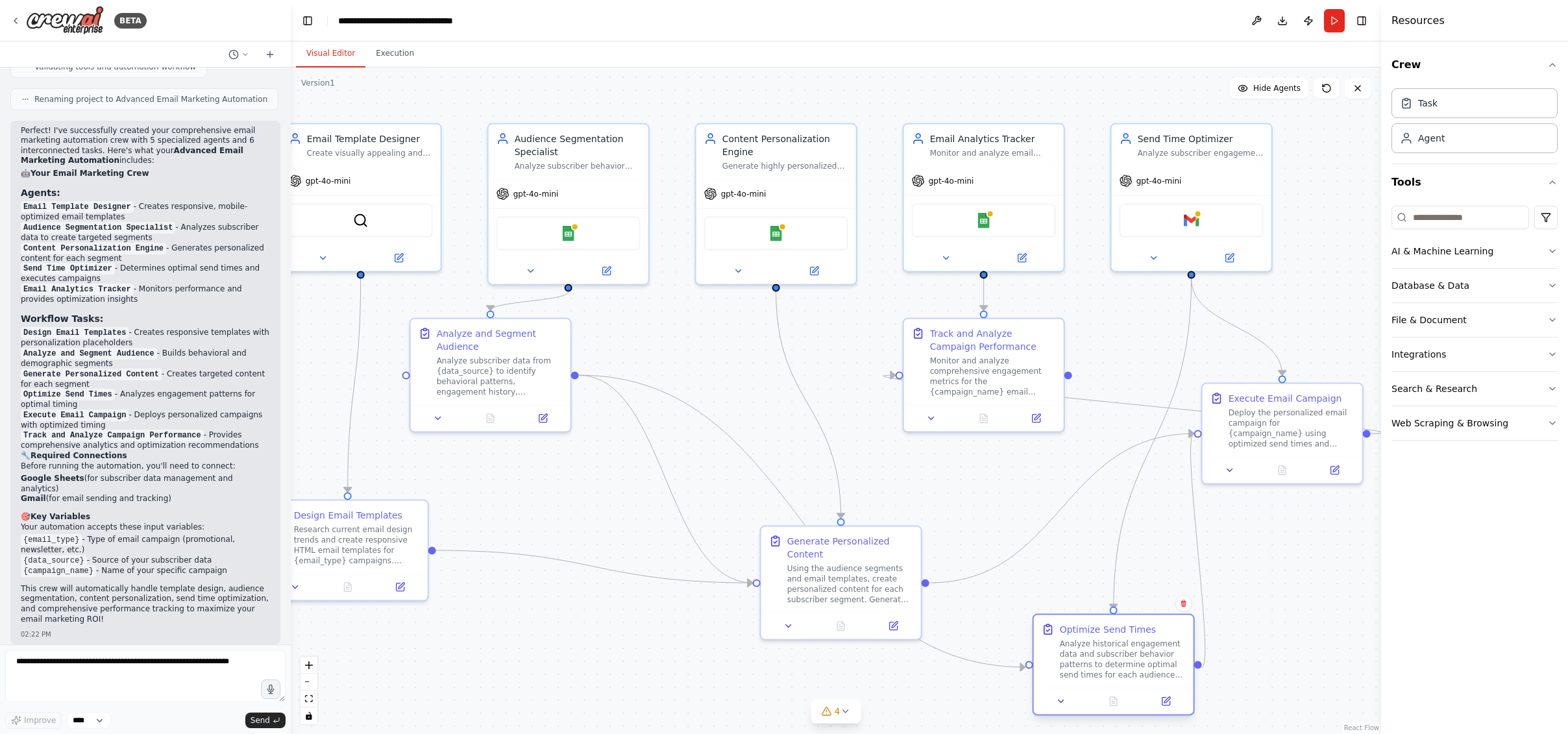
drag, startPoint x: 1132, startPoint y: 581, endPoint x: 1161, endPoint y: 639, distance: 64.8
click at [1161, 639] on div "Analyze historical engagement data and subscriber behavior patterns to determin…" at bounding box center [1122, 659] width 126 height 41
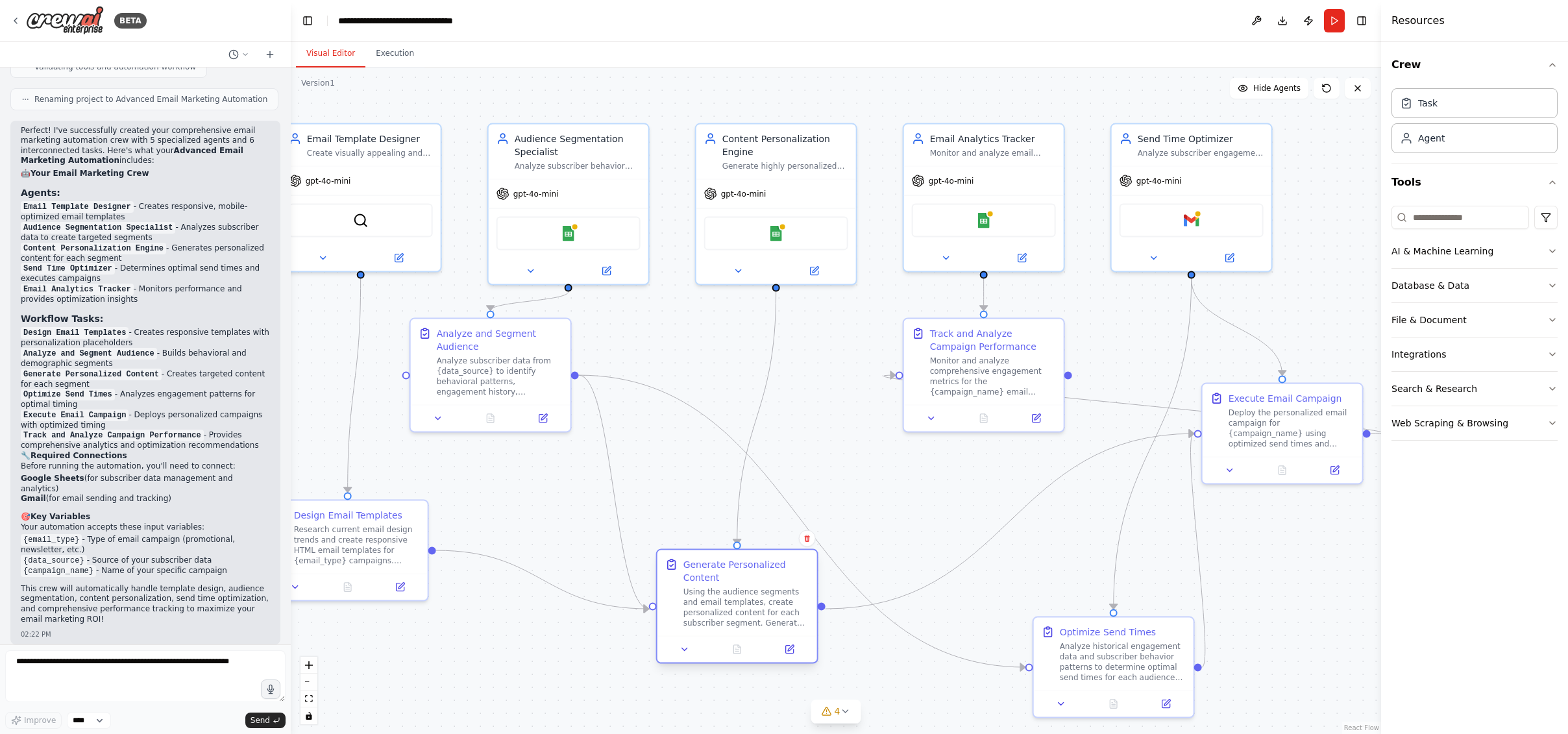
drag, startPoint x: 870, startPoint y: 546, endPoint x: 765, endPoint y: 573, distance: 108.4
click at [765, 573] on div "Generate Personalized Content" at bounding box center [746, 570] width 126 height 26
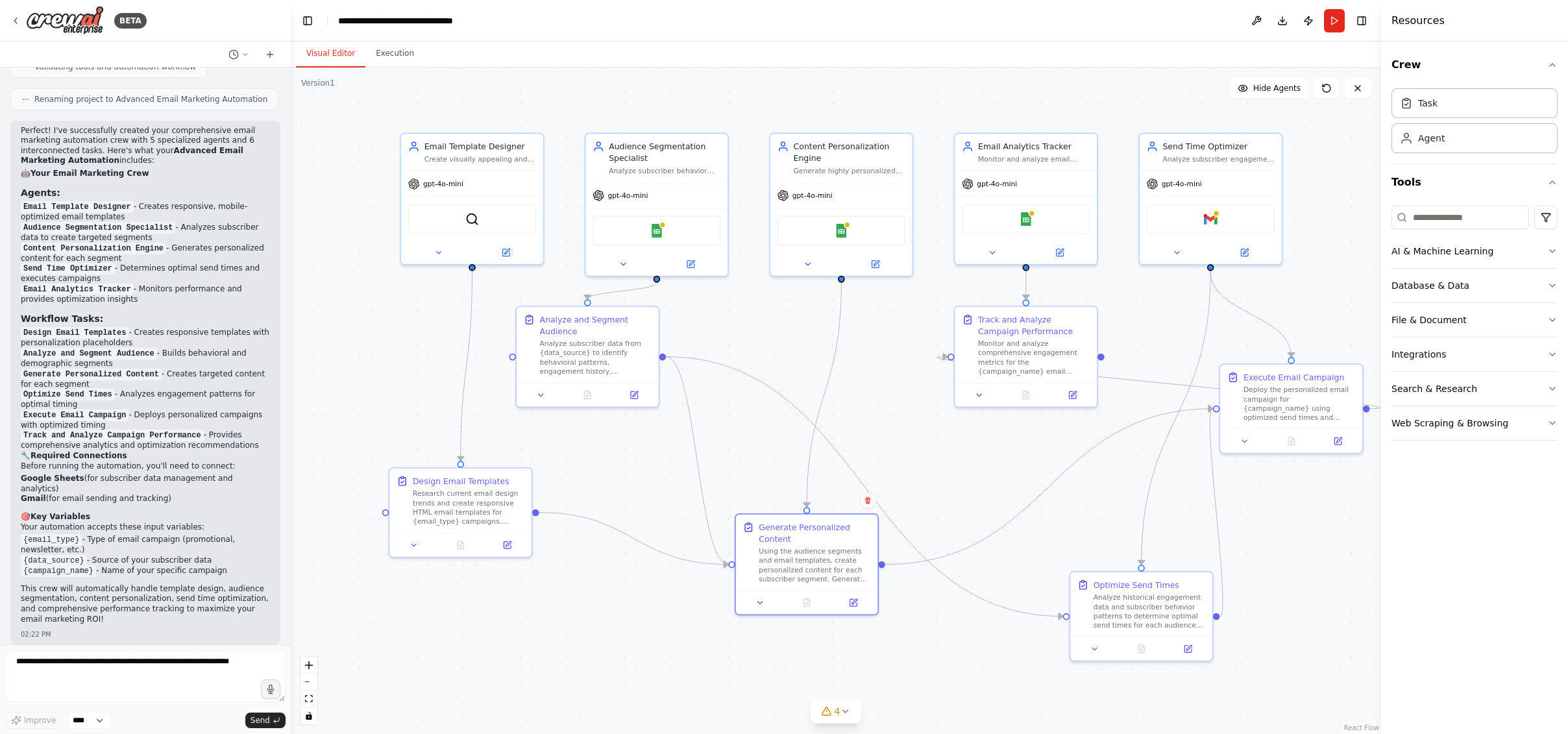
drag, startPoint x: 1183, startPoint y: 607, endPoint x: 1314, endPoint y: 573, distance: 135.3
click at [1314, 573] on div ".deletable-edge-delete-btn { width: 20px; height: 20px; border: 0px solid #ffff…" at bounding box center [835, 400] width 1090 height 666
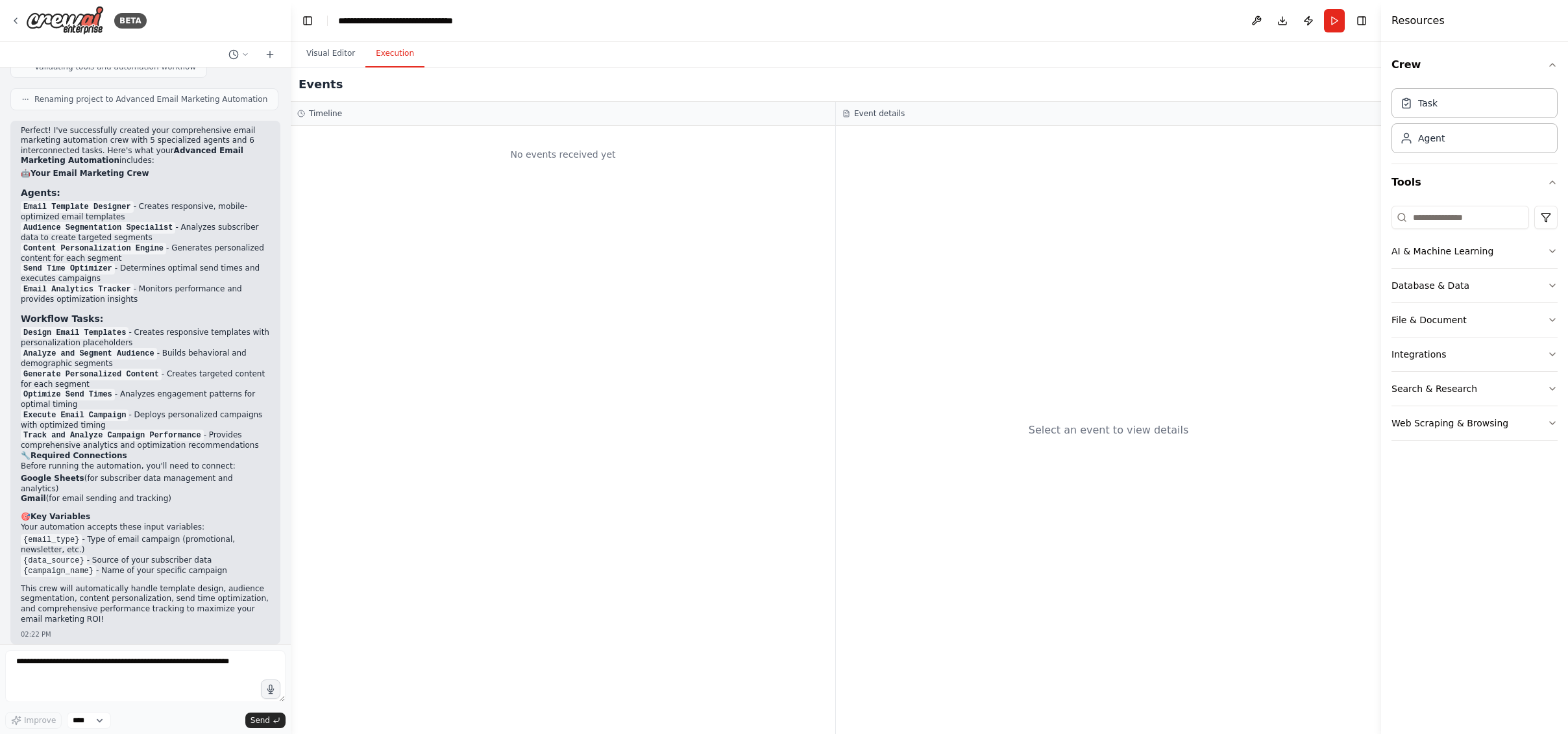
click at [394, 50] on button "Execution" at bounding box center [394, 54] width 59 height 27
click at [321, 57] on button "Visual Editor" at bounding box center [330, 54] width 70 height 27
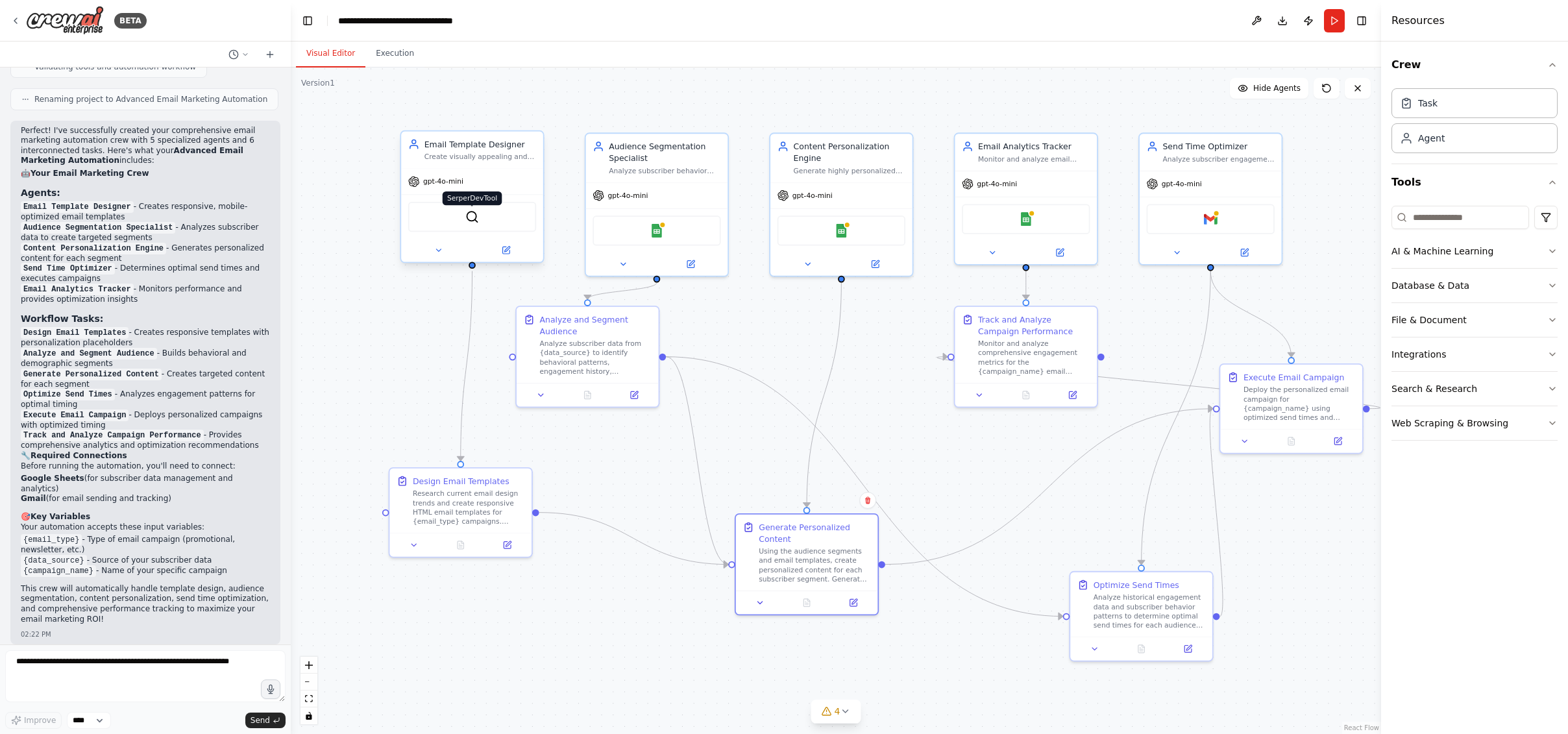
click at [473, 217] on img at bounding box center [472, 216] width 13 height 13
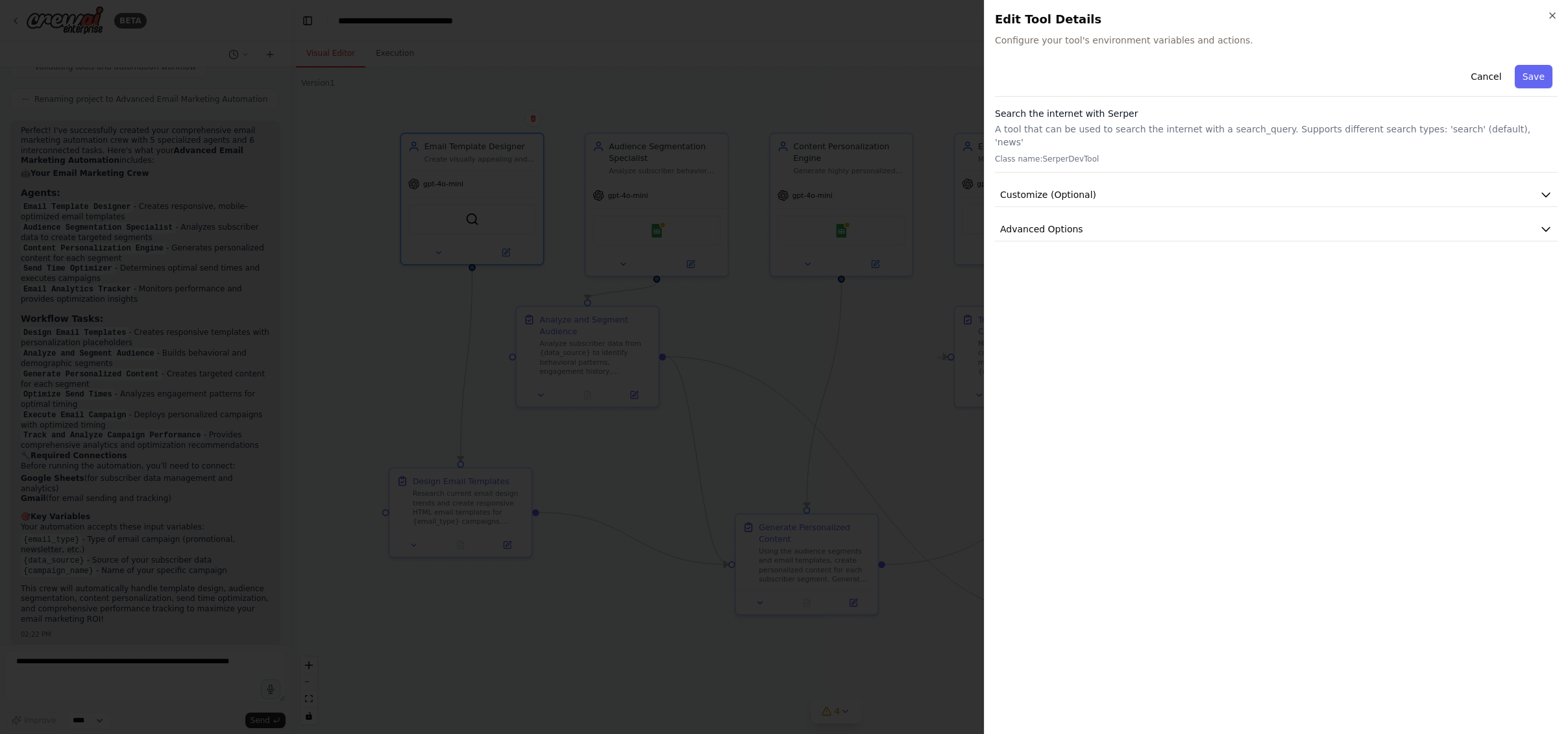
click at [881, 99] on div at bounding box center [784, 367] width 1568 height 734
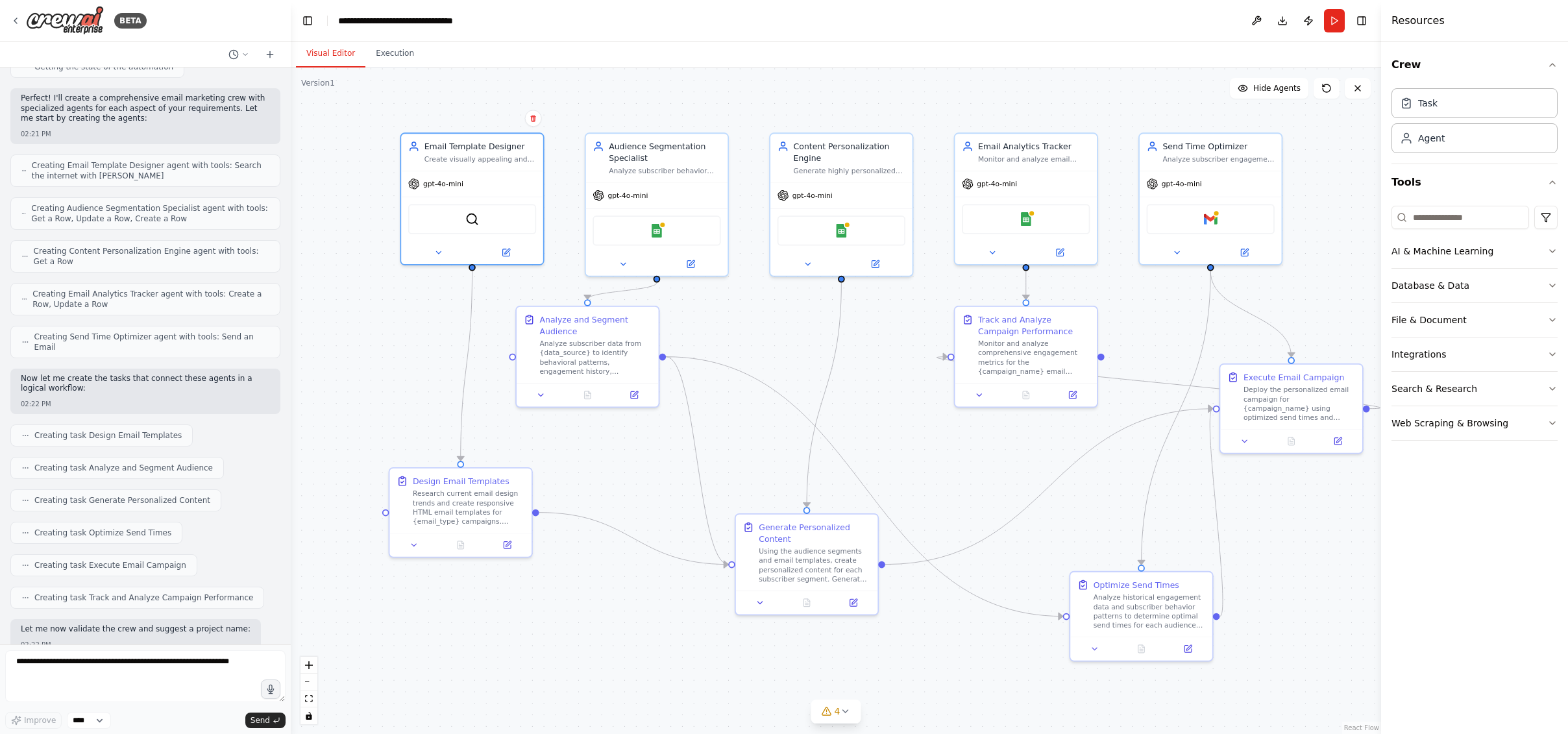
scroll to position [1029, 0]
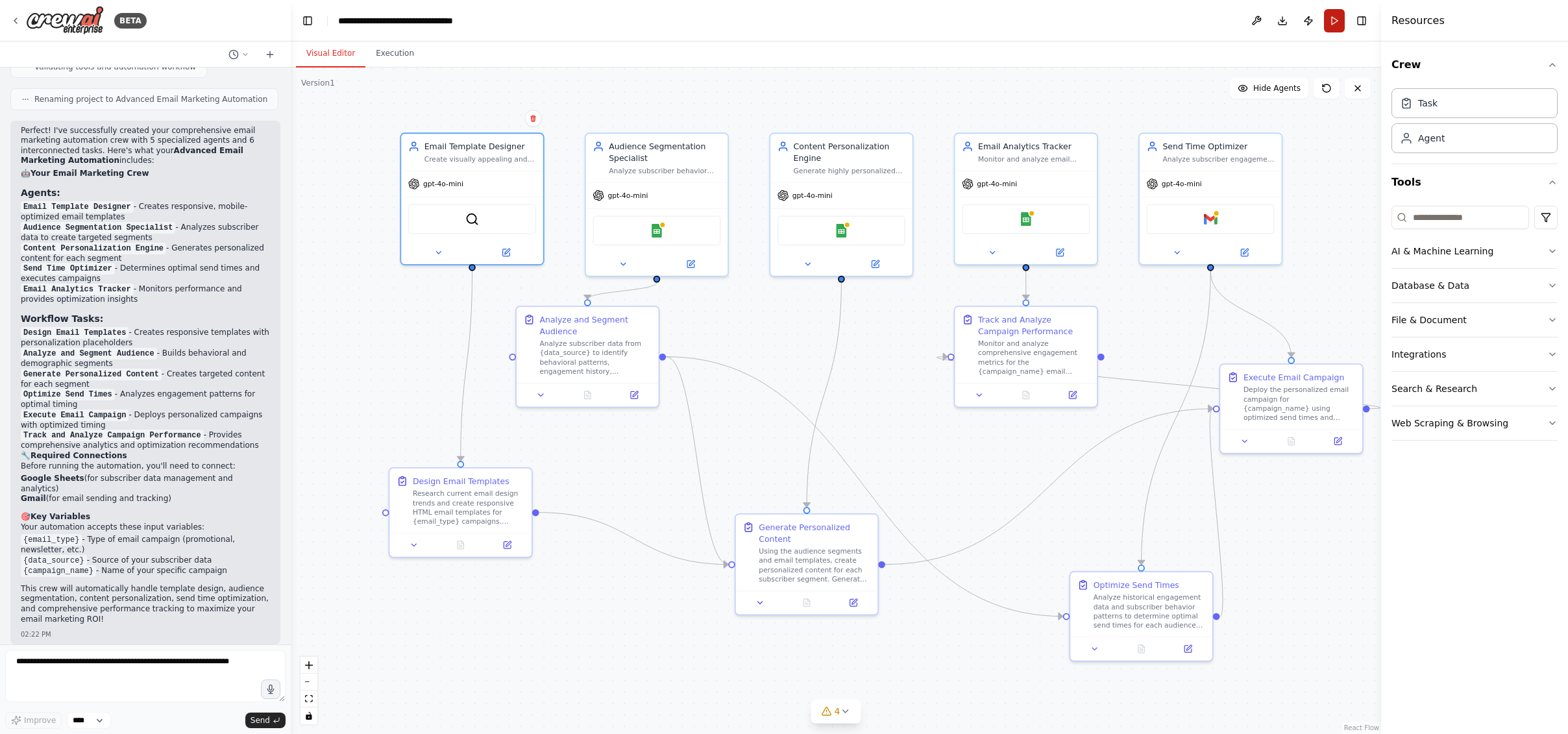
click at [1337, 28] on button "Run" at bounding box center [1334, 20] width 21 height 24
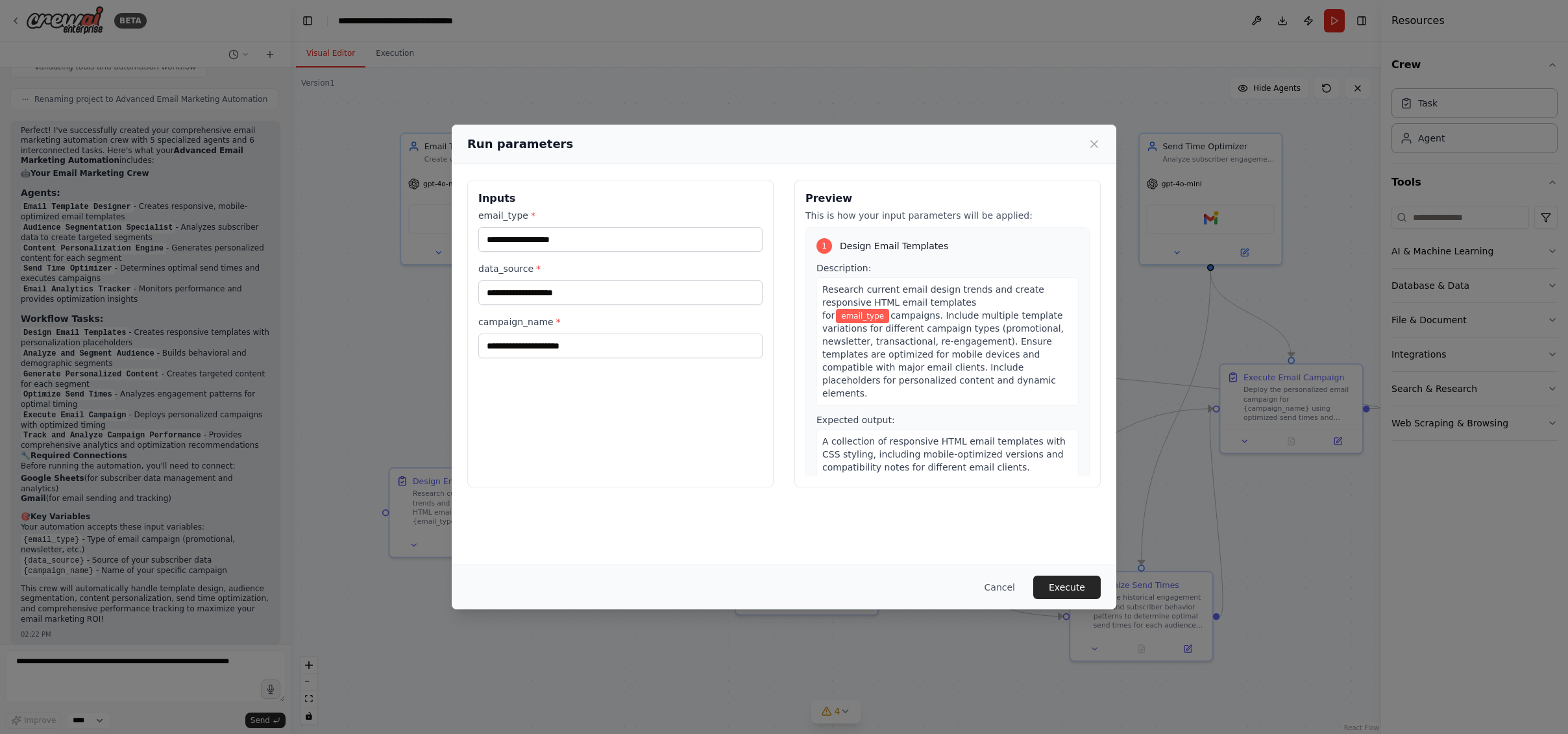
click at [565, 221] on label "email_type *" at bounding box center [619, 215] width 284 height 13
click at [565, 227] on input "email_type *" at bounding box center [619, 239] width 284 height 25
click at [584, 238] on input "email_type *" at bounding box center [619, 239] width 284 height 25
click at [580, 239] on input "email_type *" at bounding box center [619, 239] width 284 height 25
type input "*********"
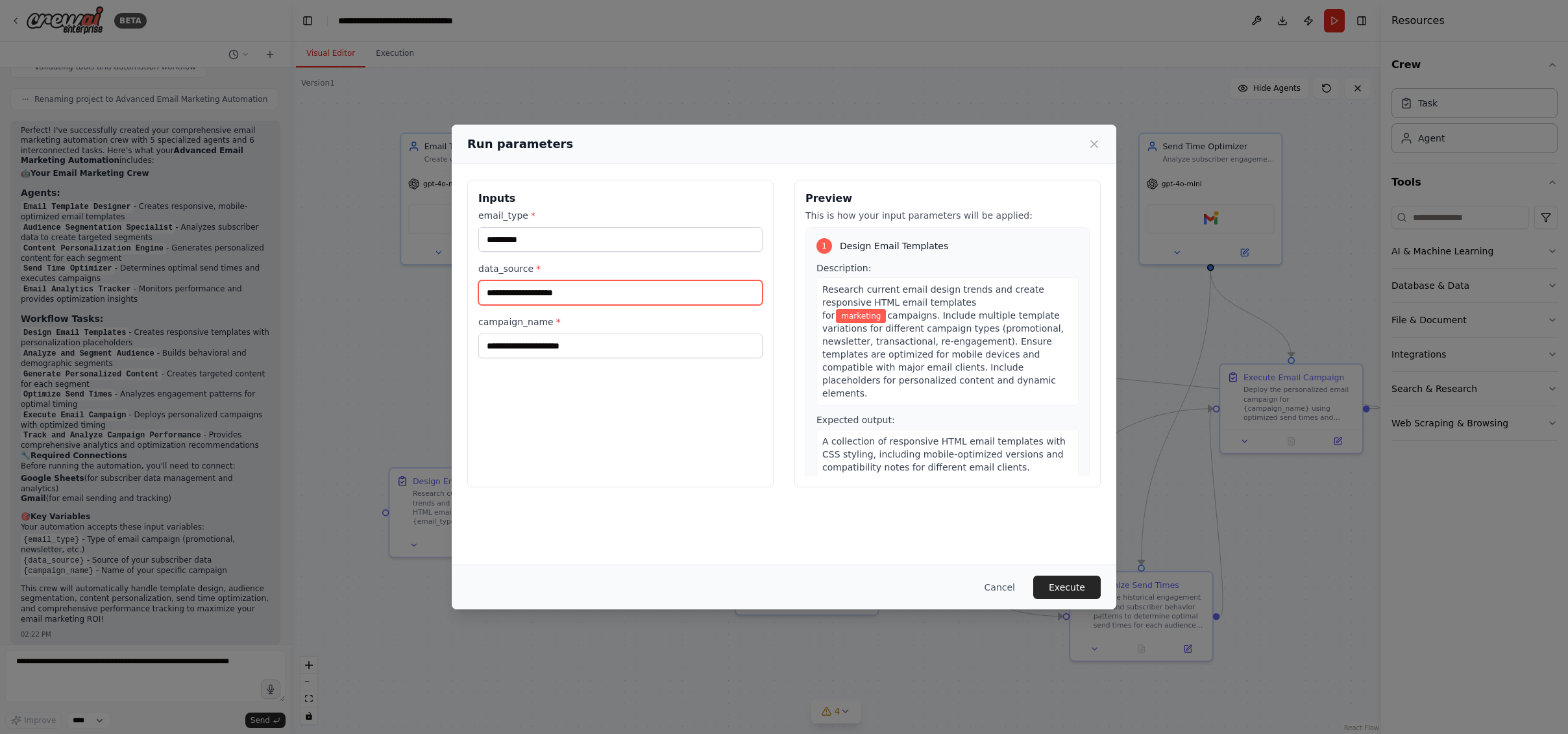
click at [626, 288] on input "data_source *" at bounding box center [619, 293] width 284 height 25
drag, startPoint x: 626, startPoint y: 290, endPoint x: 421, endPoint y: 278, distance: 205.4
click at [421, 278] on div "Run parameters Inputs email_type * ********* data_source * campaign_name * Prev…" at bounding box center [784, 367] width 1568 height 734
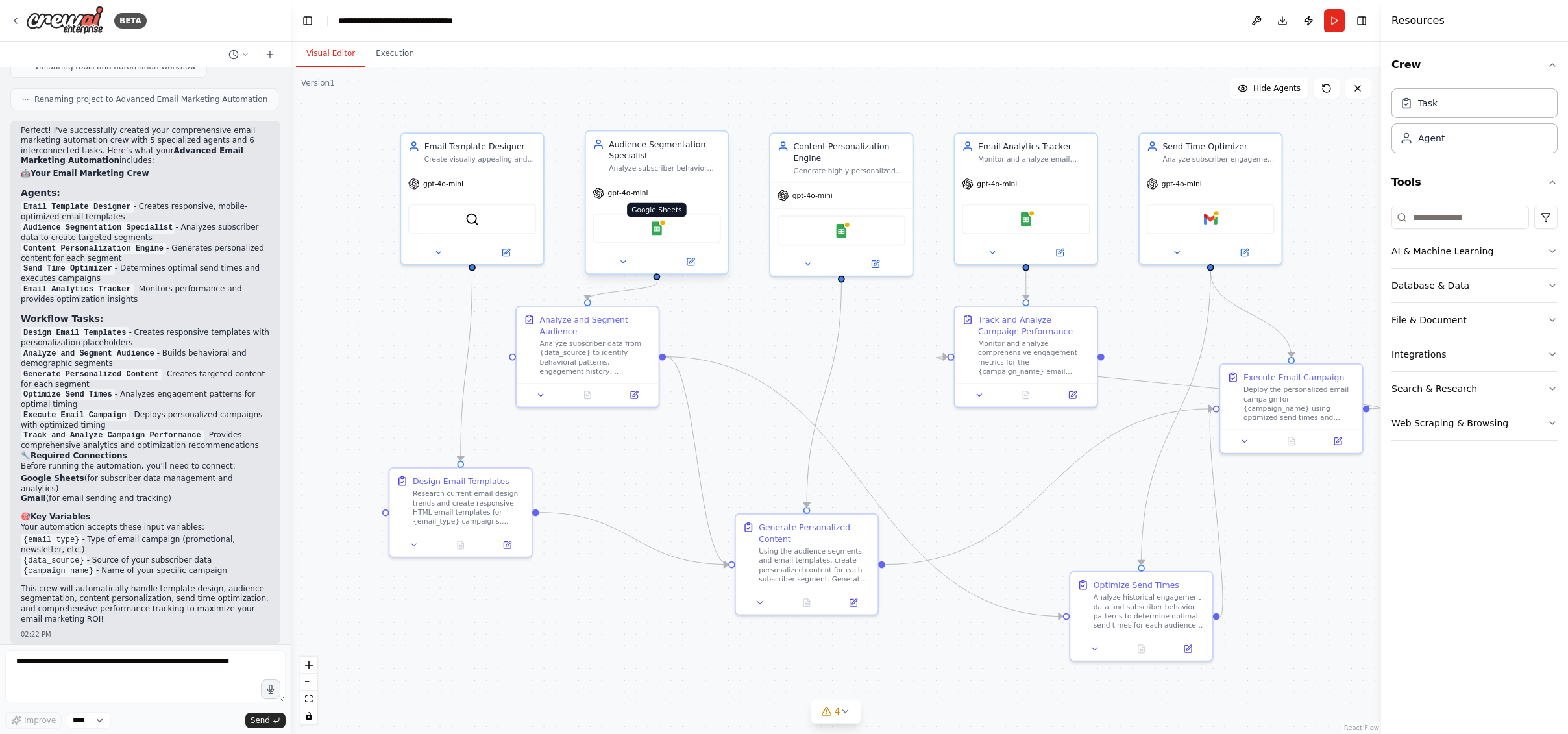
click at [660, 234] on img at bounding box center [656, 227] width 13 height 13
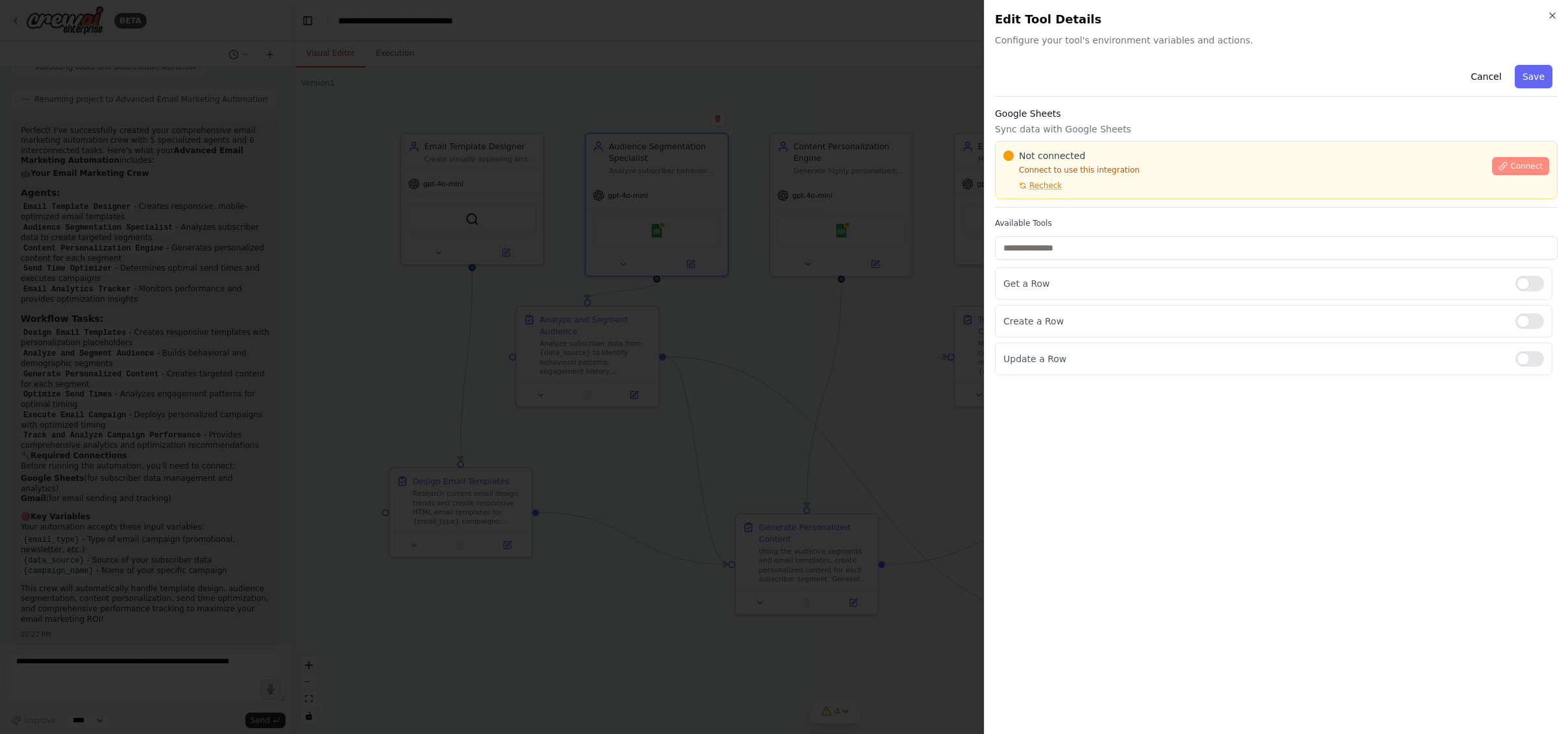
click at [1360, 170] on span "Connect" at bounding box center [1526, 166] width 33 height 11
click at [771, 324] on div at bounding box center [784, 367] width 1568 height 734
